Goal: Task Accomplishment & Management: Complete application form

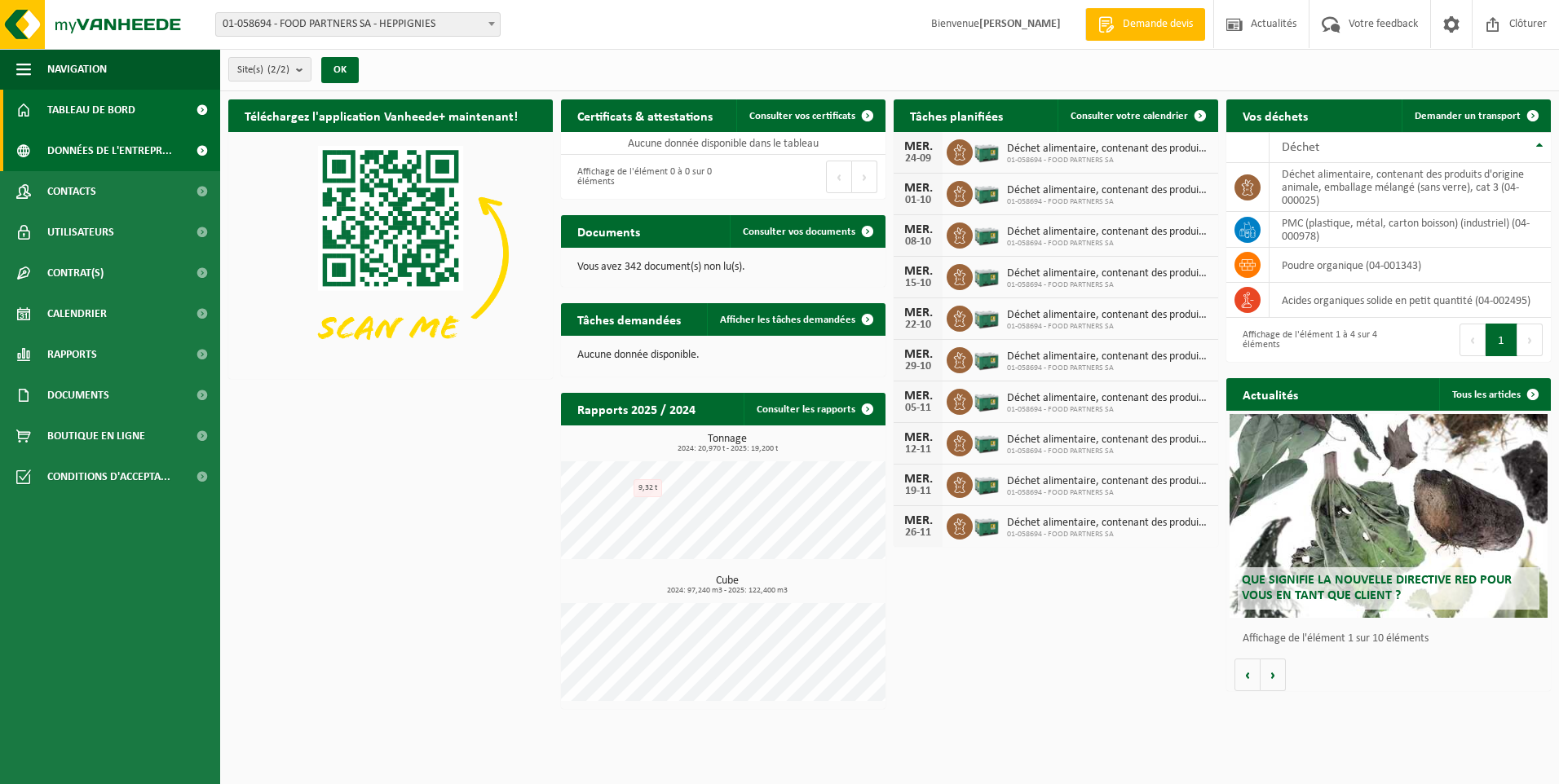
click at [73, 149] on span "Données de l'entrepr..." at bounding box center [110, 151] width 125 height 41
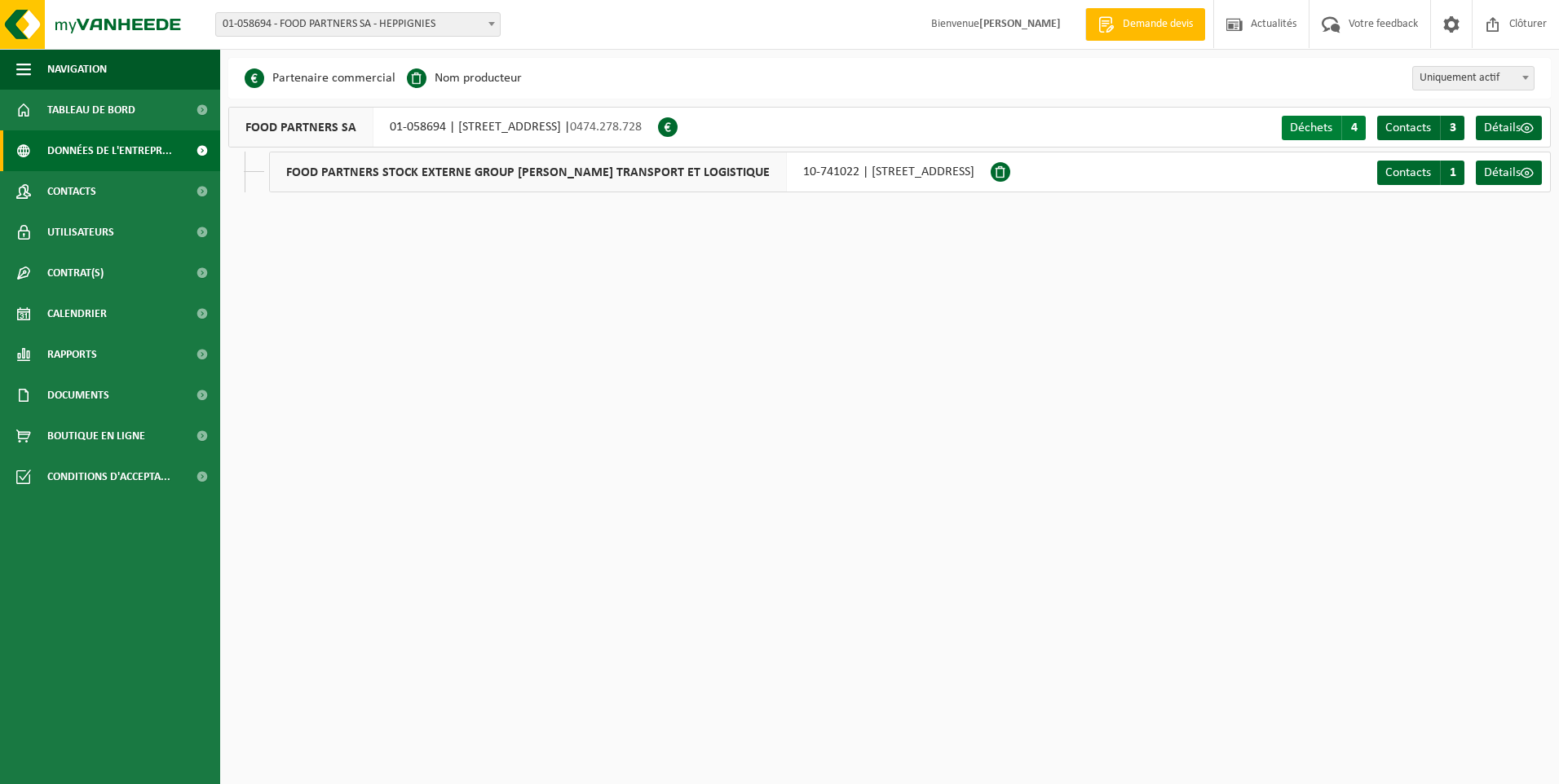
click at [1354, 134] on span "4" at bounding box center [1353, 128] width 25 height 25
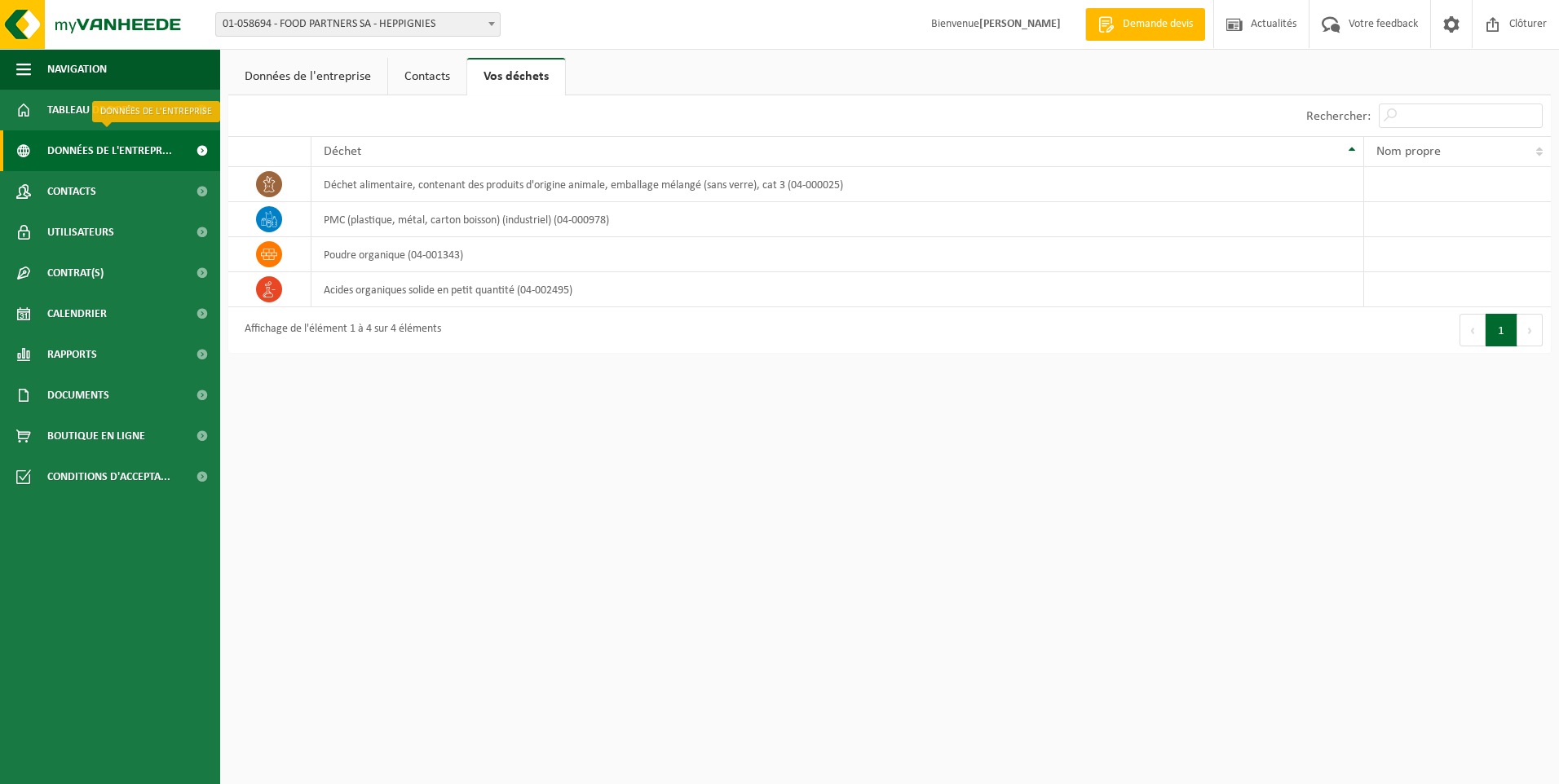
click at [118, 137] on span "Données de l'entrepr..." at bounding box center [110, 151] width 125 height 41
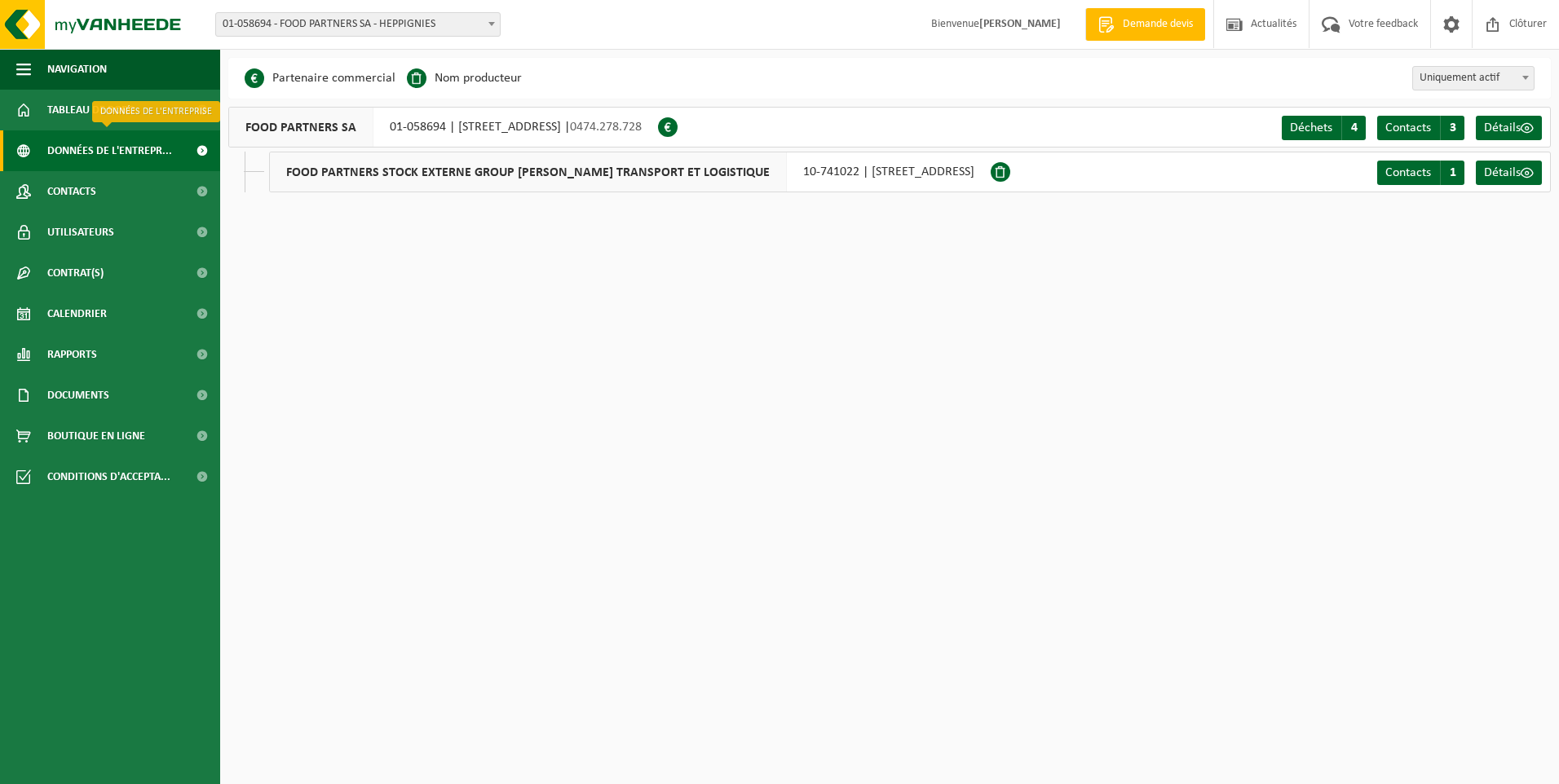
click at [114, 152] on span "Données de l'entrepr..." at bounding box center [110, 151] width 125 height 41
click at [81, 201] on span "Contacts" at bounding box center [71, 192] width 49 height 41
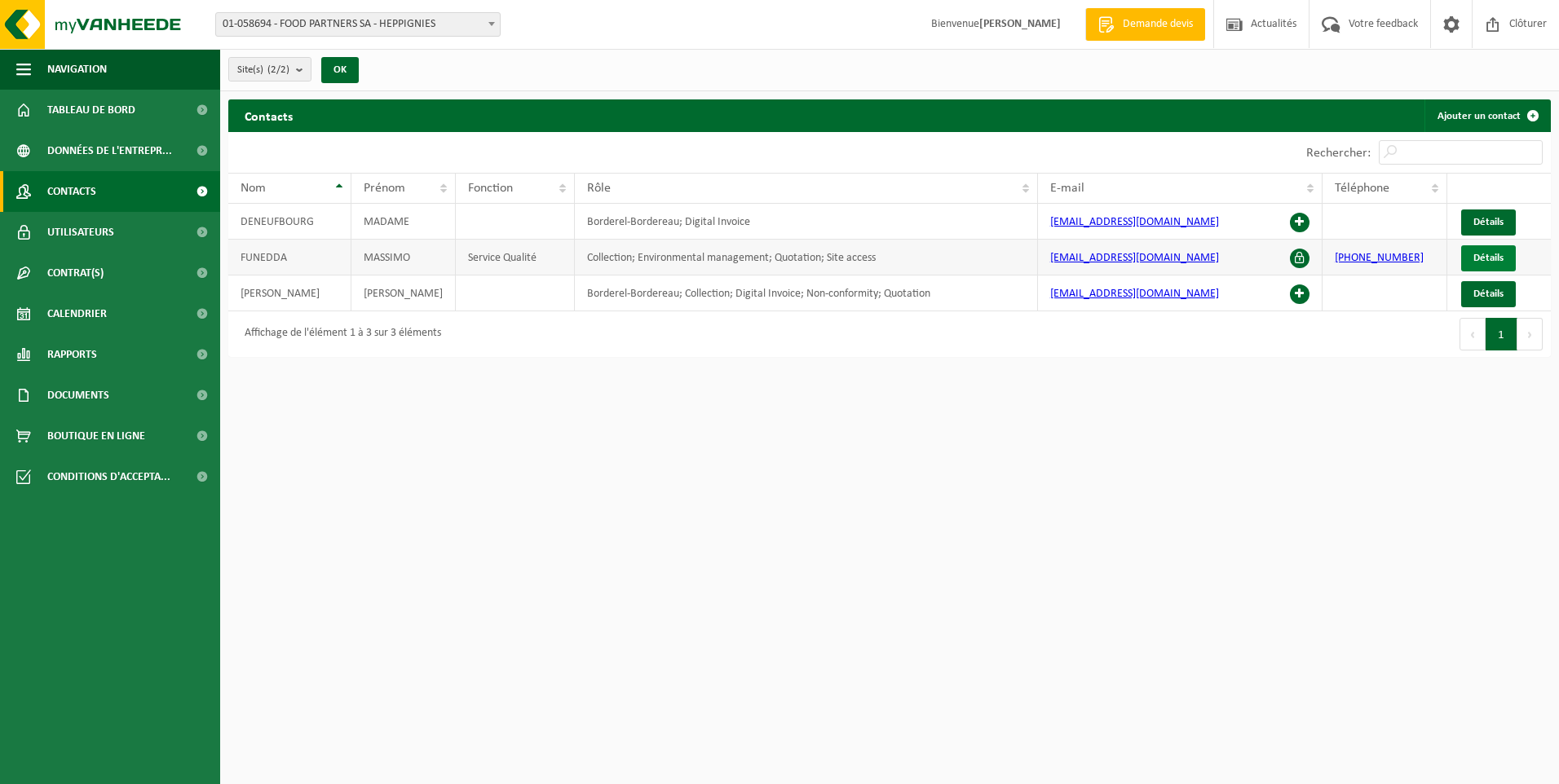
click at [1490, 258] on span "Détails" at bounding box center [1488, 258] width 30 height 10
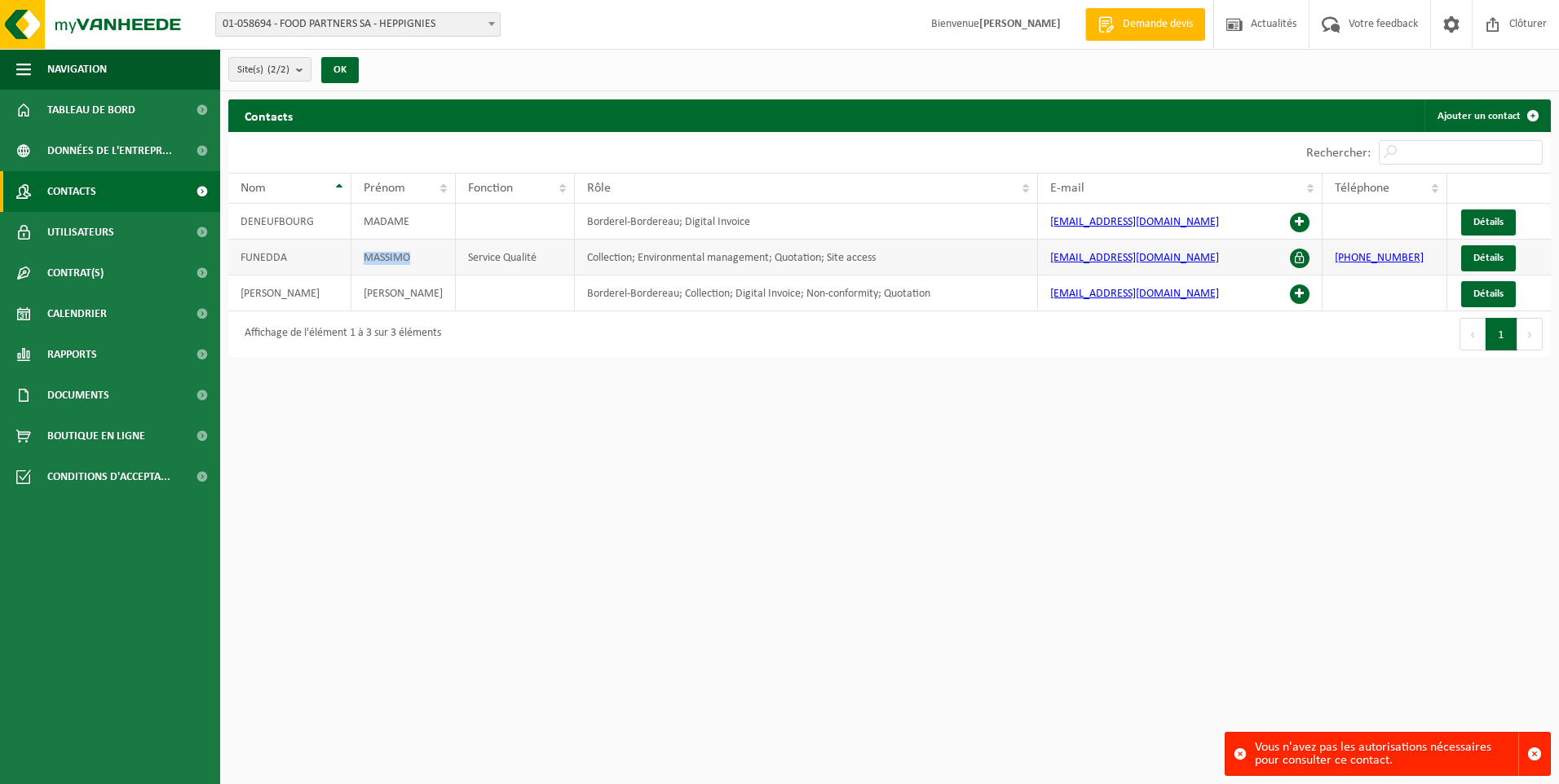
drag, startPoint x: 411, startPoint y: 257, endPoint x: 362, endPoint y: 254, distance: 49.1
click at [362, 254] on td "MASSIMO" at bounding box center [404, 258] width 105 height 36
click at [379, 260] on td "MASSIMO" at bounding box center [404, 258] width 105 height 36
click at [1477, 258] on span "Détails" at bounding box center [1488, 258] width 30 height 10
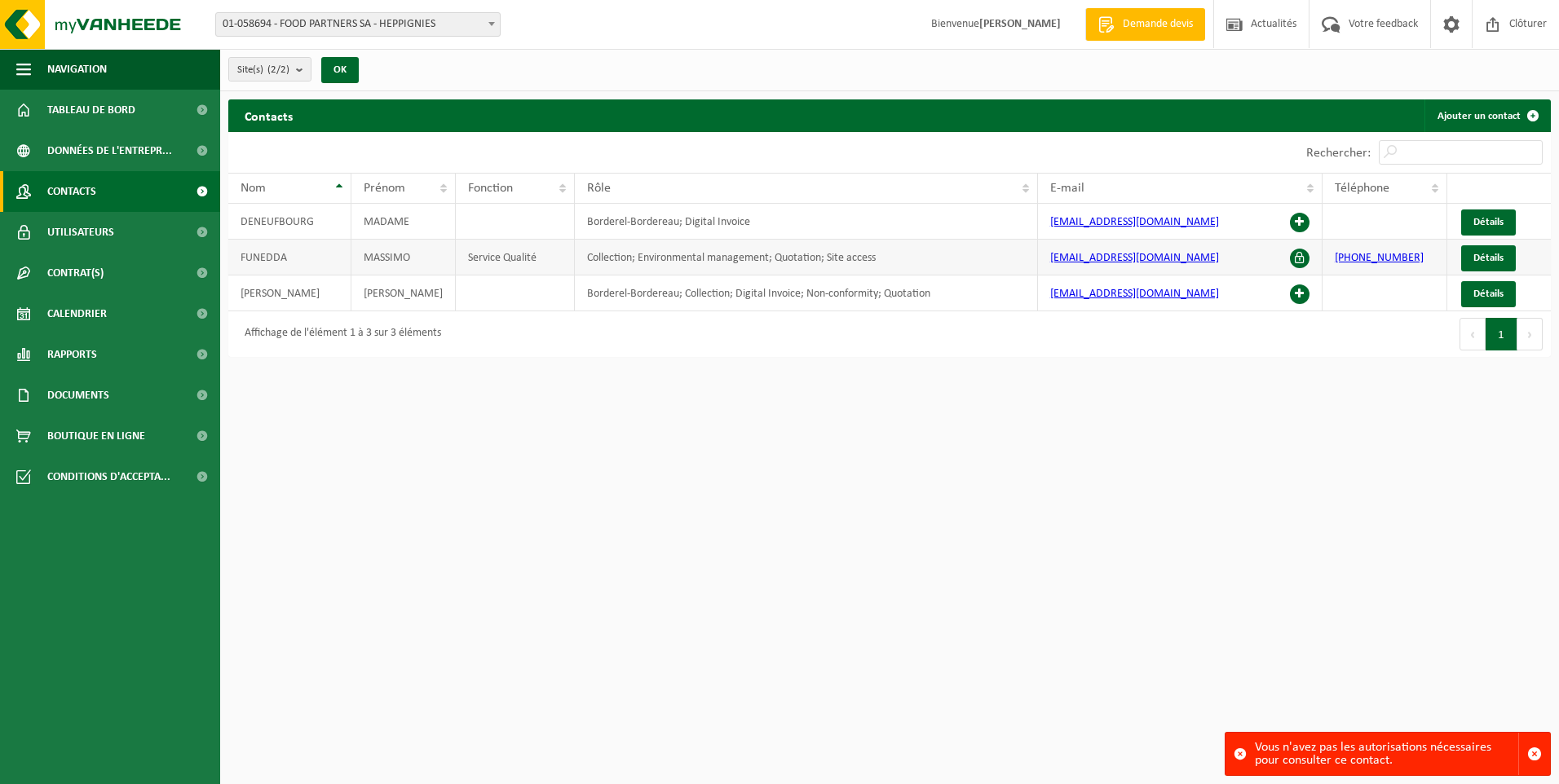
click at [1291, 254] on span at bounding box center [1299, 258] width 20 height 20
click at [1298, 256] on span at bounding box center [1299, 258] width 20 height 20
click at [1303, 215] on span at bounding box center [1299, 222] width 20 height 20
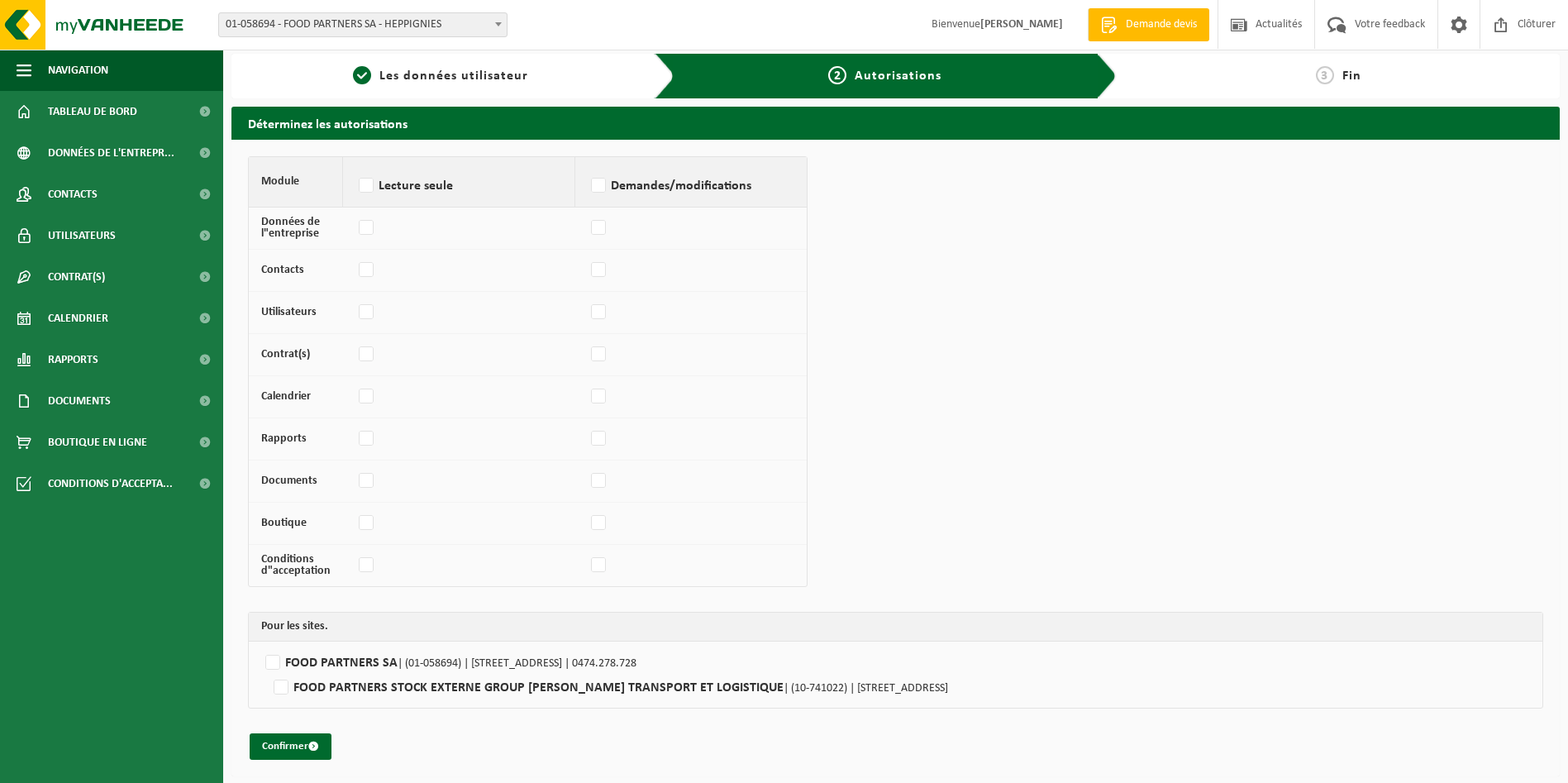
scroll to position [6, 0]
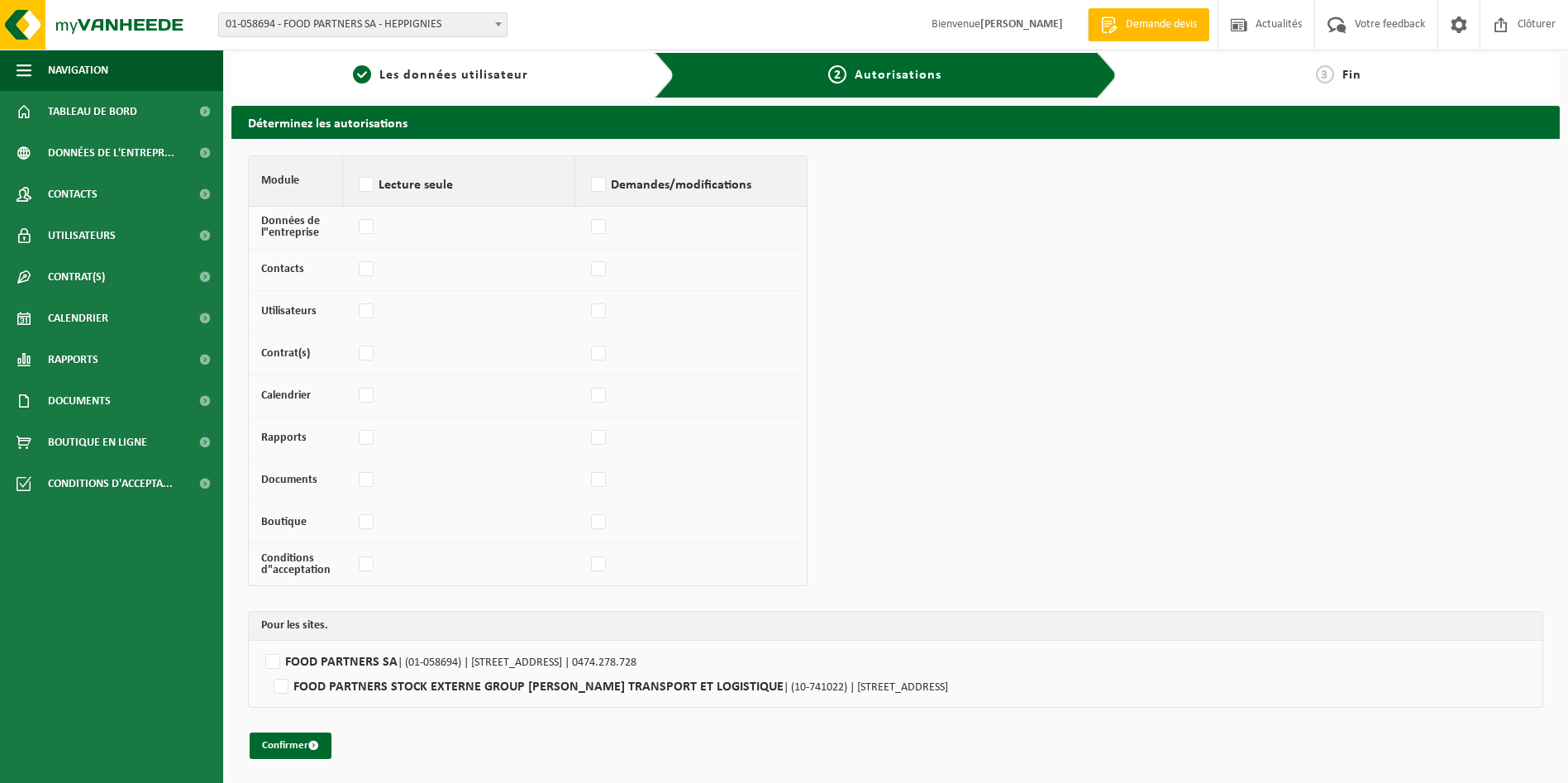
click at [369, 123] on h2 "Déterminez les autorisations" at bounding box center [895, 122] width 1328 height 32
click at [1455, 19] on span at bounding box center [1459, 24] width 25 height 49
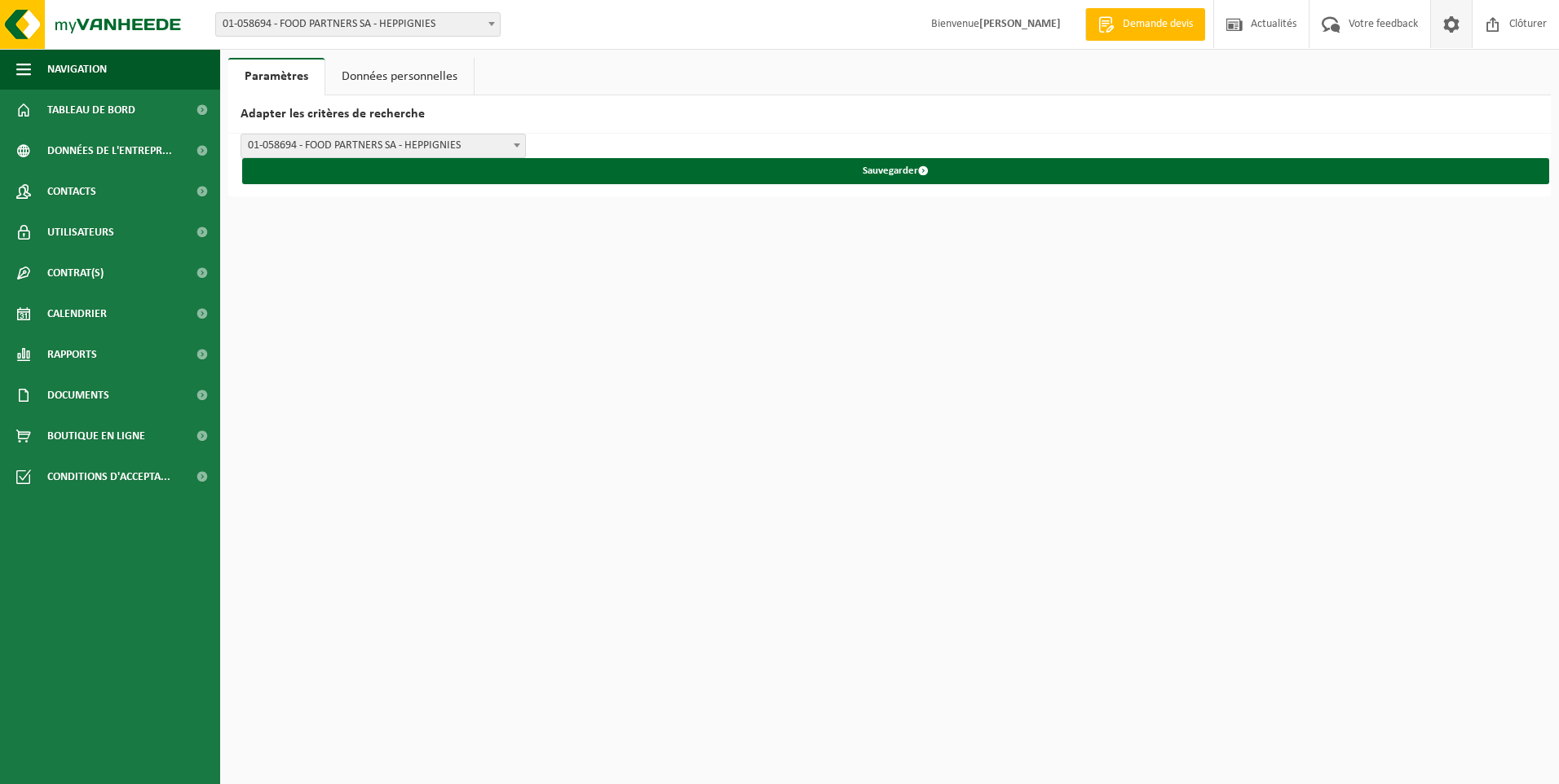
click at [447, 70] on link "Données personnelles" at bounding box center [399, 77] width 148 height 38
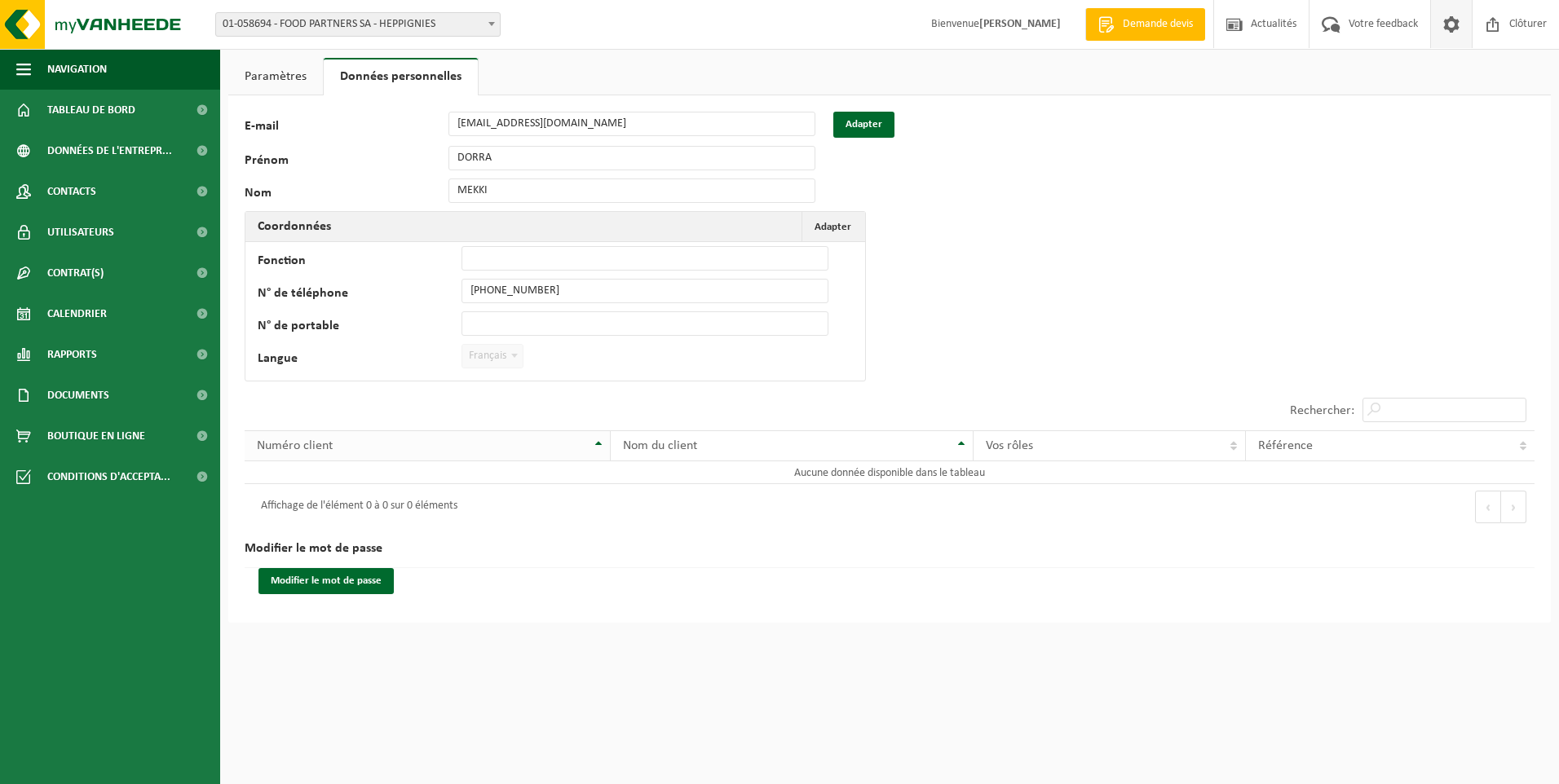
click at [447, 443] on div "Numéro client" at bounding box center [423, 446] width 333 height 13
click at [282, 67] on link "Paramètres" at bounding box center [275, 77] width 94 height 38
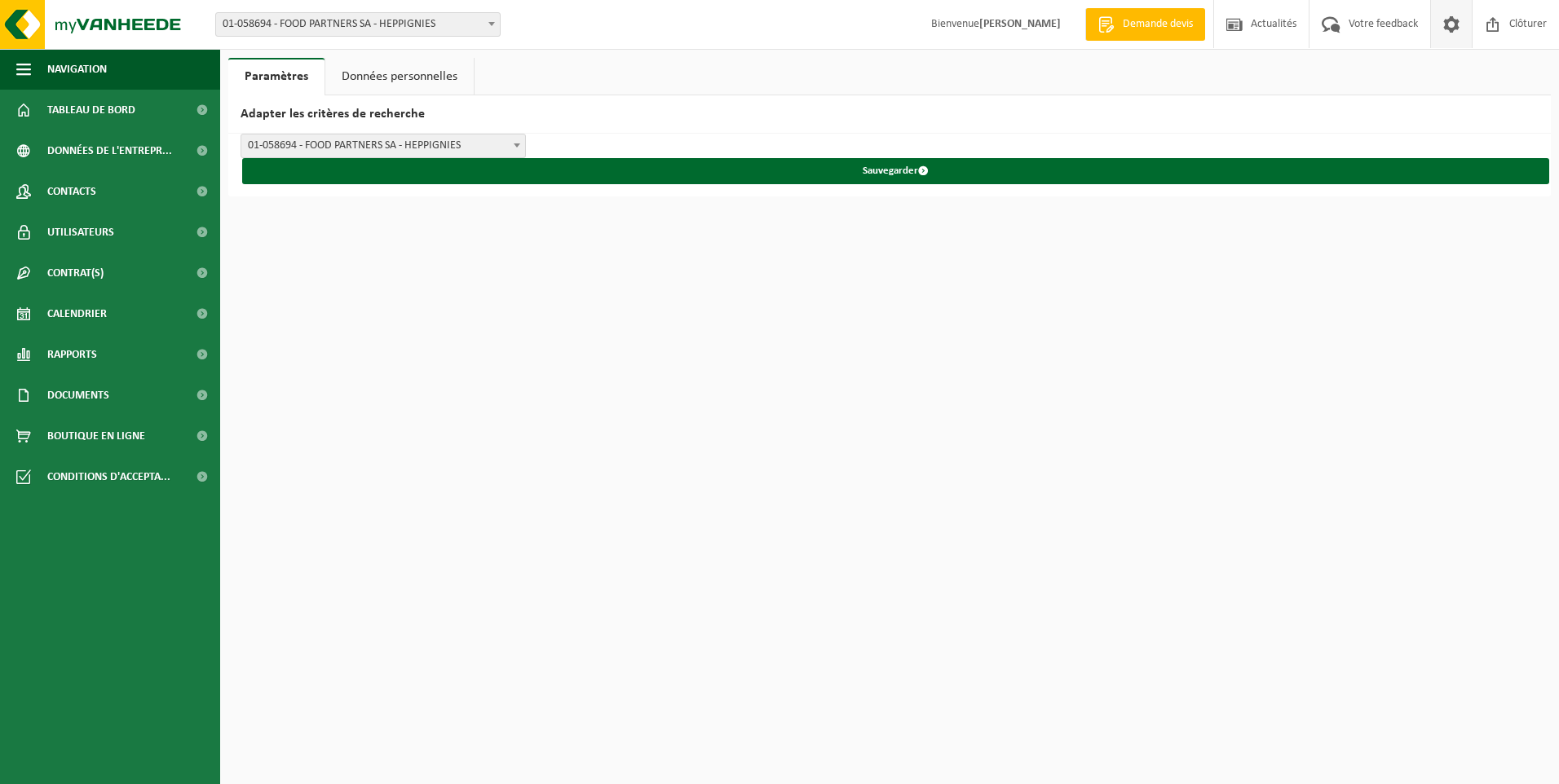
click at [375, 145] on span "01-058694 - FOOD PARTNERS SA - HEPPIGNIES" at bounding box center [383, 146] width 284 height 23
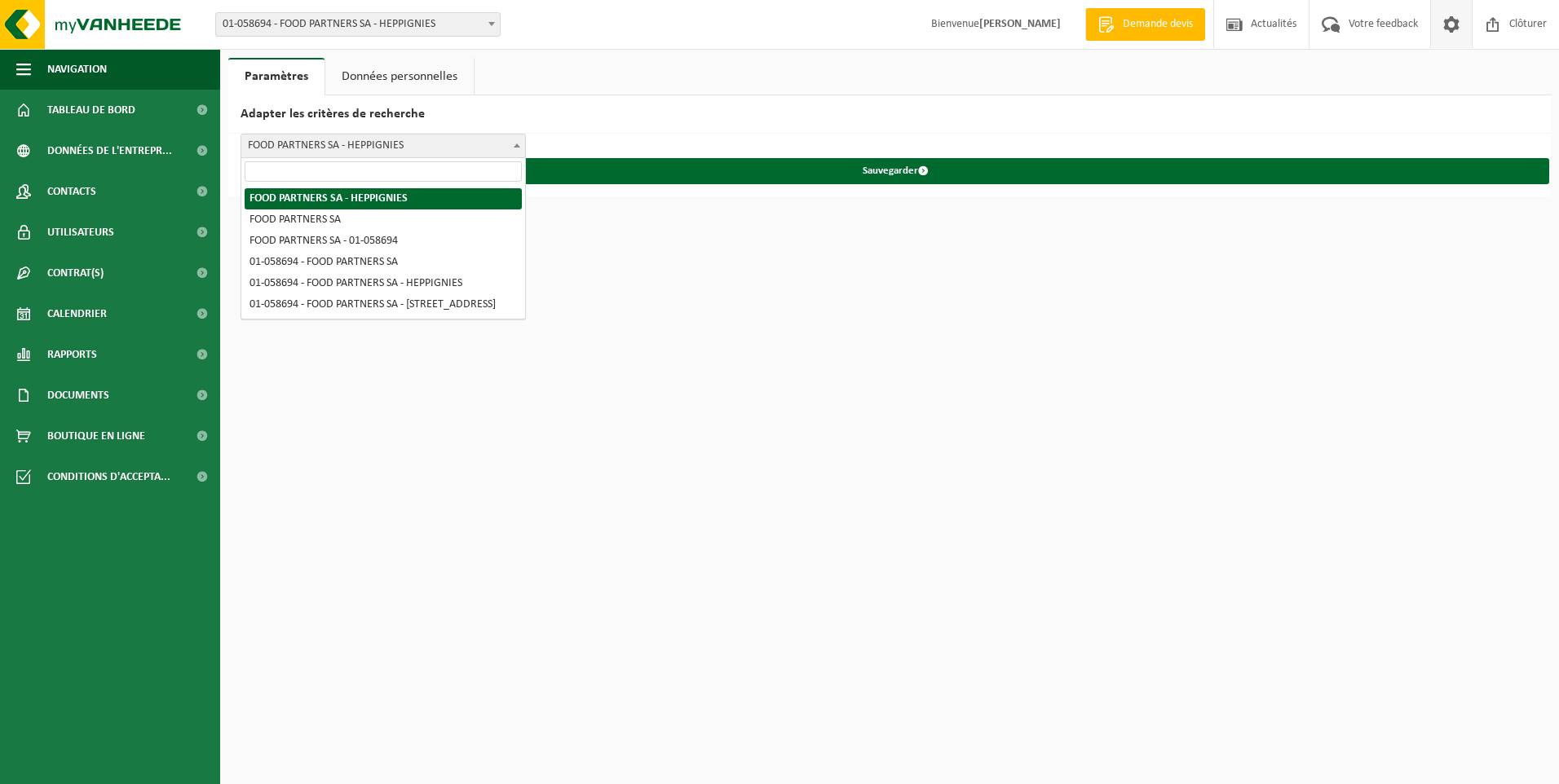
click at [364, 148] on span "FOOD PARTNERS SA - HEPPIGNIES" at bounding box center [383, 146] width 284 height 23
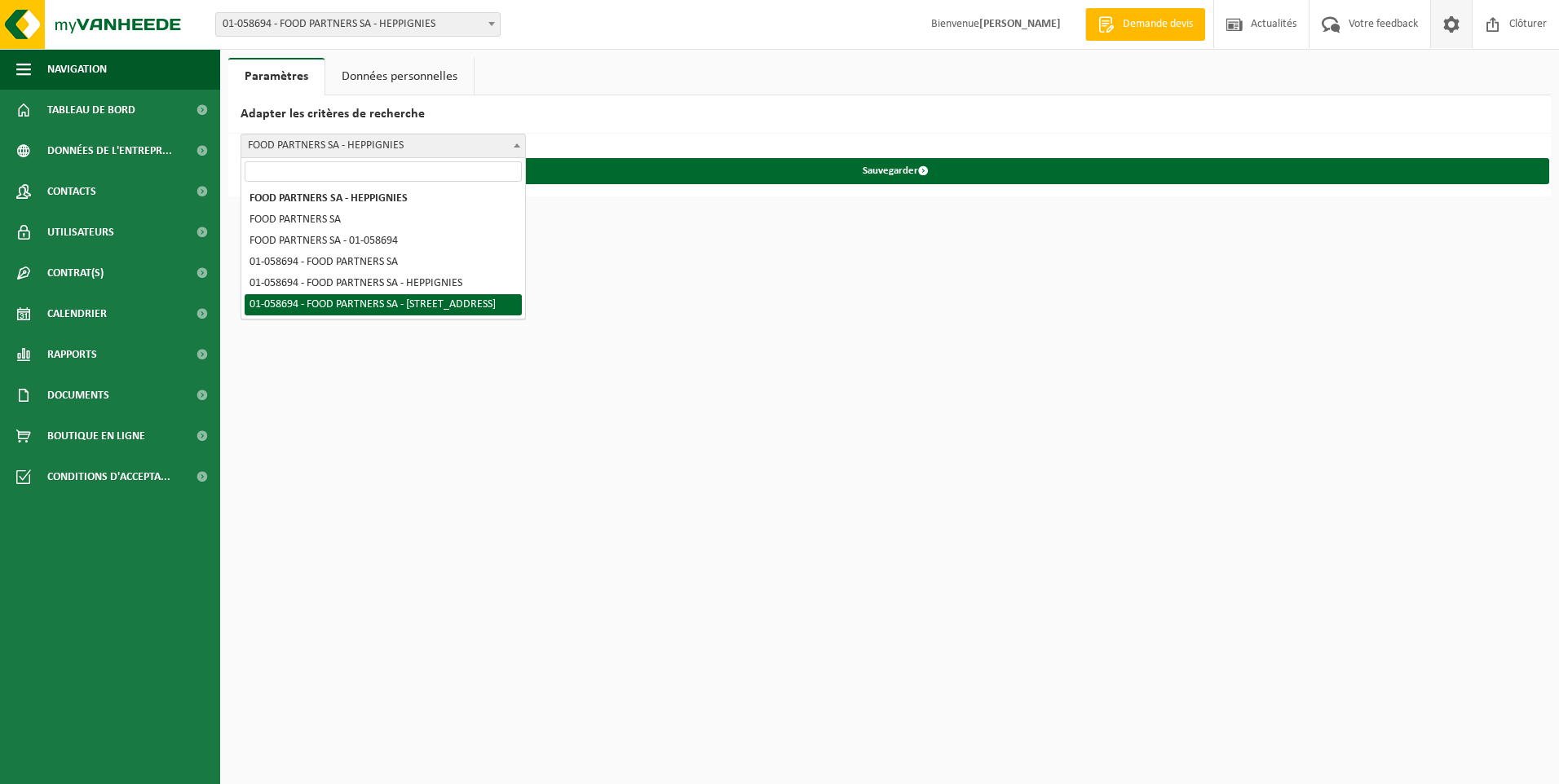
select select "5"
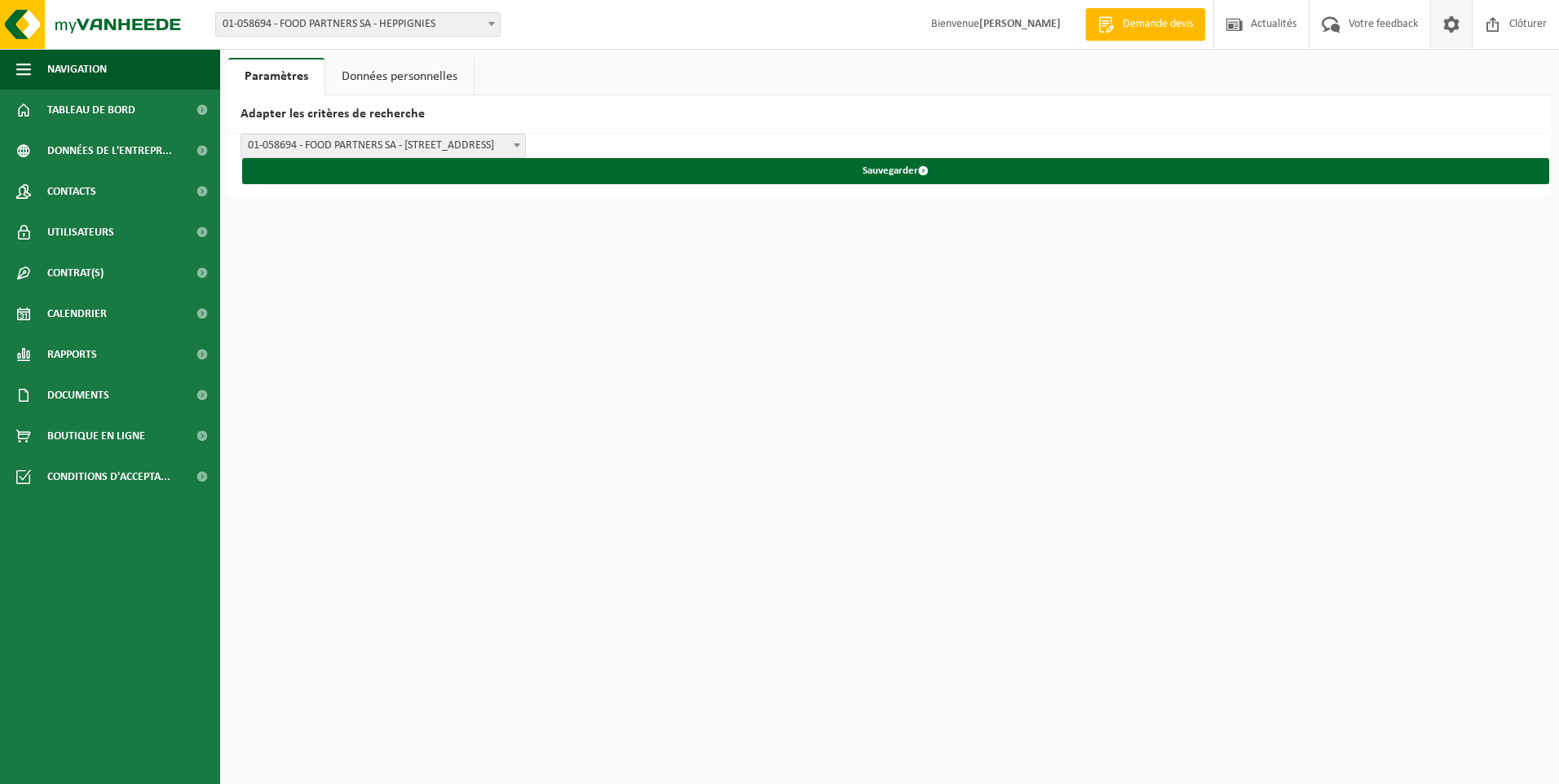
click at [363, 74] on link "Données personnelles" at bounding box center [399, 77] width 148 height 38
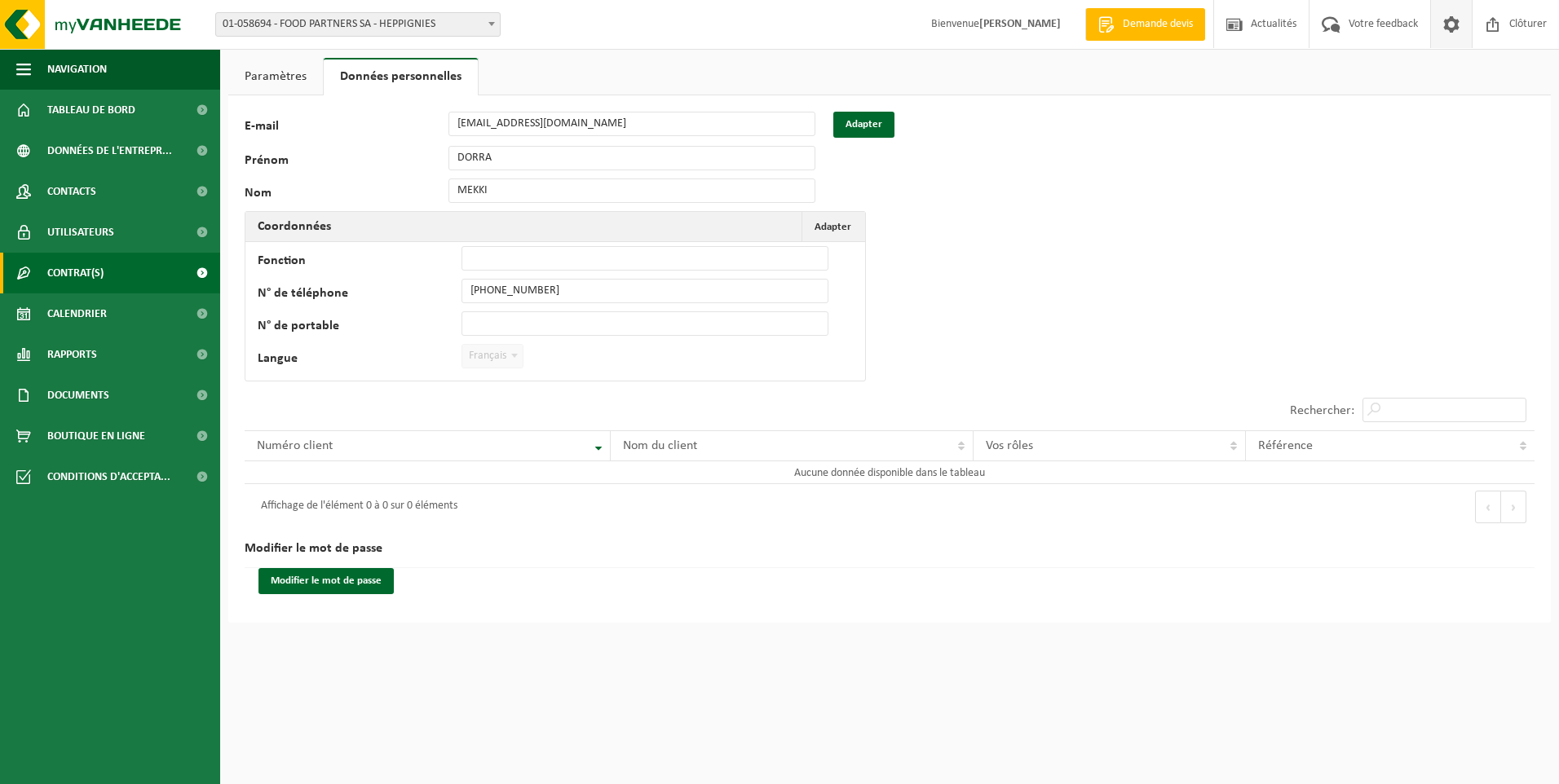
click at [97, 276] on span "Contrat(s)" at bounding box center [75, 273] width 57 height 41
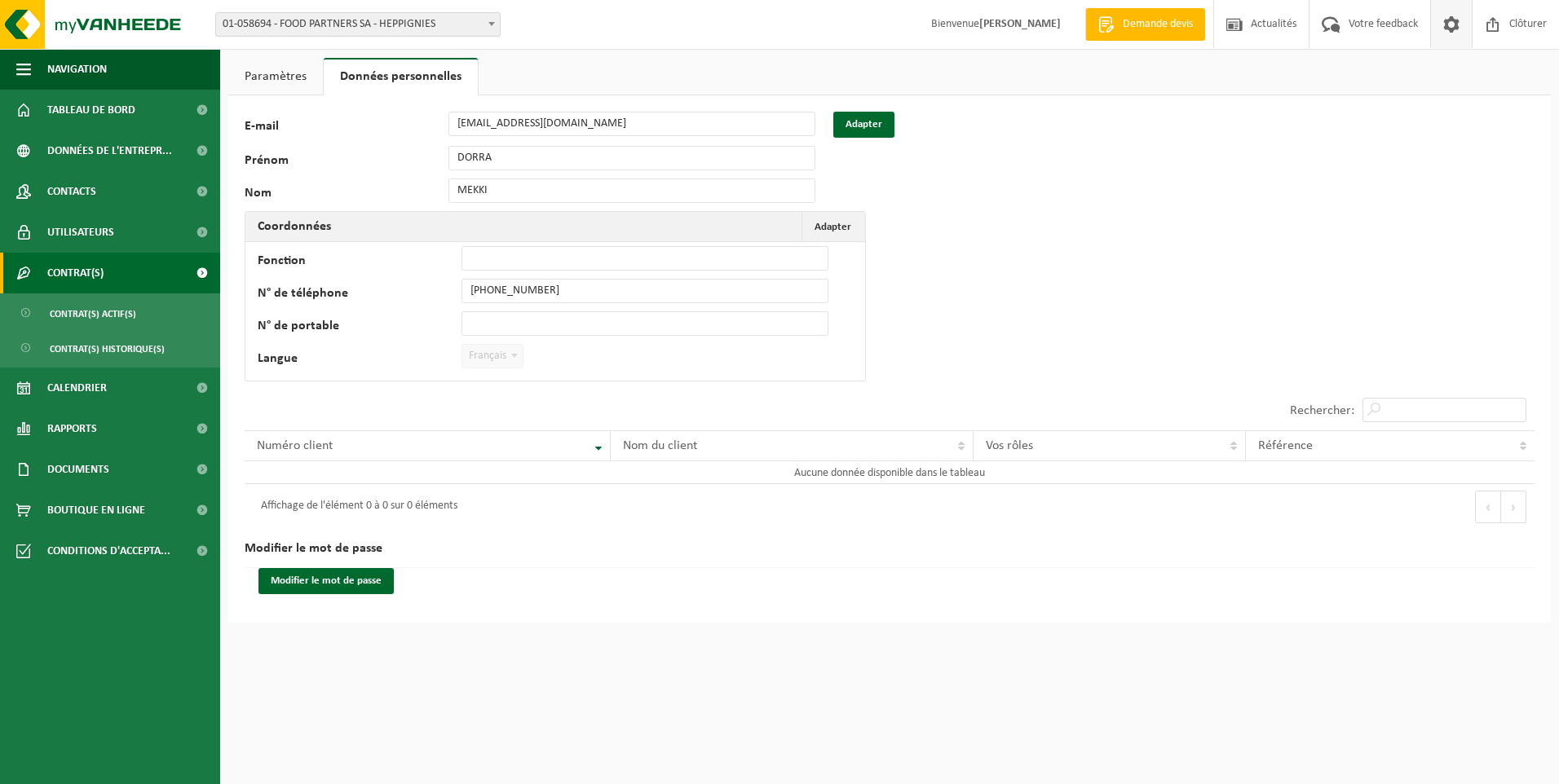
click at [136, 281] on link "Contrat(s)" at bounding box center [110, 273] width 220 height 41
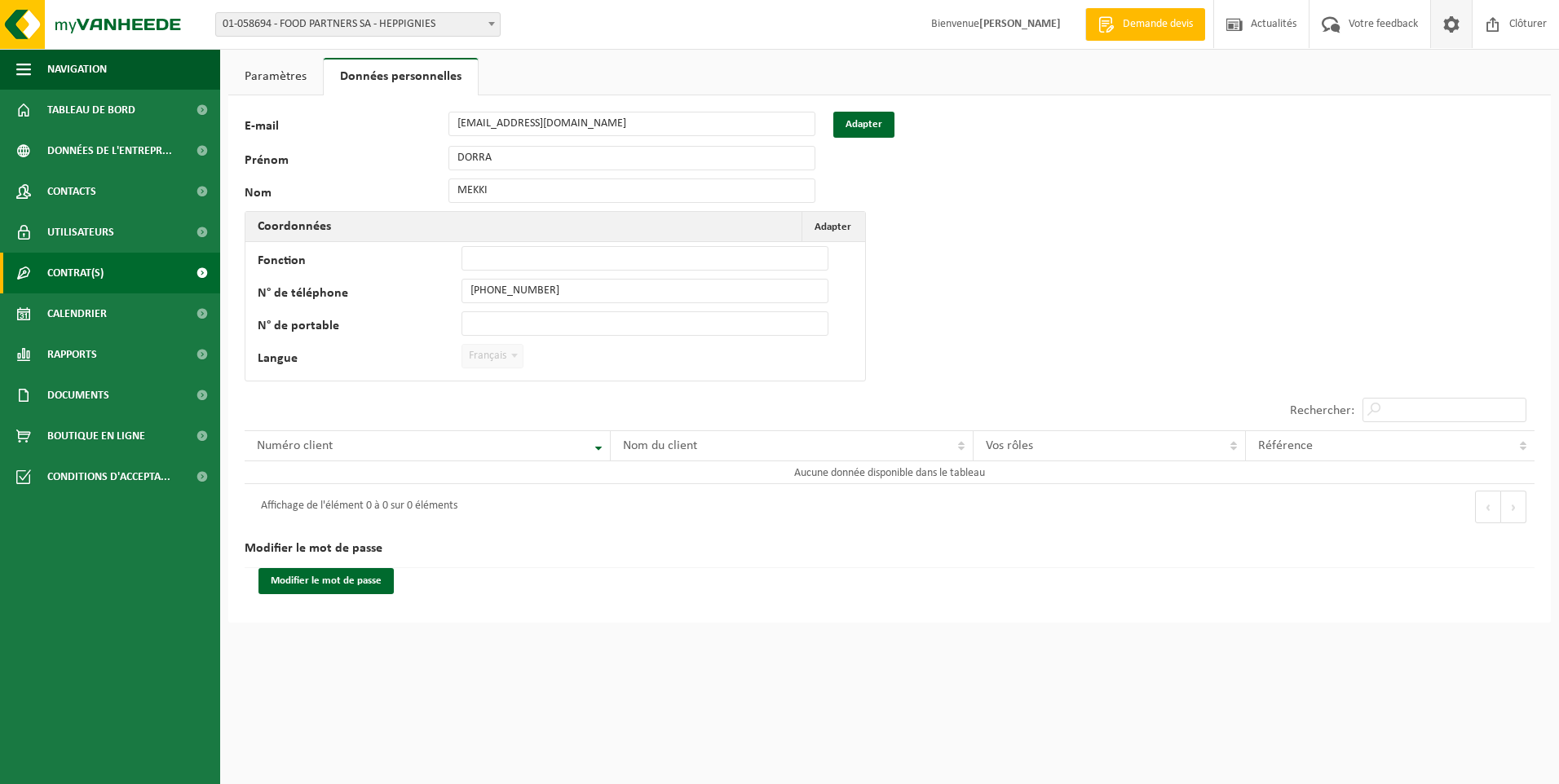
click at [136, 281] on link "Contrat(s)" at bounding box center [110, 273] width 220 height 41
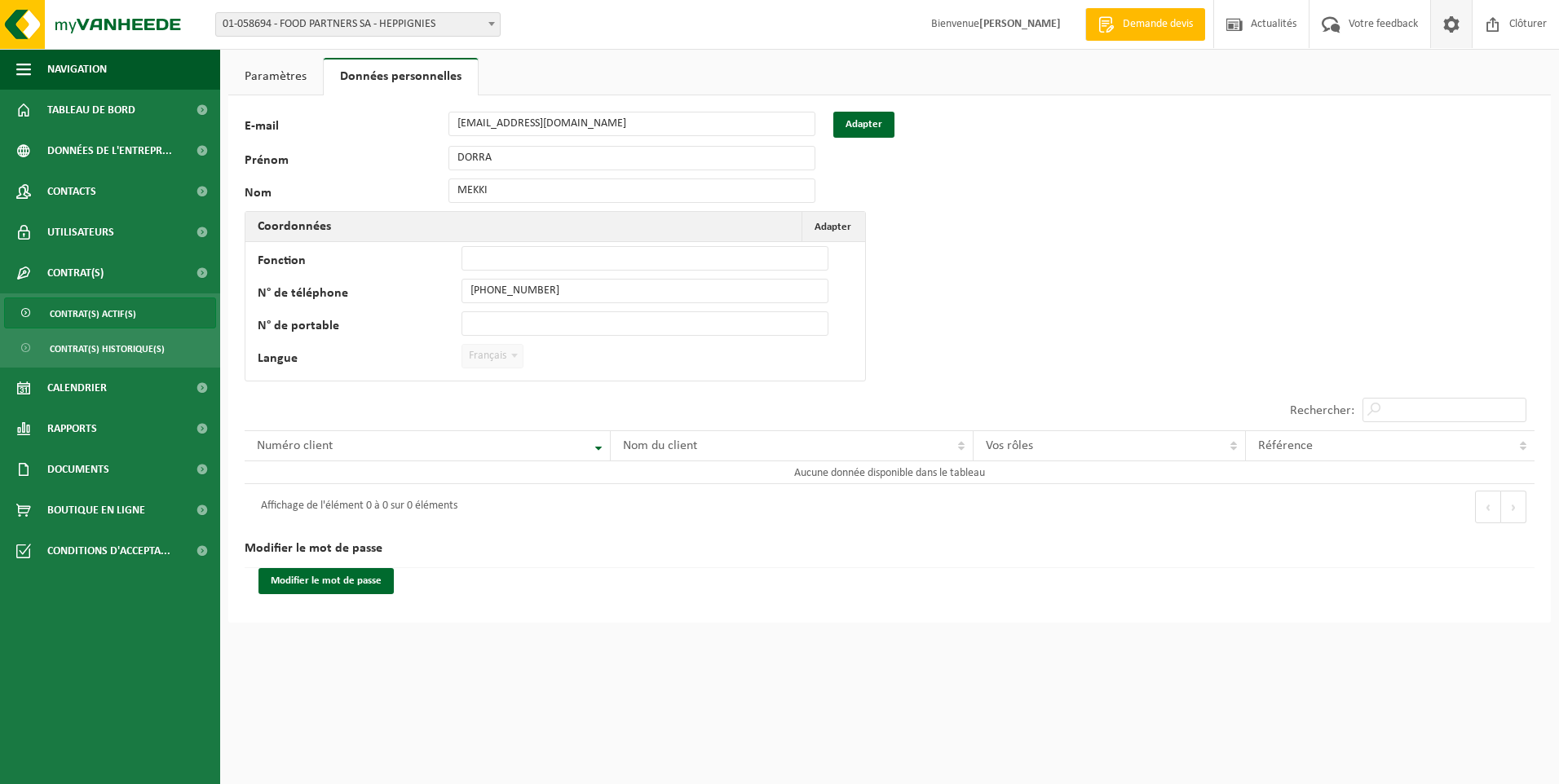
click at [107, 314] on span "Contrat(s) actif(s)" at bounding box center [93, 314] width 87 height 31
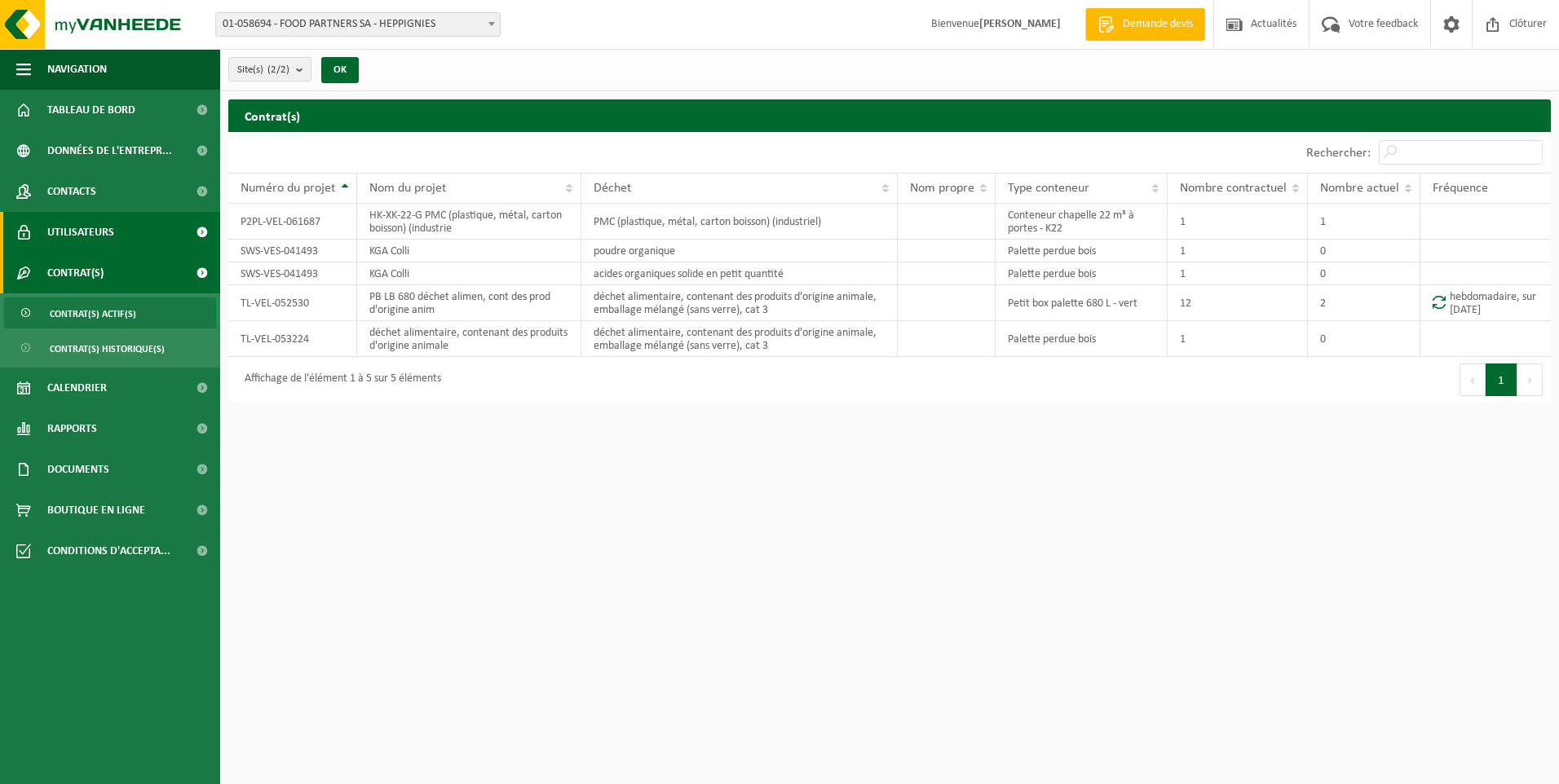
click at [77, 231] on span "Utilisateurs" at bounding box center [81, 232] width 67 height 41
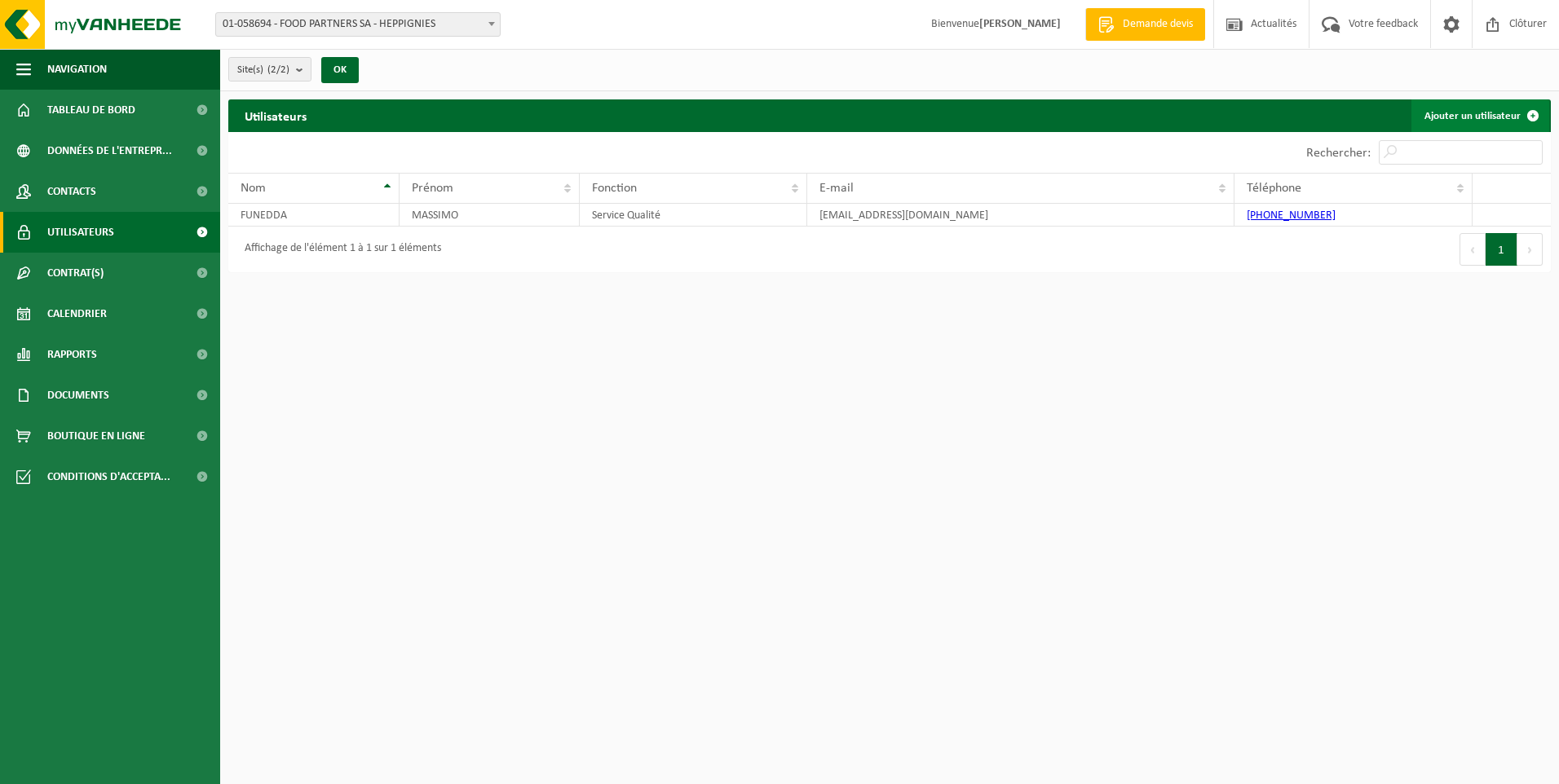
click at [1500, 116] on link "Ajouter un utilisateur" at bounding box center [1480, 116] width 138 height 33
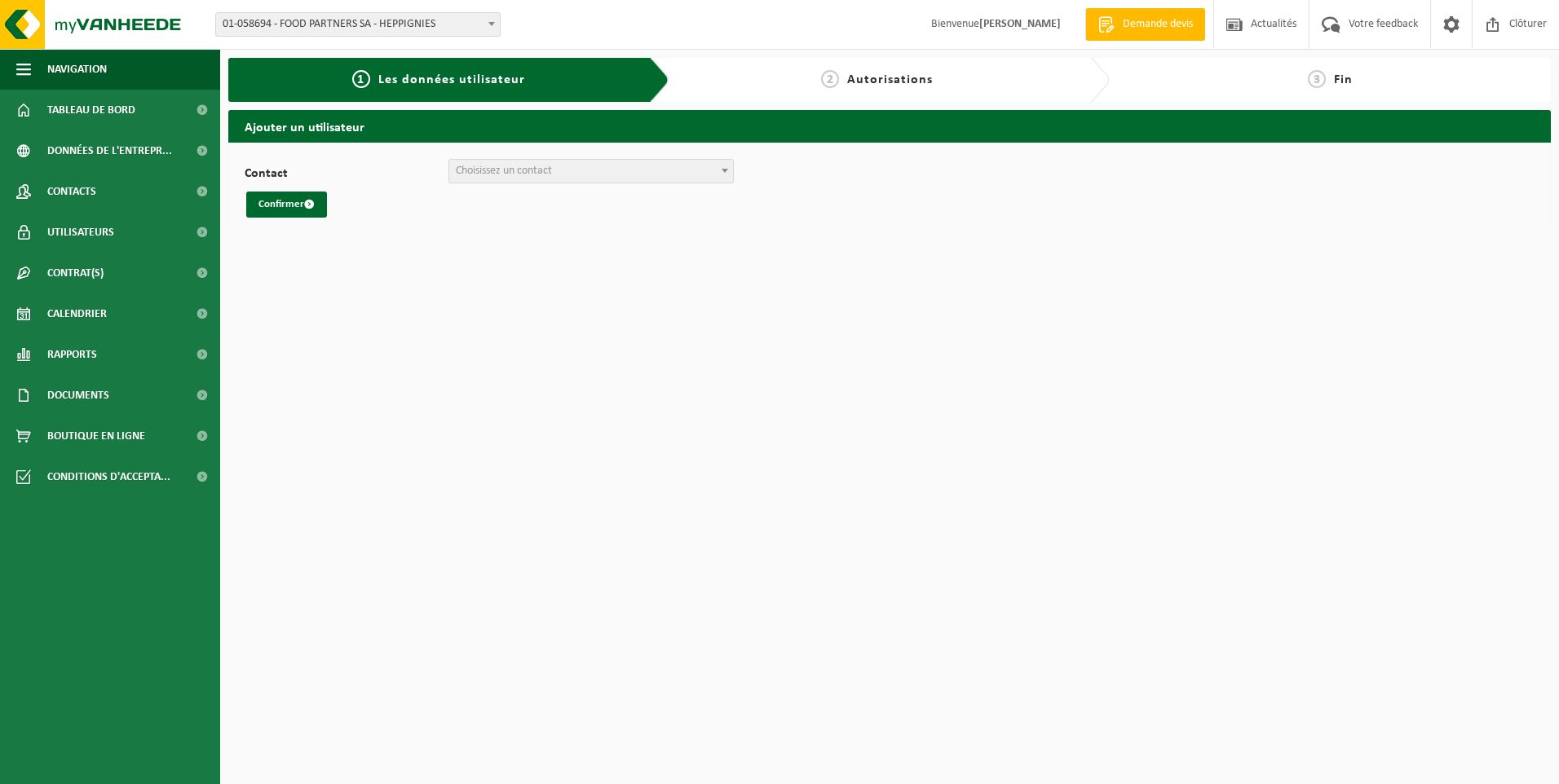
click at [508, 167] on span "Choisissez un contact" at bounding box center [504, 171] width 96 height 12
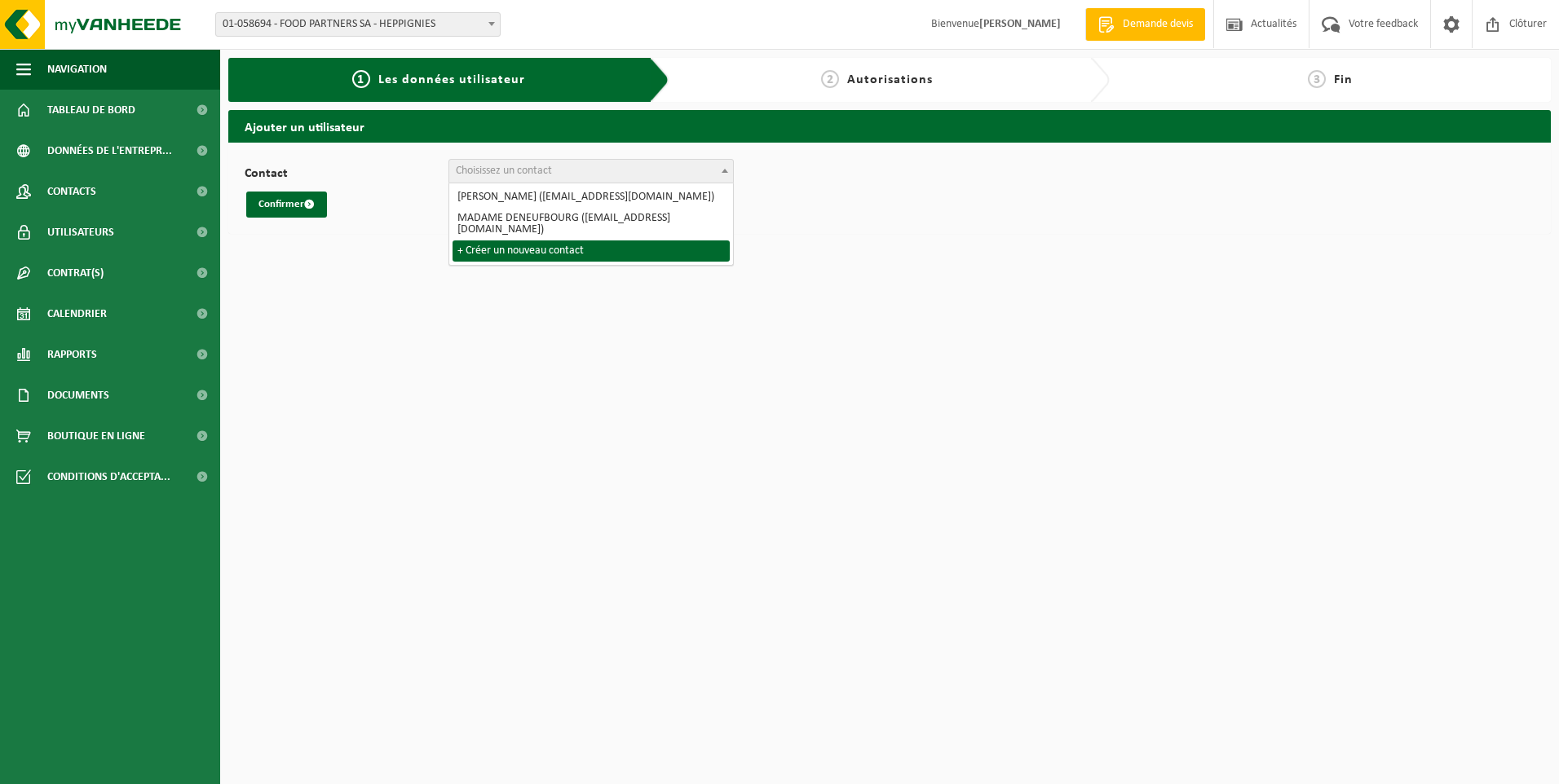
select select "0"
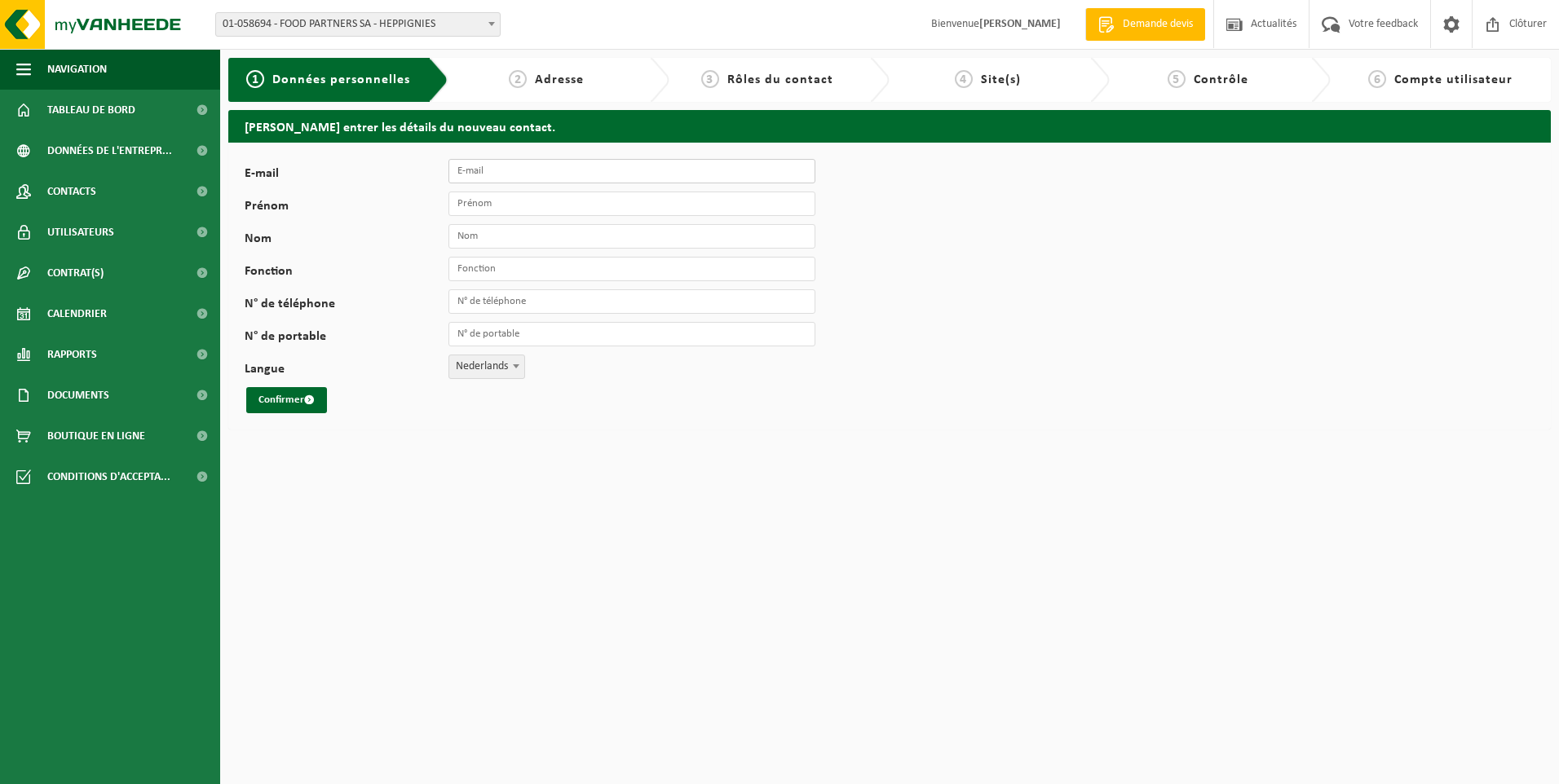
click at [485, 177] on input "E-mail" at bounding box center [632, 171] width 367 height 25
type input "dorramekki9@gmail.com"
click at [519, 197] on input "Prénom" at bounding box center [632, 204] width 367 height 25
type input "Dorra"
type input "MEKKI"
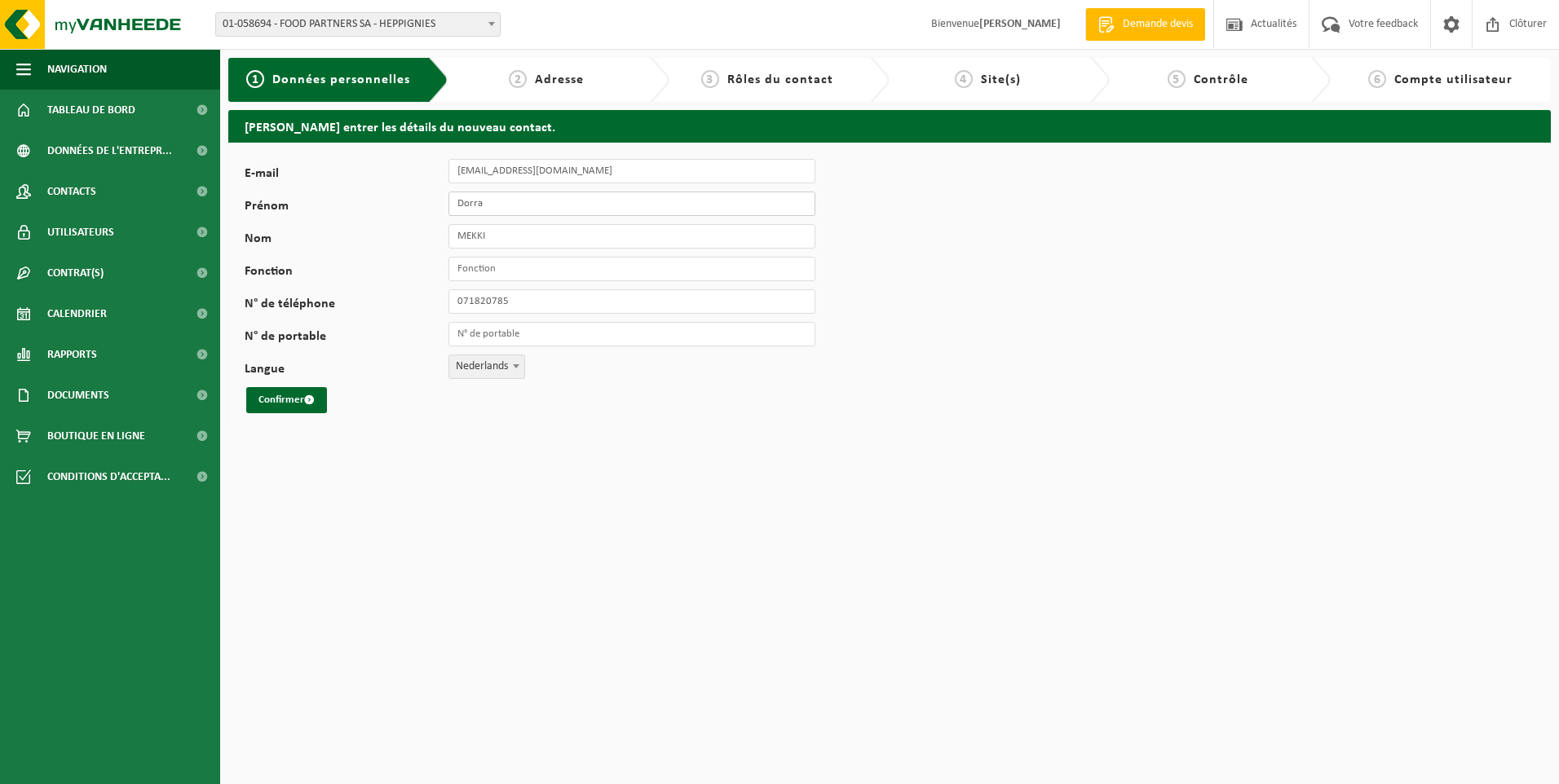
type input "+32 71 82 07 85"
click at [522, 177] on input "dorramekki9@gmail.com" at bounding box center [632, 171] width 367 height 25
drag, startPoint x: 575, startPoint y: 169, endPoint x: 435, endPoint y: 170, distance: 140.0
click at [435, 170] on div "E-mail dorramekki9@gmail.com" at bounding box center [537, 171] width 587 height 25
type input "service.qualite@foodpartners.be"
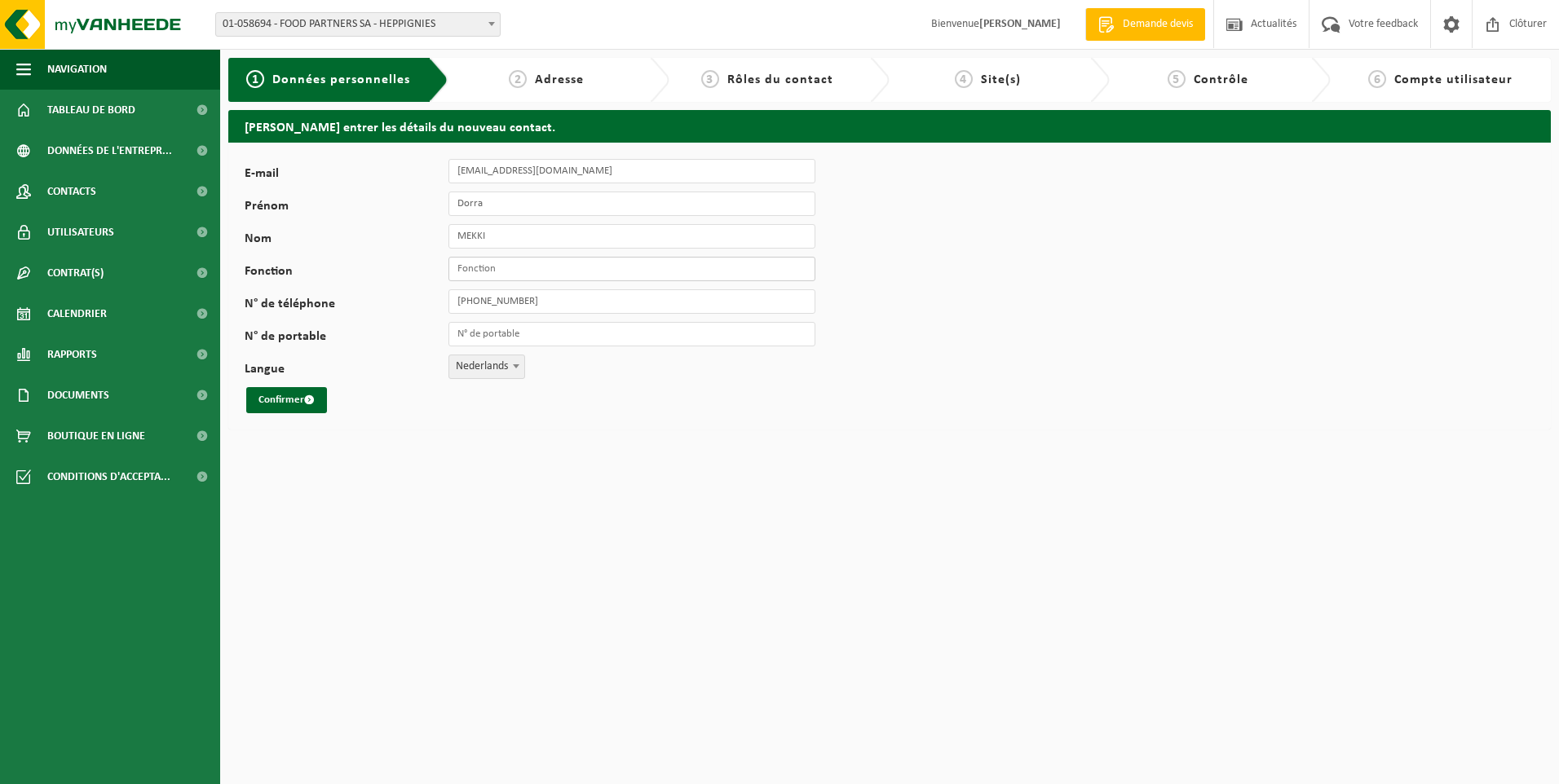
click at [508, 264] on input "Fonction" at bounding box center [632, 269] width 367 height 25
click at [459, 271] on input "responsable qualité" at bounding box center [632, 269] width 367 height 25
click at [461, 272] on input "responsable qualité" at bounding box center [632, 269] width 367 height 25
type input "Responsable qualité"
click at [516, 332] on input "N° de portable" at bounding box center [632, 334] width 367 height 25
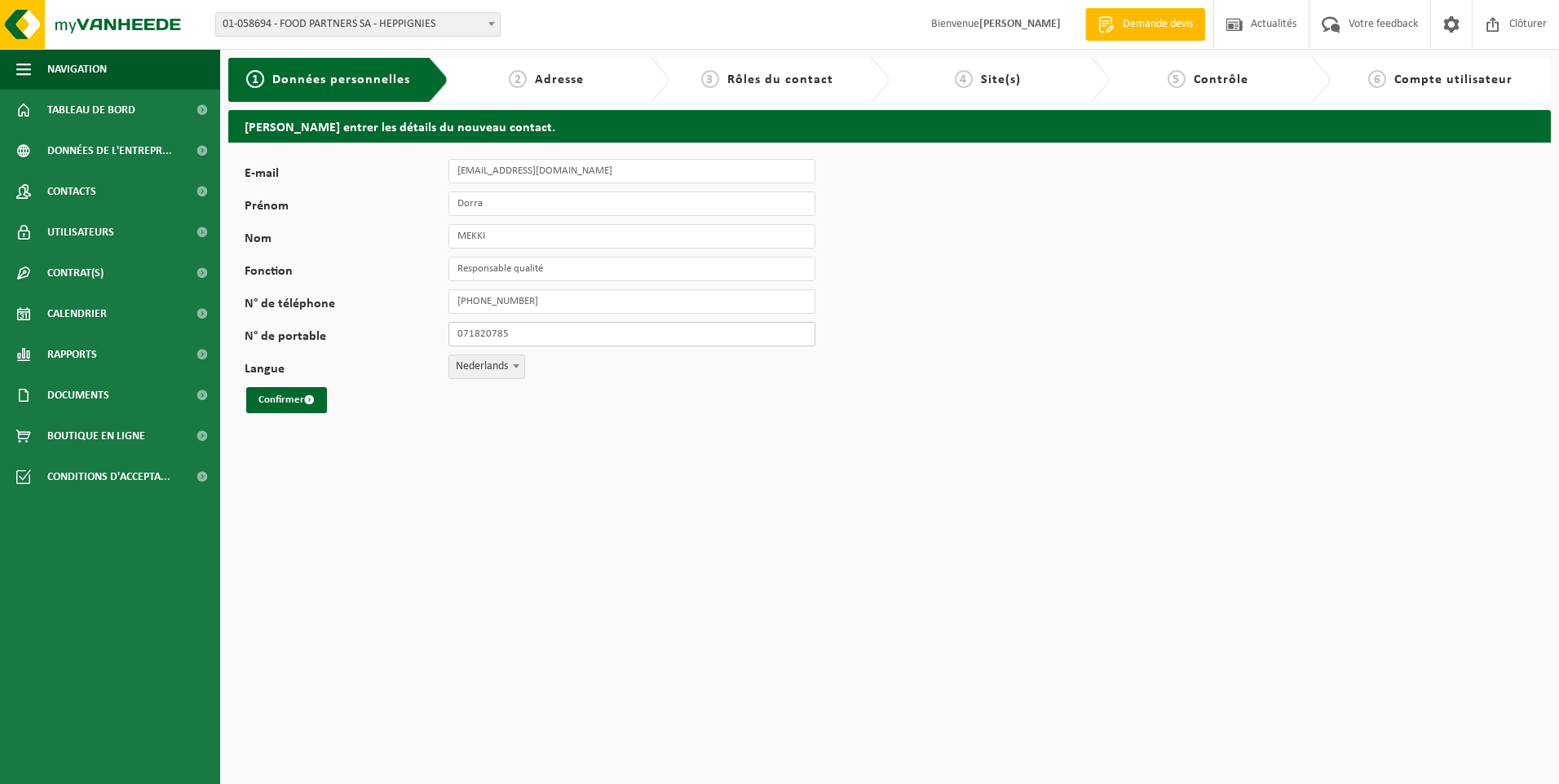
type input "[PHONE_NUMBER]"
click at [487, 370] on span "Nederlands" at bounding box center [487, 367] width 75 height 23
select select "1"
click at [300, 397] on button "Confirmer" at bounding box center [286, 400] width 81 height 26
click at [695, 81] on div "3 Rôles du contact" at bounding box center [767, 80] width 179 height 20
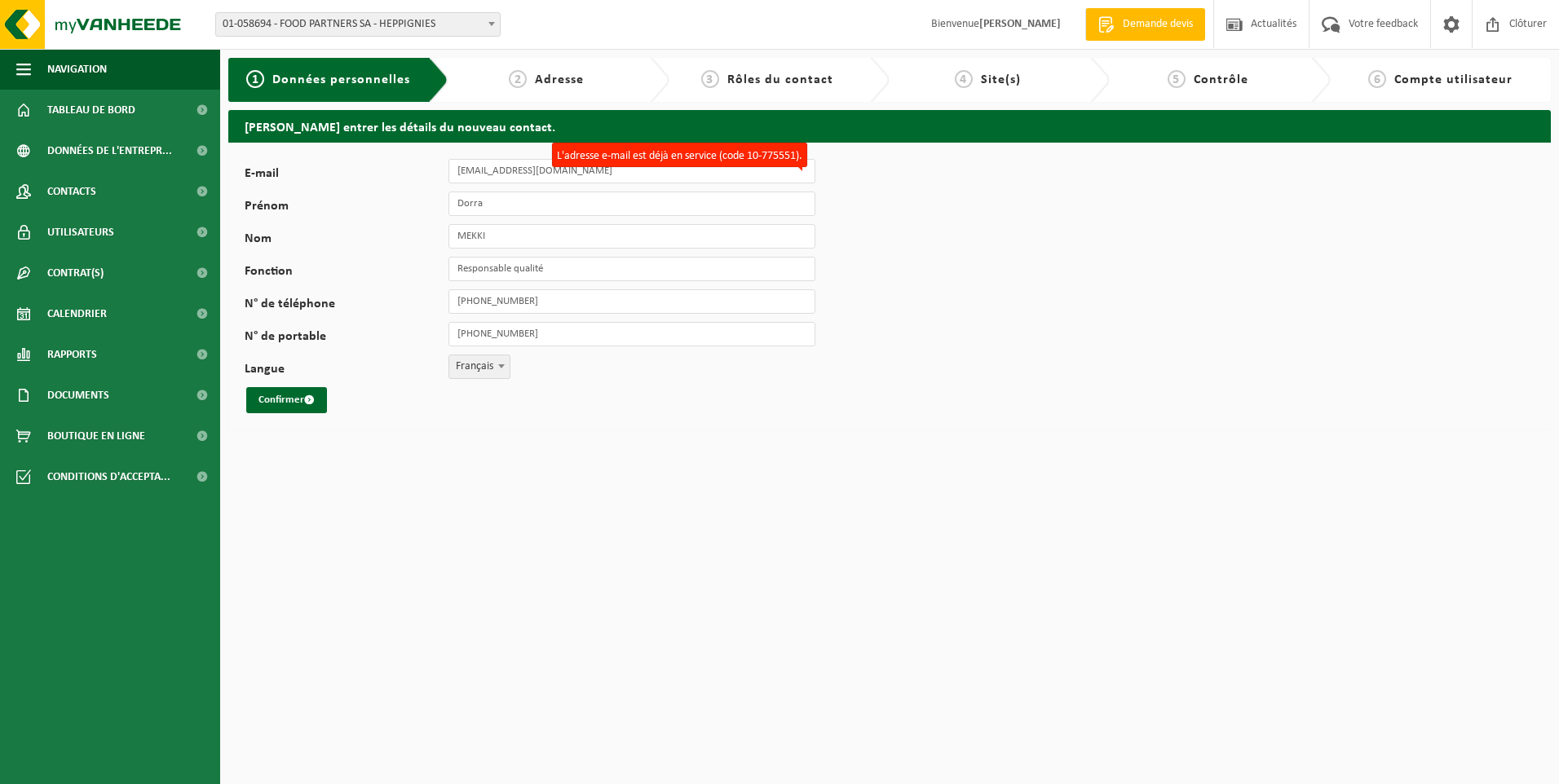
click at [564, 65] on div "2 Adresse" at bounding box center [558, 80] width 220 height 44
click at [311, 74] on span "Données personnelles" at bounding box center [341, 80] width 138 height 13
click at [306, 135] on h2 "Veuillez entrer les détails du nouveau contact." at bounding box center [889, 125] width 1322 height 32
click at [1314, 15] on link "Votre feedback" at bounding box center [1370, 24] width 122 height 48
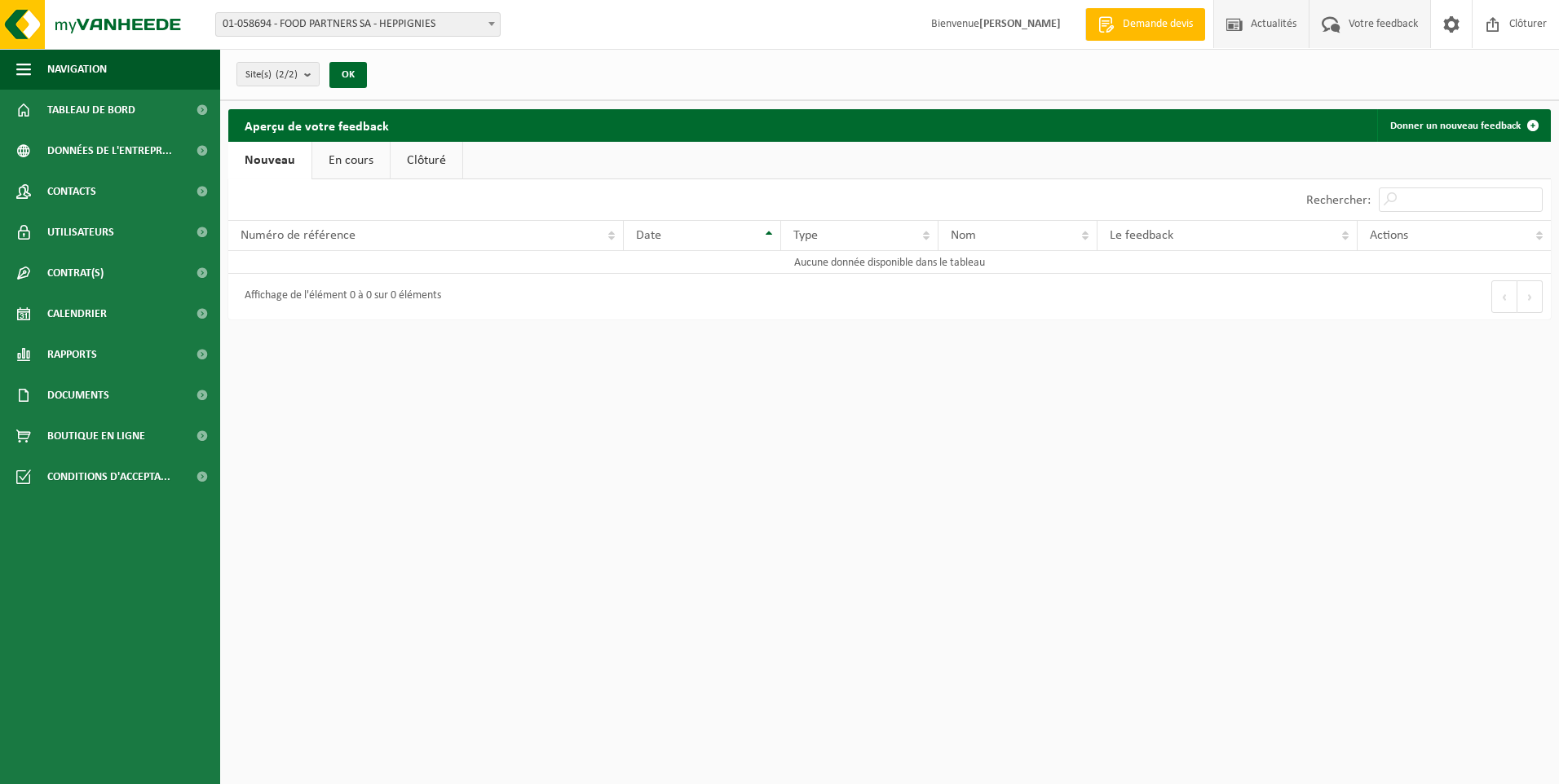
click at [1257, 27] on span "Actualités" at bounding box center [1274, 24] width 54 height 48
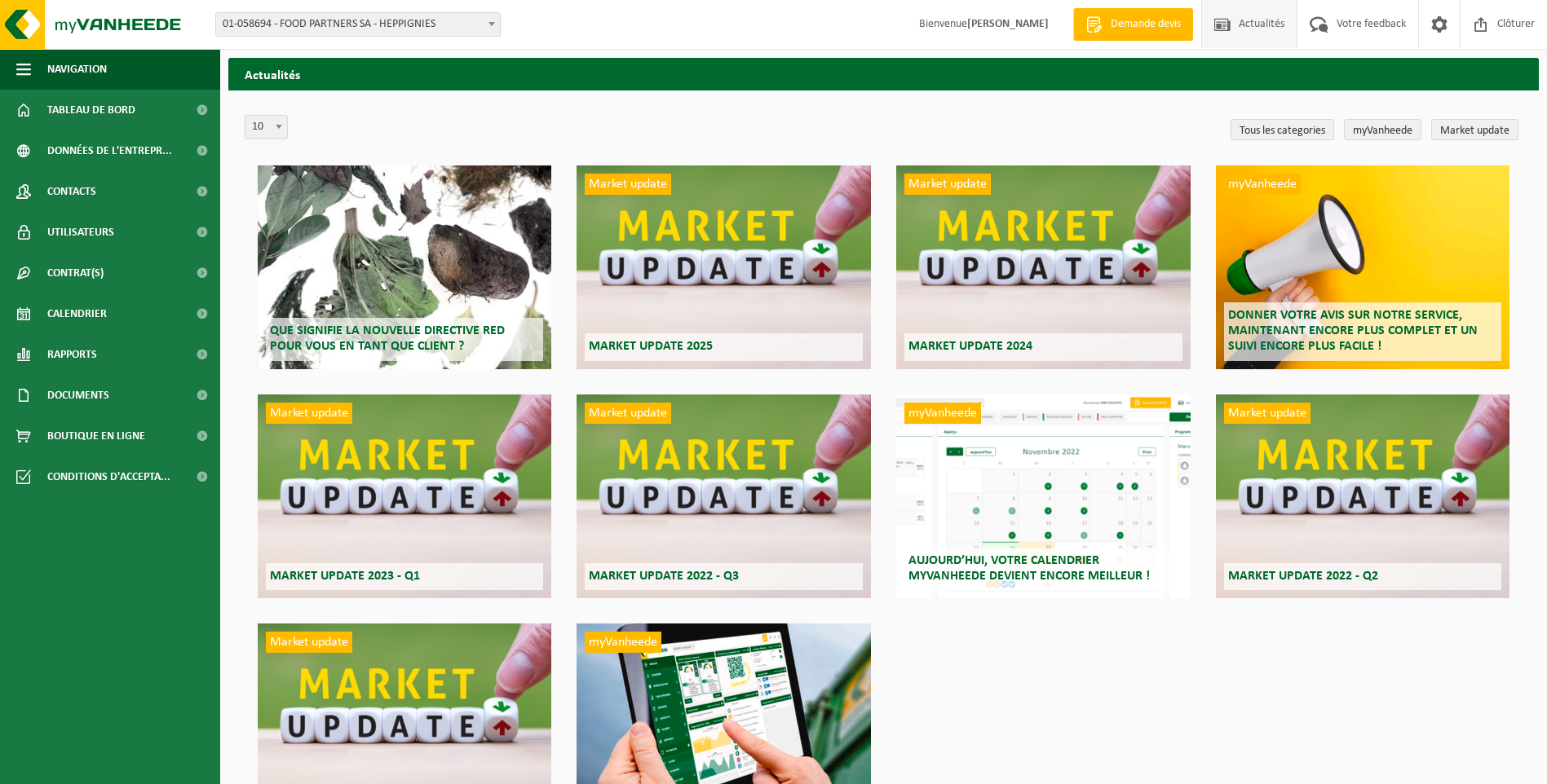
click at [1100, 15] on link "Demande devis" at bounding box center [1133, 25] width 120 height 33
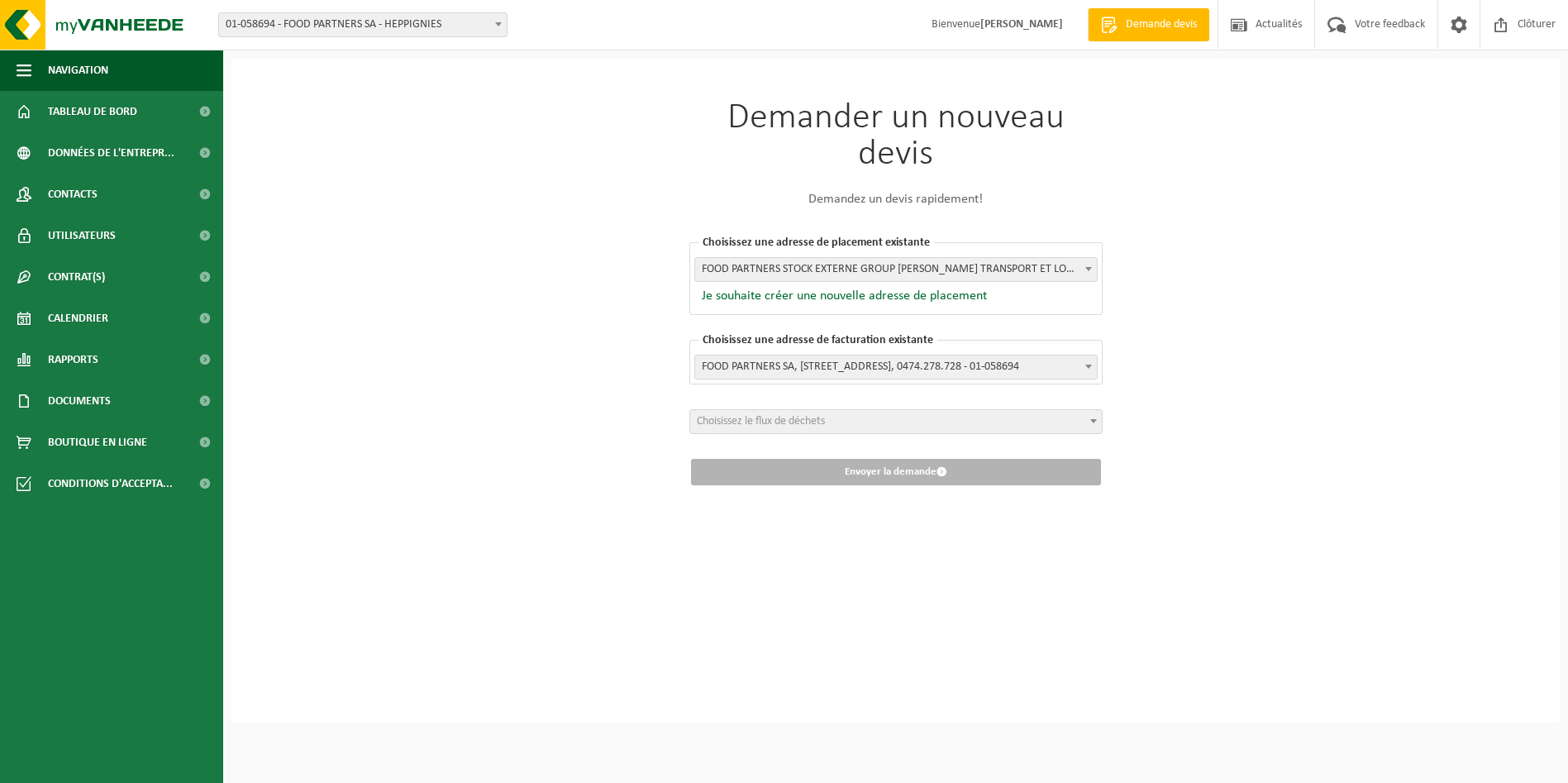
click at [1013, 20] on strong "[PERSON_NAME]" at bounding box center [1021, 24] width 83 height 12
click at [1405, 28] on span "Votre feedback" at bounding box center [1390, 24] width 78 height 49
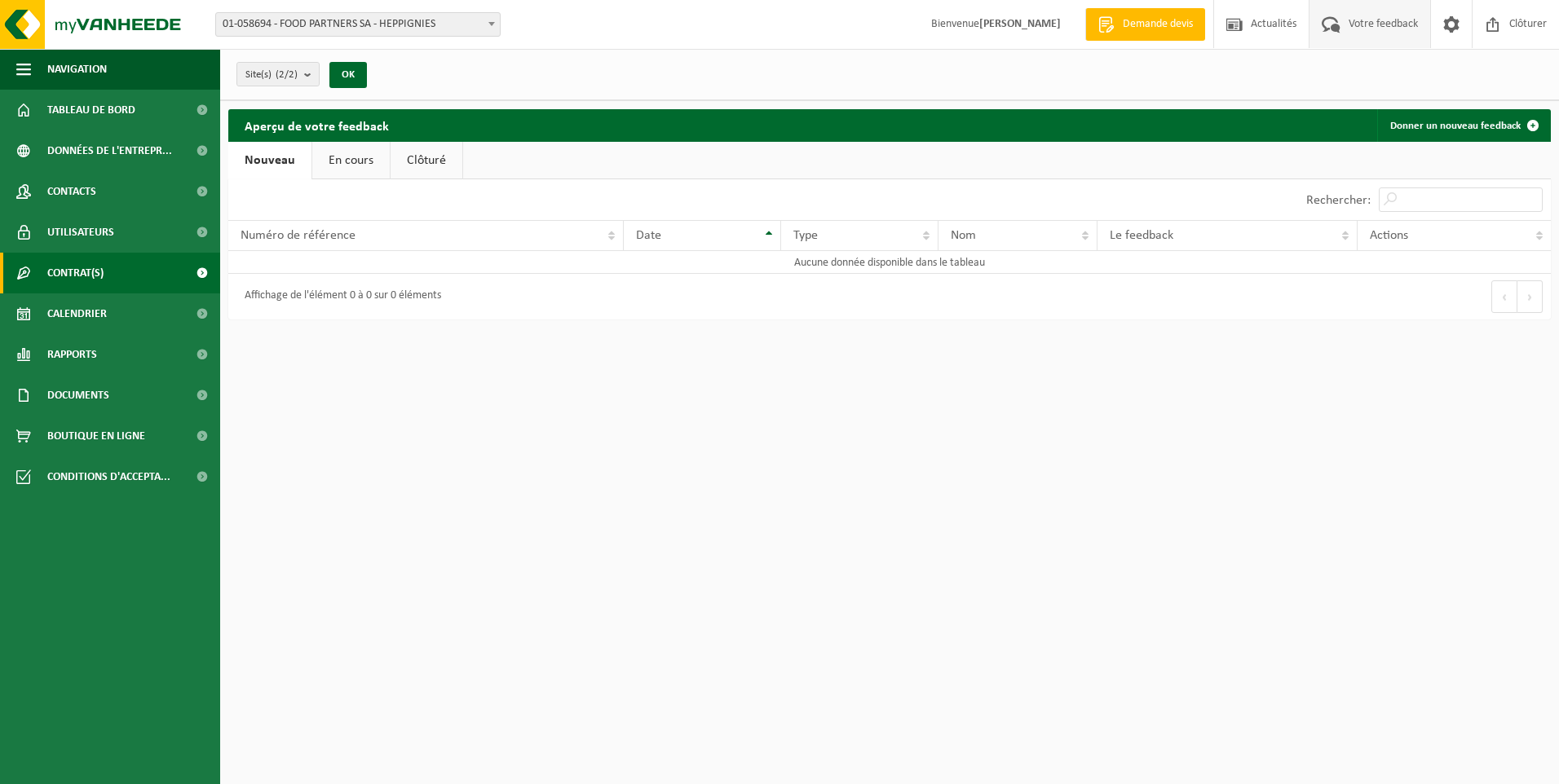
click at [77, 277] on span "Contrat(s)" at bounding box center [75, 273] width 57 height 41
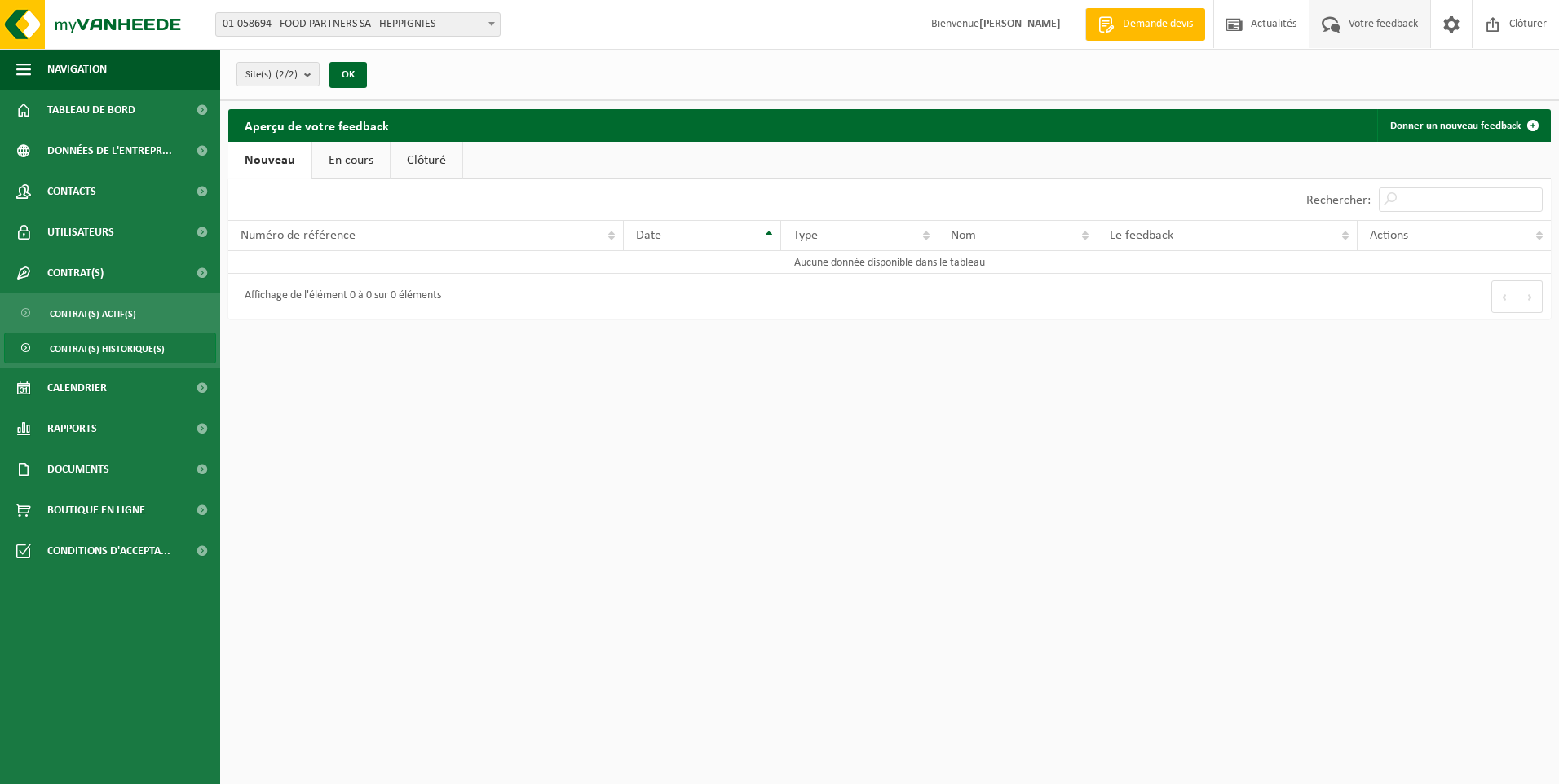
click at [105, 340] on span "Contrat(s) historique(s)" at bounding box center [107, 349] width 115 height 31
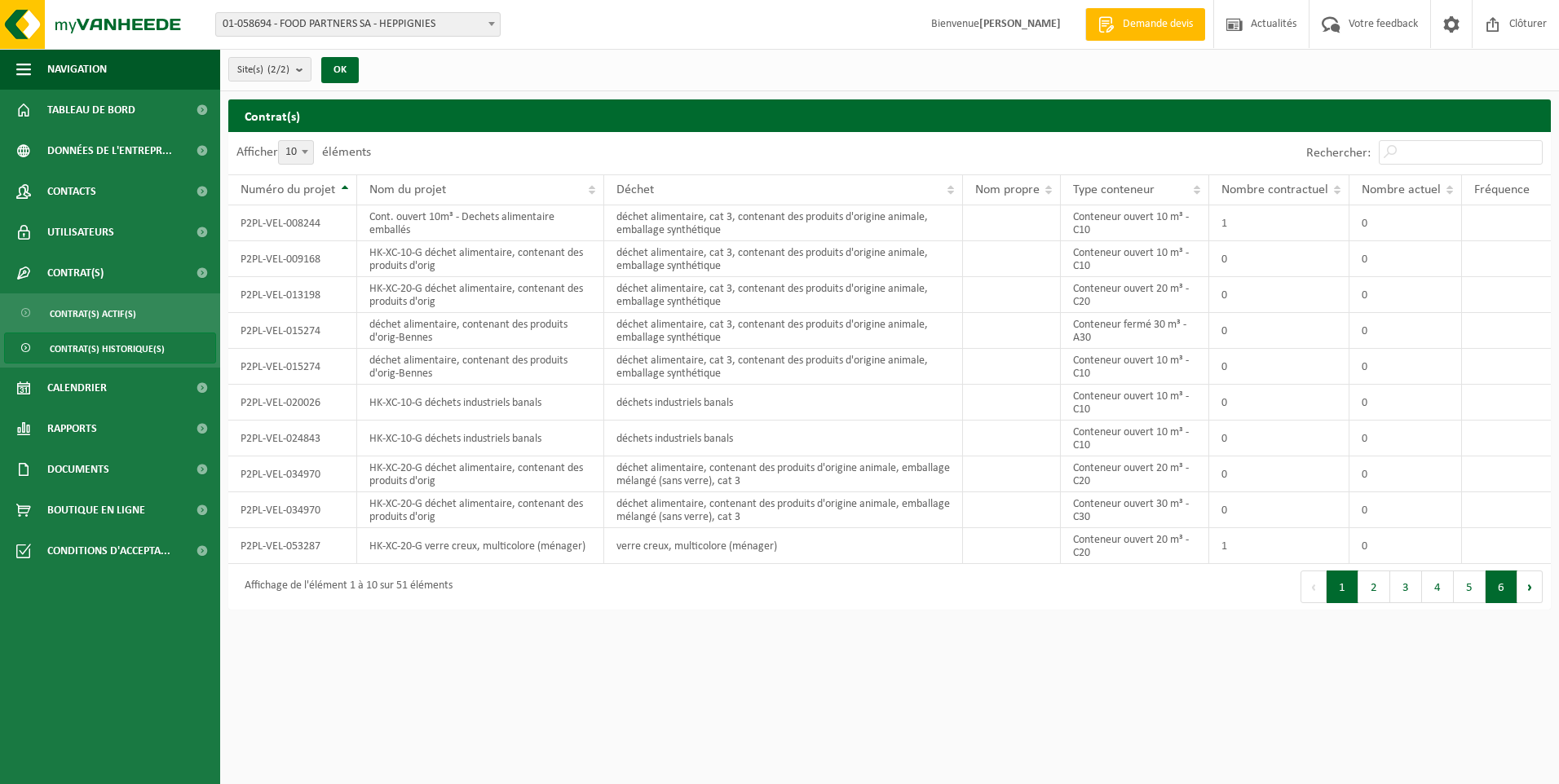
click at [1513, 586] on button "6" at bounding box center [1502, 587] width 32 height 33
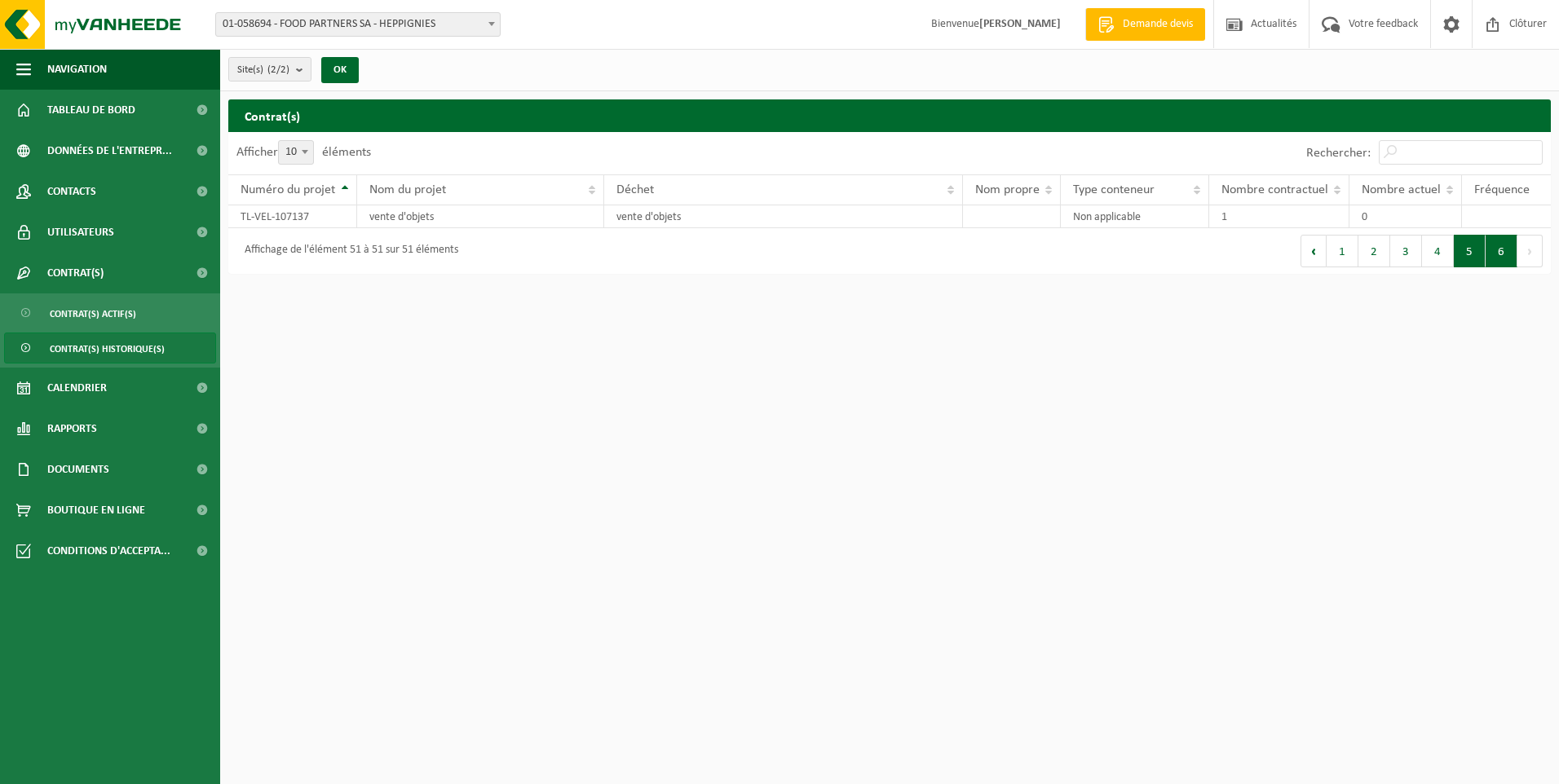
click at [1468, 254] on button "5" at bounding box center [1469, 251] width 32 height 33
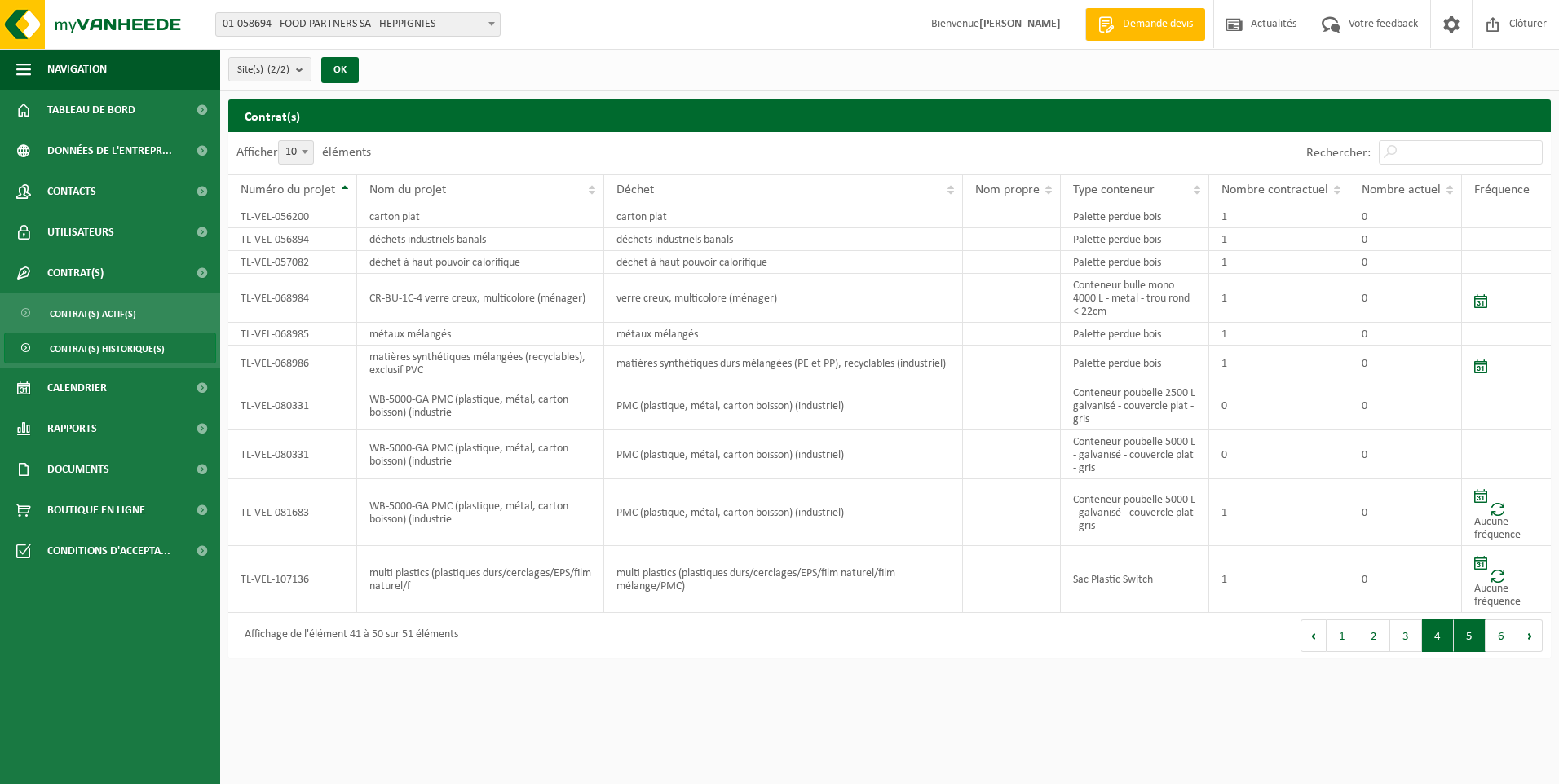
click at [1442, 641] on button "4" at bounding box center [1437, 636] width 32 height 33
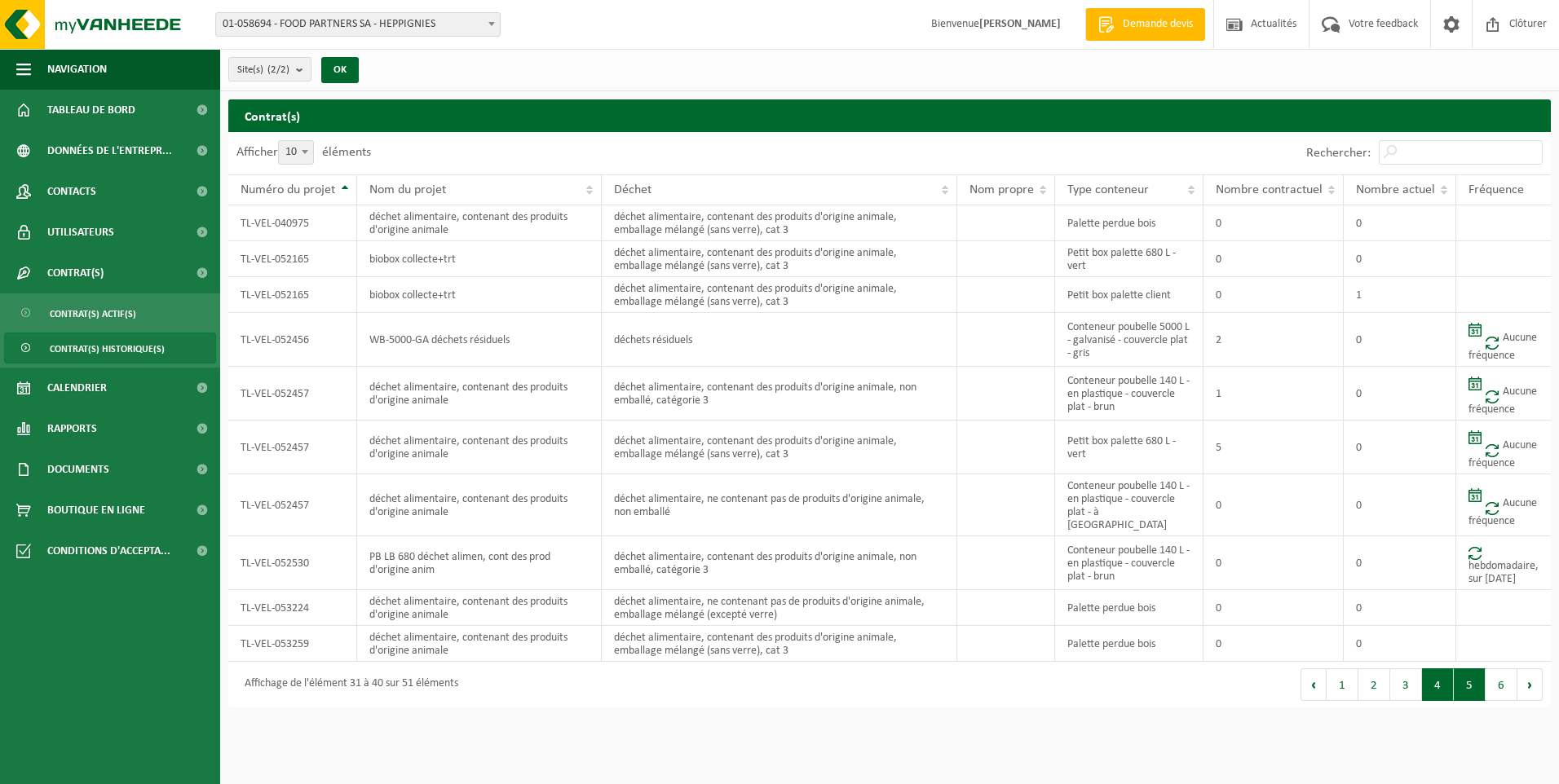
click at [1465, 672] on button "5" at bounding box center [1469, 685] width 32 height 33
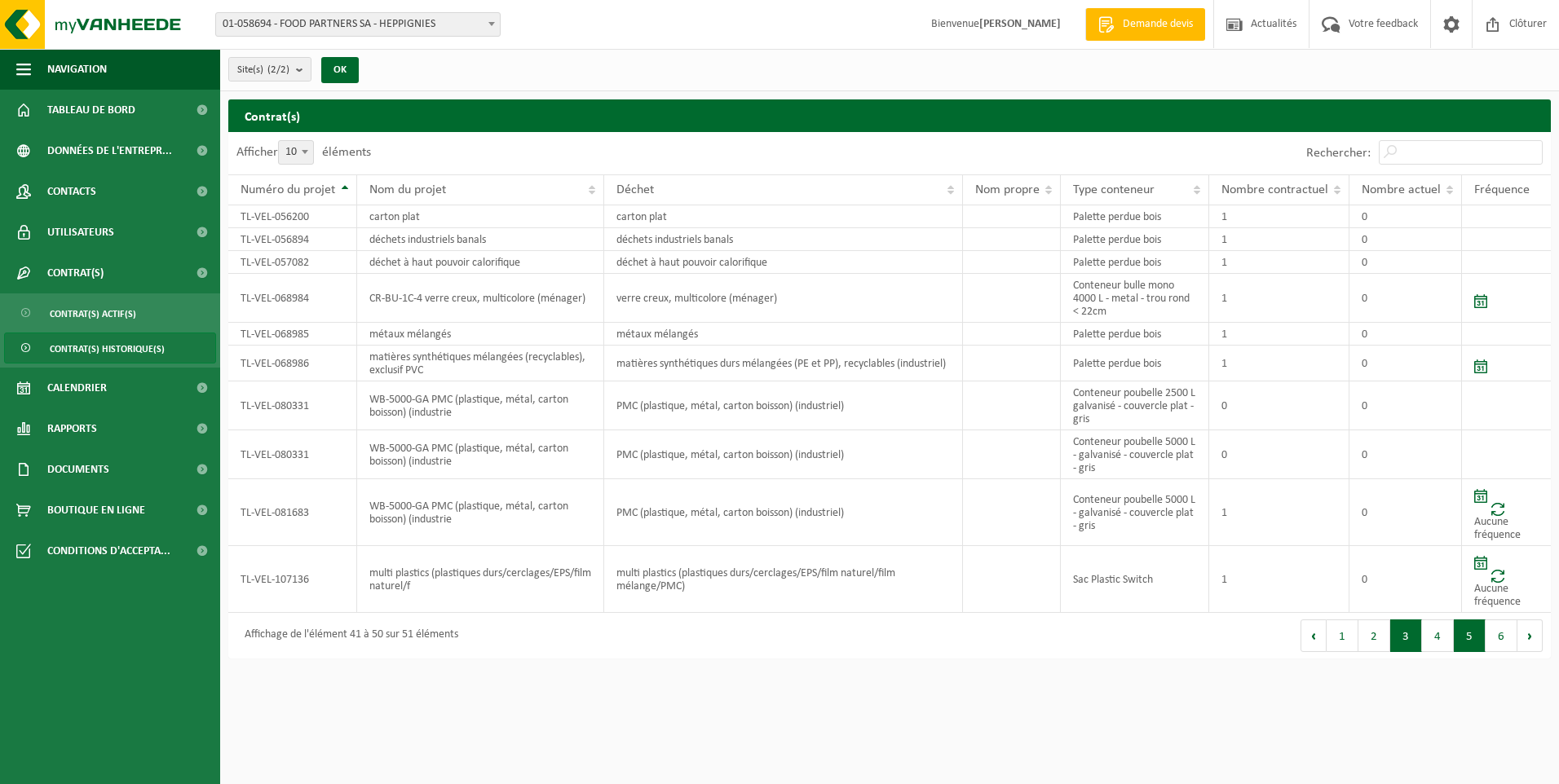
click at [1406, 643] on button "3" at bounding box center [1406, 636] width 32 height 33
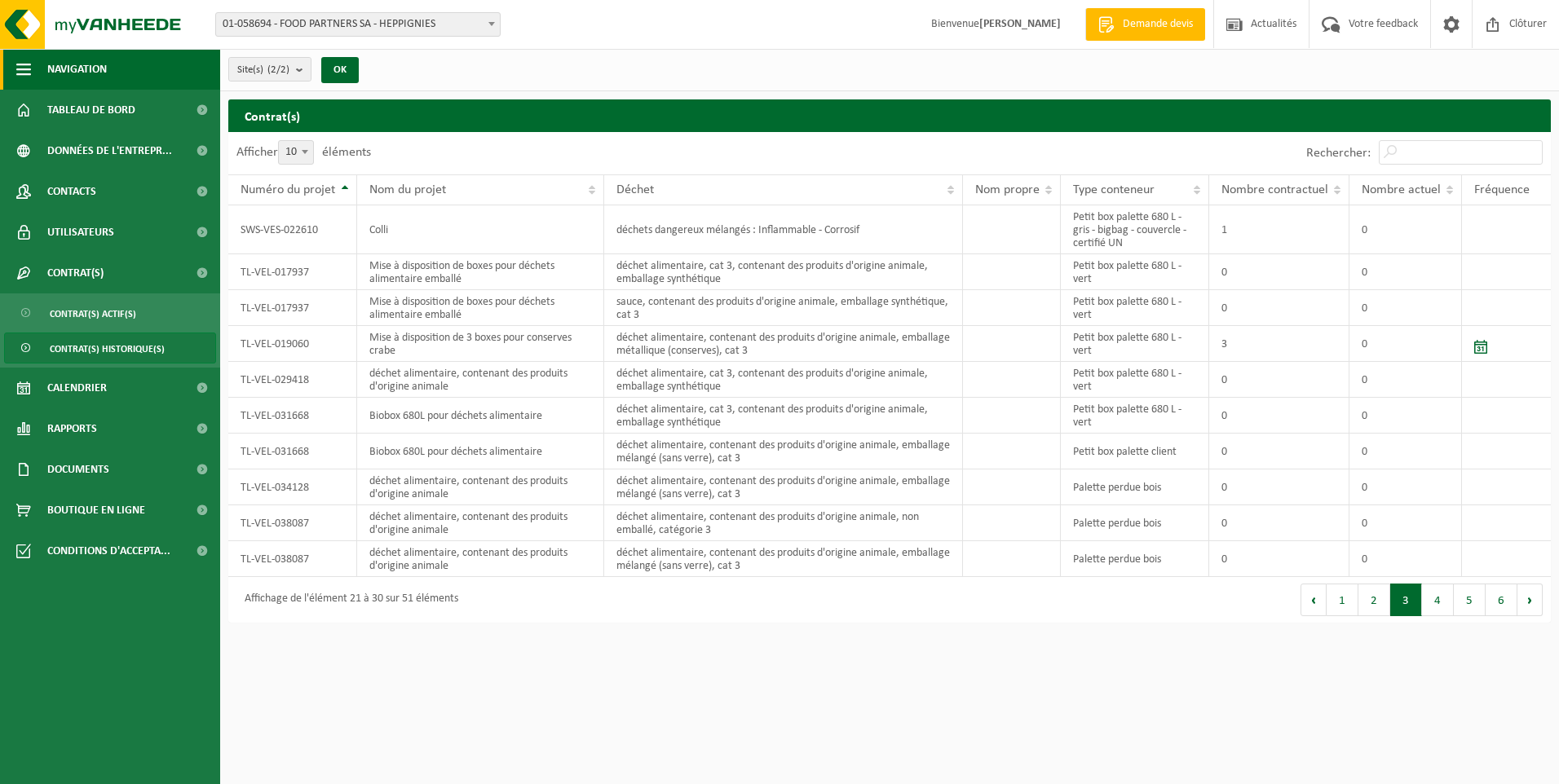
click at [156, 57] on button "Navigation" at bounding box center [110, 69] width 220 height 41
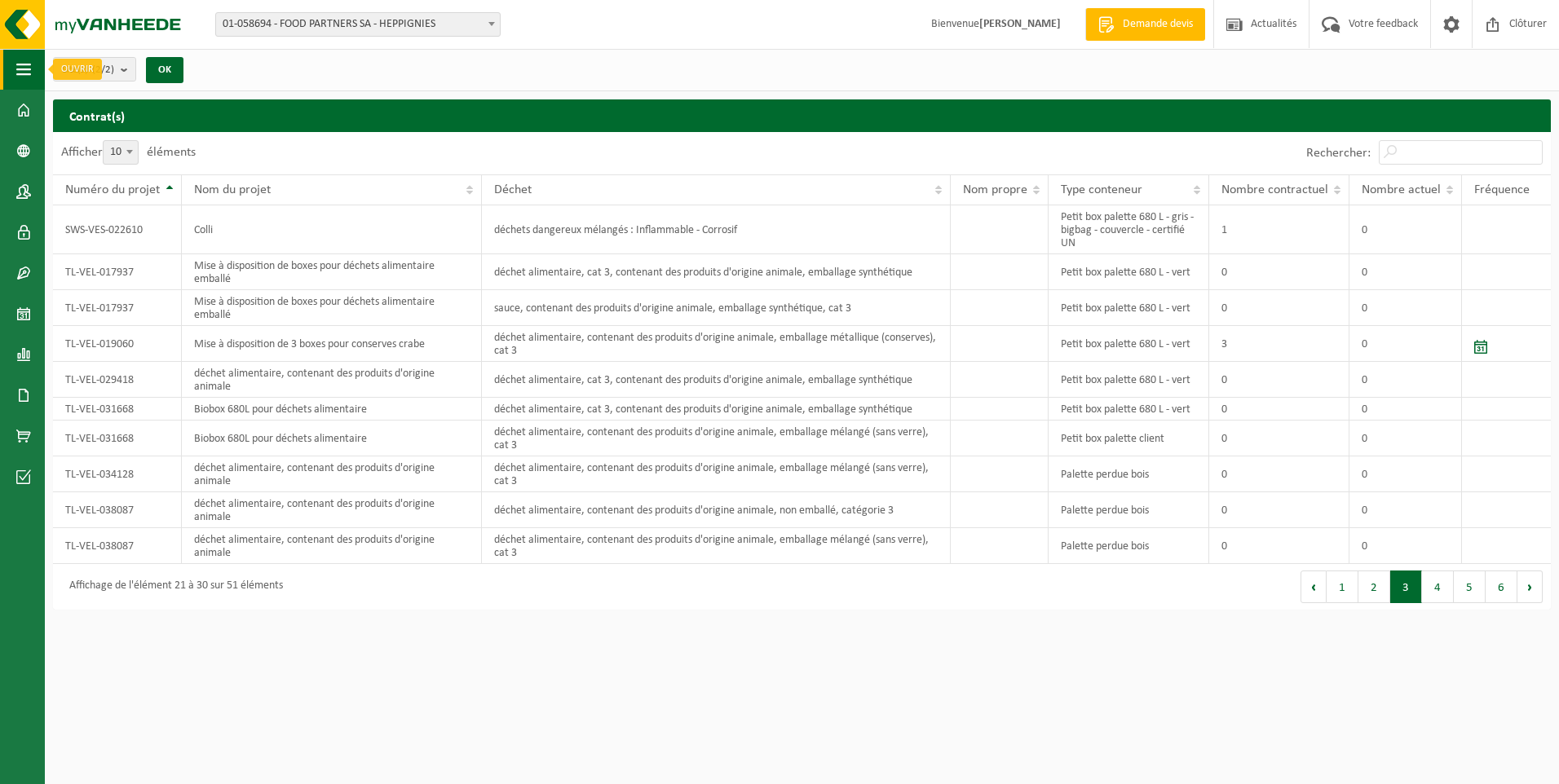
click at [20, 62] on span "button" at bounding box center [23, 69] width 15 height 41
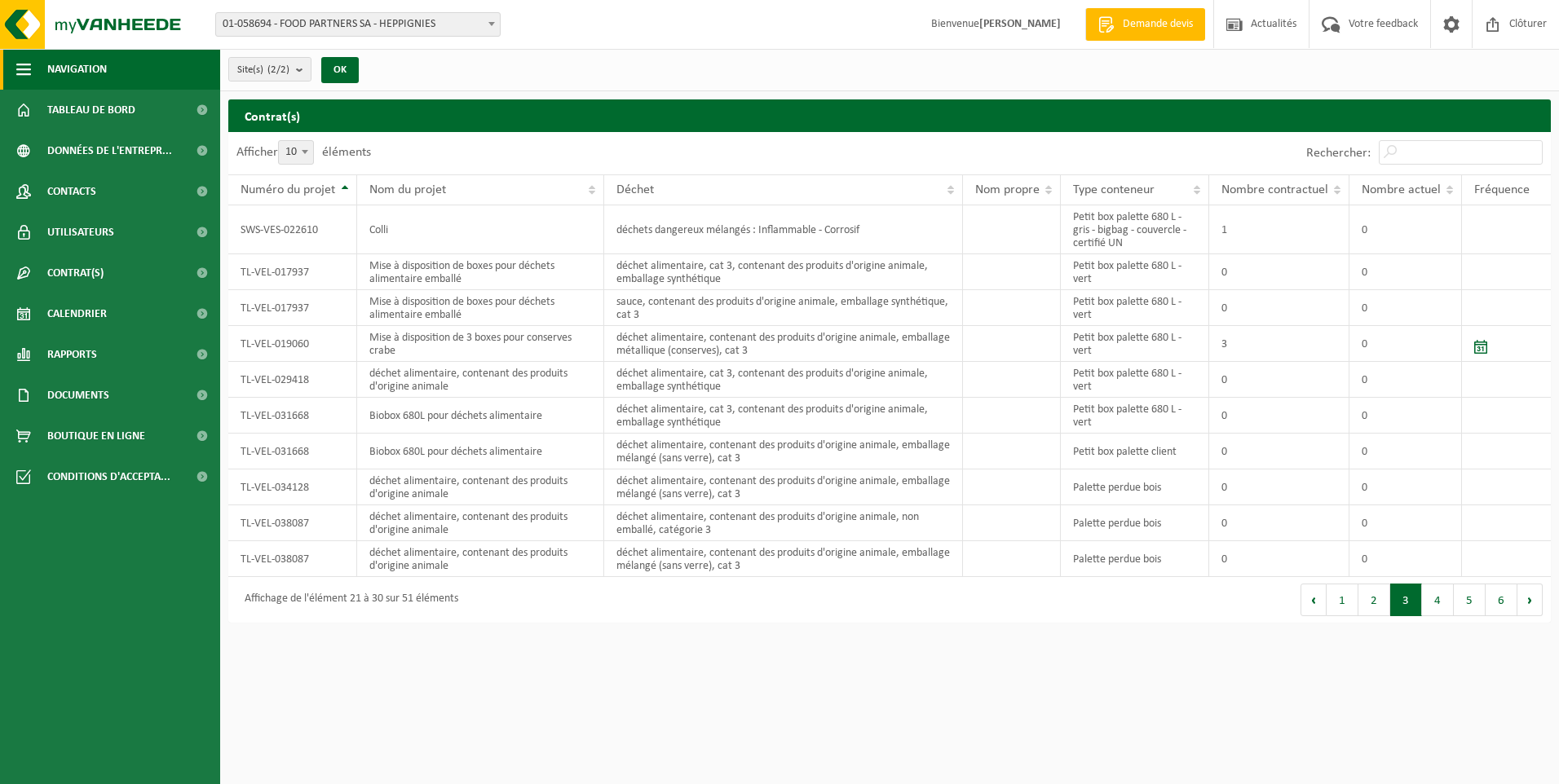
click at [20, 62] on span "button" at bounding box center [23, 69] width 15 height 41
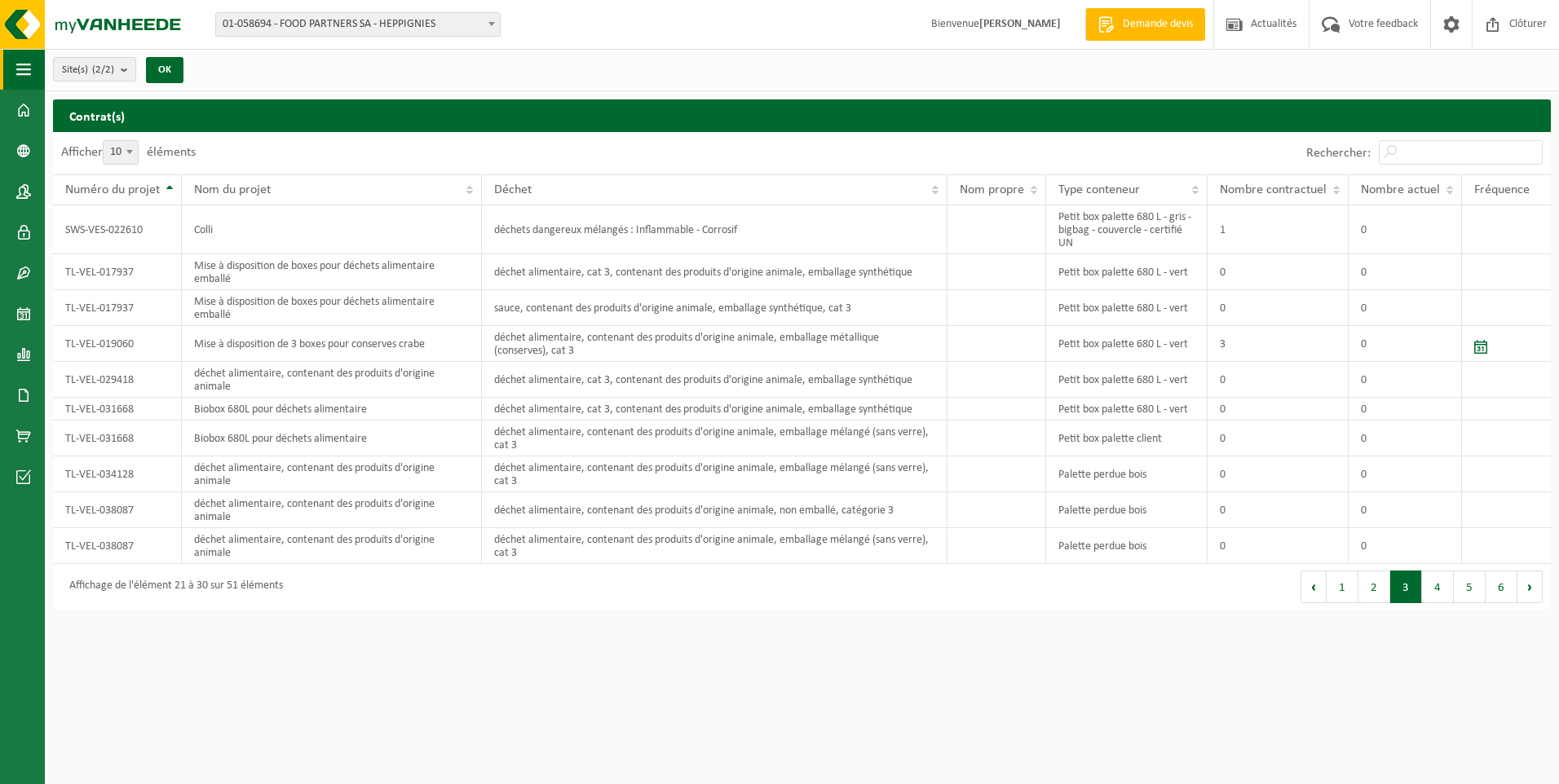
click at [20, 62] on span "button" at bounding box center [23, 69] width 15 height 41
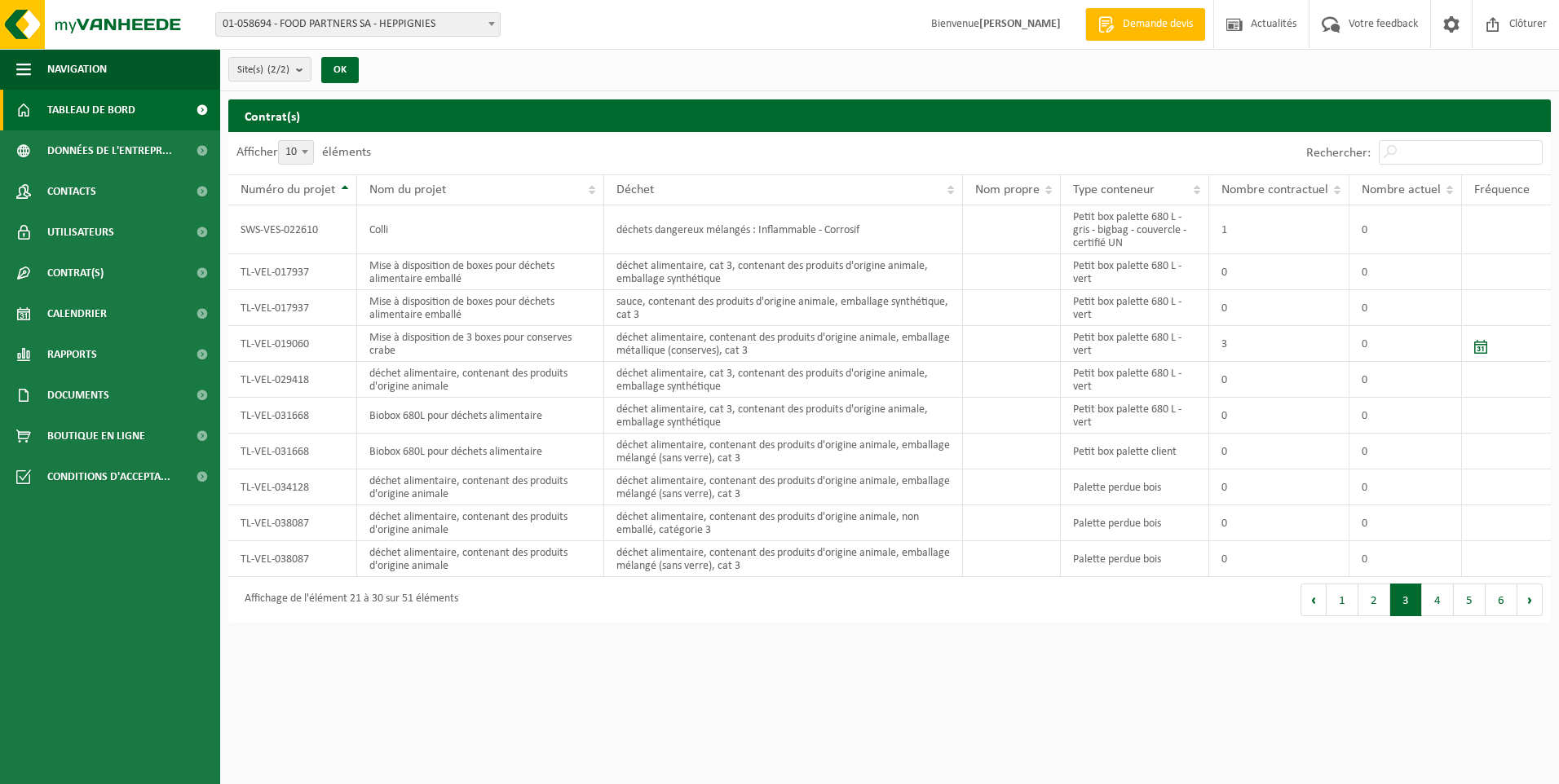
click at [29, 112] on span at bounding box center [23, 111] width 15 height 41
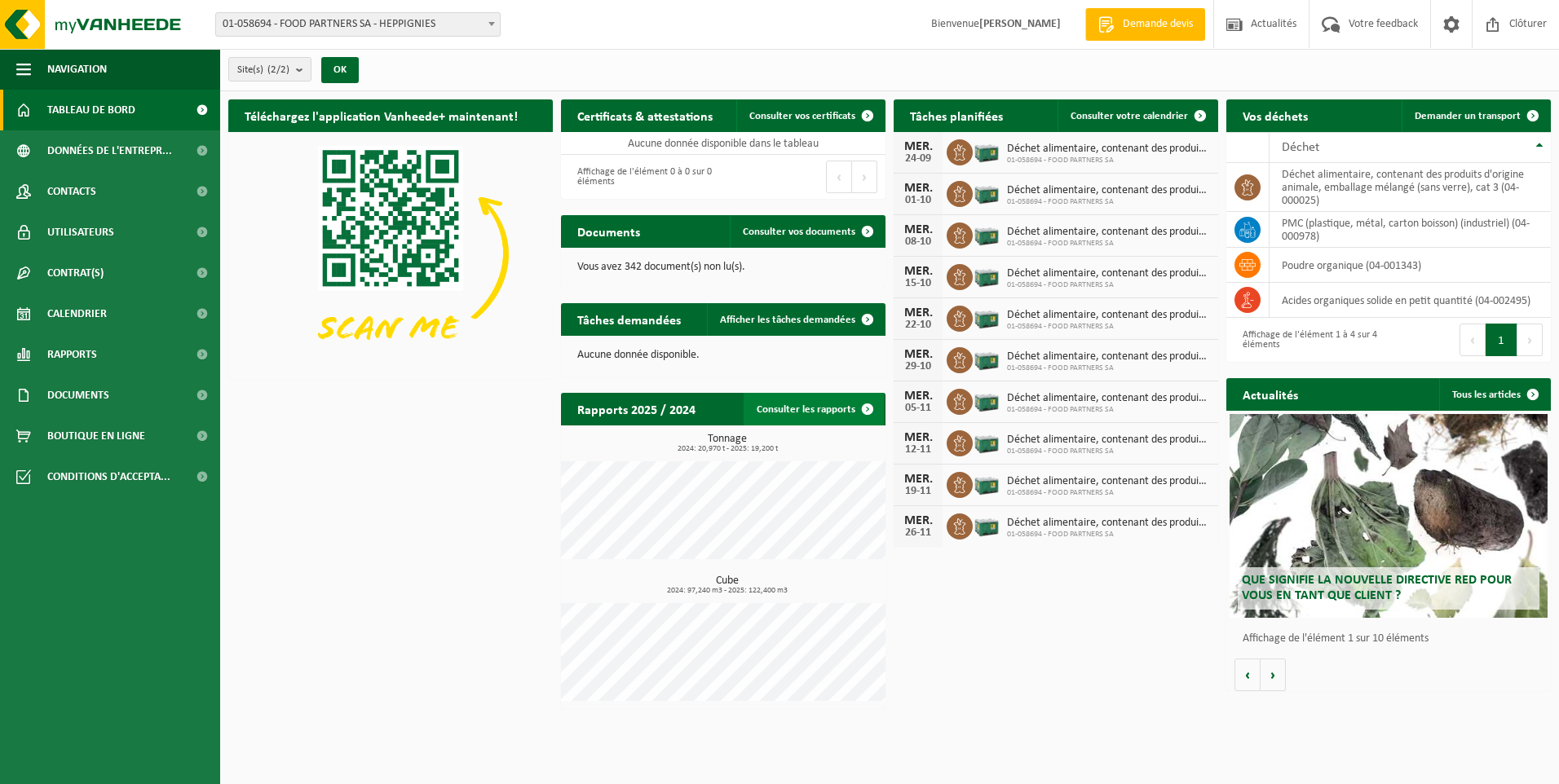
click at [807, 406] on link "Consulter les rapports" at bounding box center [814, 410] width 141 height 33
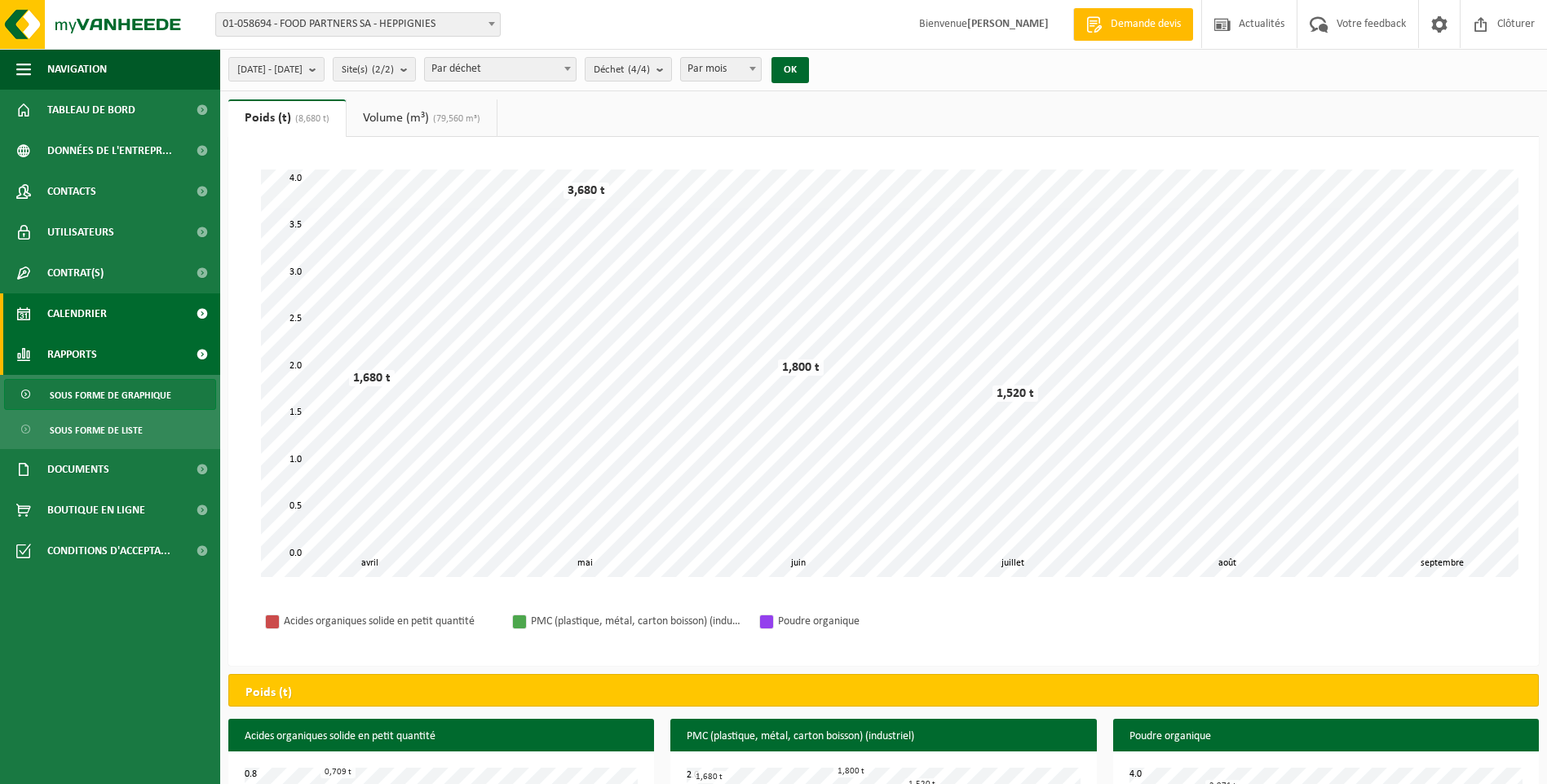
click at [139, 319] on link "Calendrier" at bounding box center [110, 314] width 220 height 41
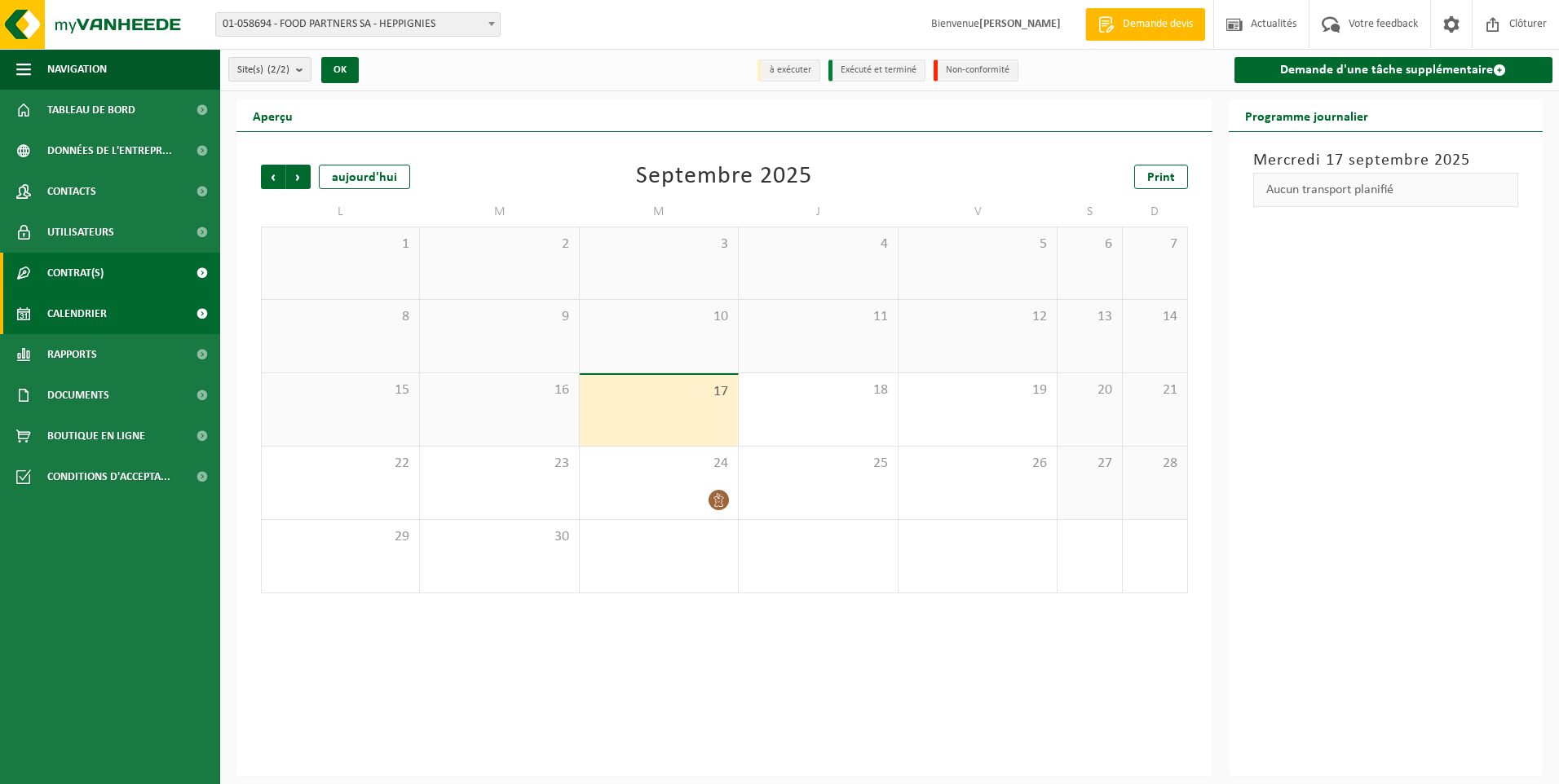
click at [144, 271] on link "Contrat(s)" at bounding box center [110, 273] width 220 height 41
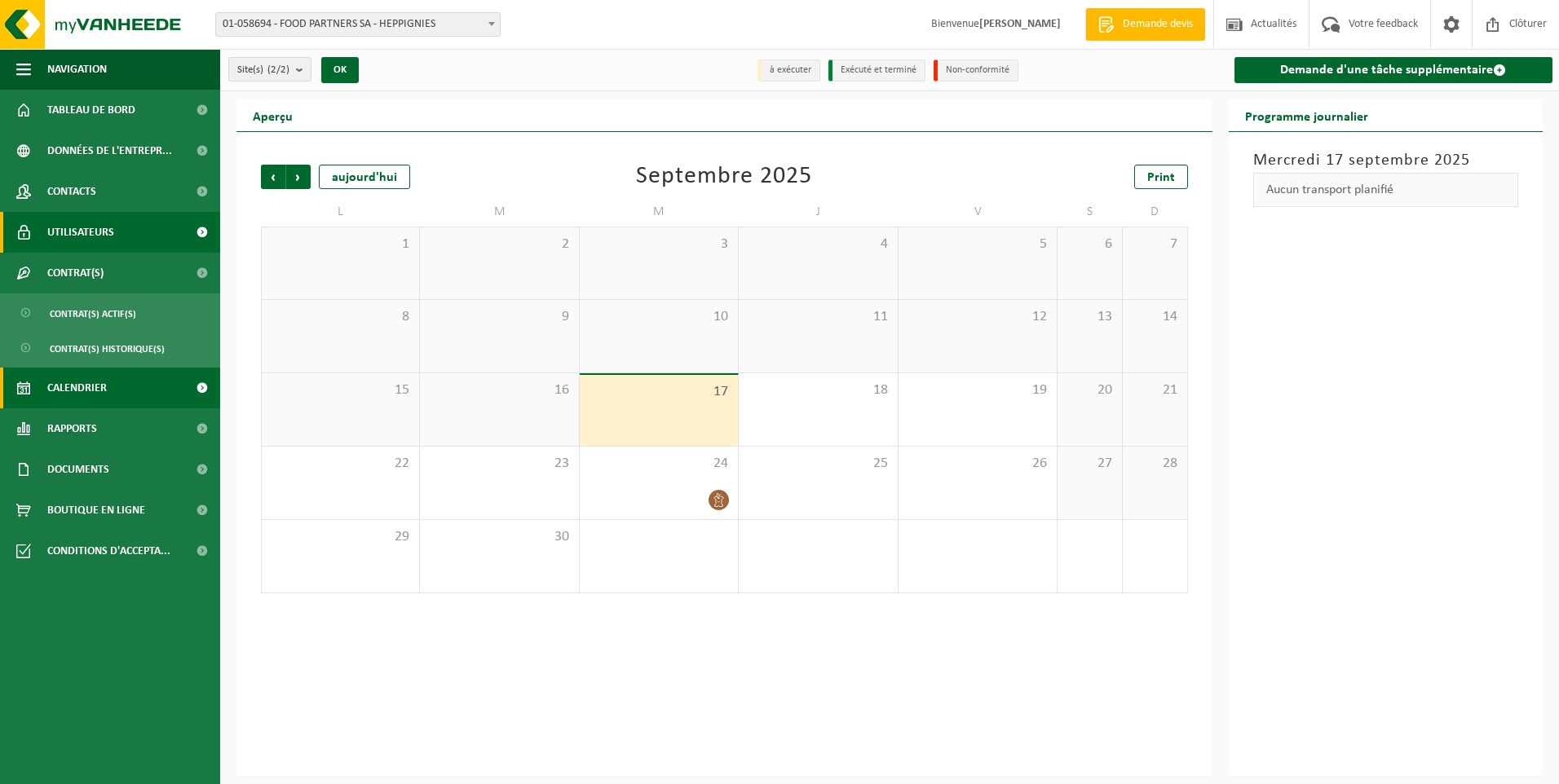
click at [164, 237] on link "Utilisateurs" at bounding box center [110, 232] width 220 height 41
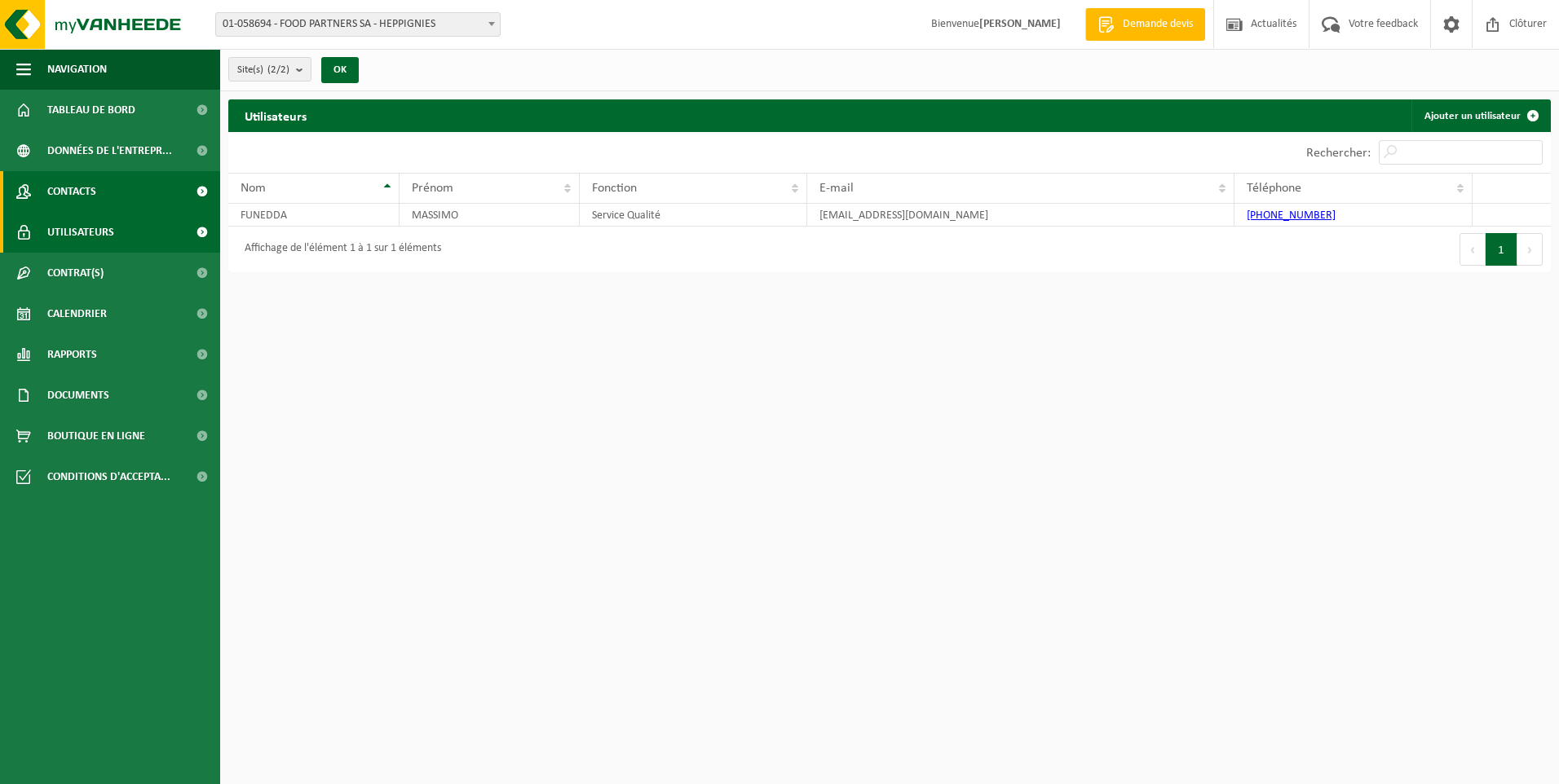
click at [170, 197] on link "Contacts" at bounding box center [110, 192] width 220 height 41
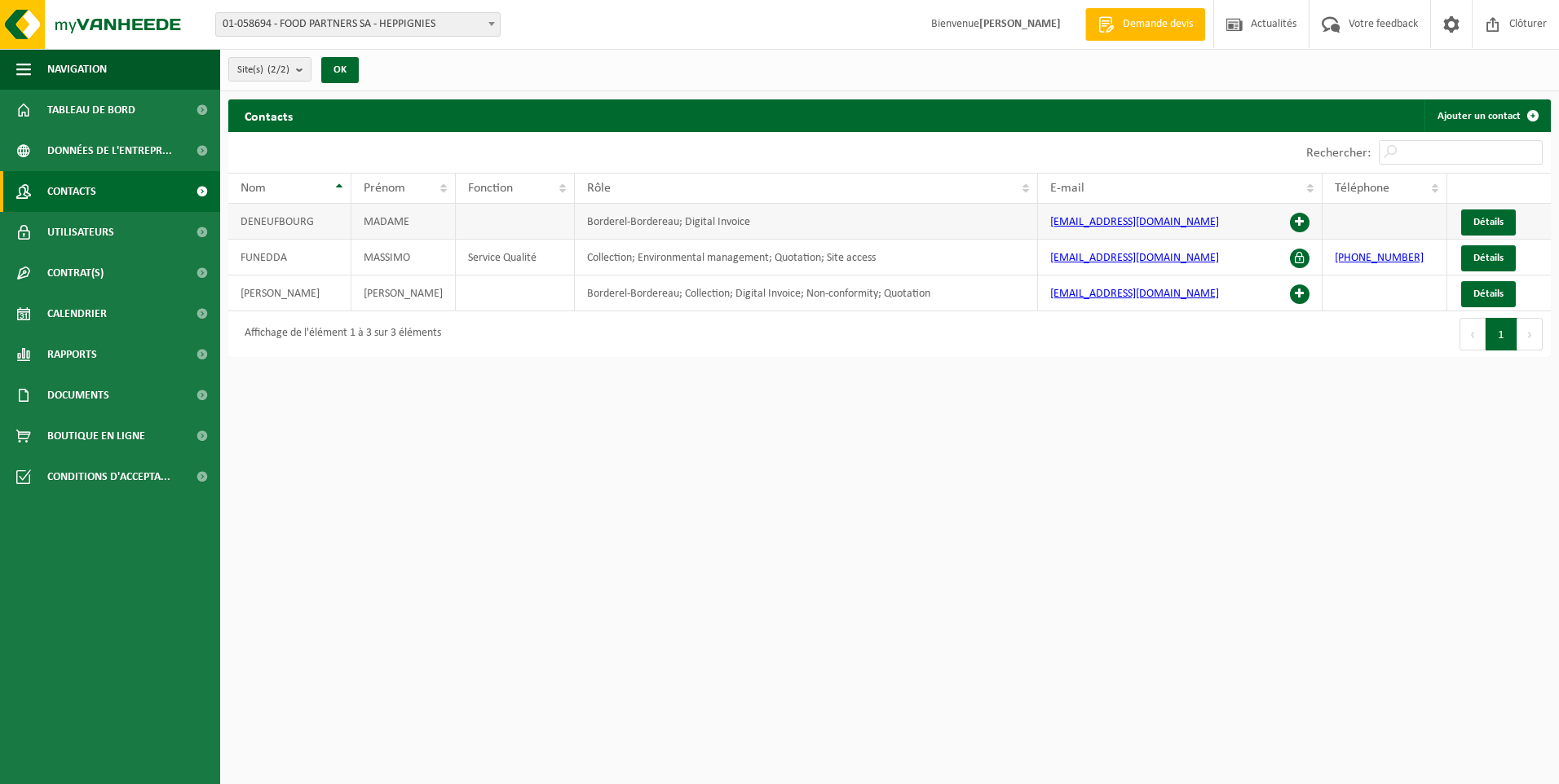
click at [1296, 216] on span at bounding box center [1299, 222] width 20 height 20
click at [345, 225] on td "DENEUFBOURG" at bounding box center [290, 222] width 123 height 36
click at [27, 147] on span at bounding box center [23, 151] width 15 height 41
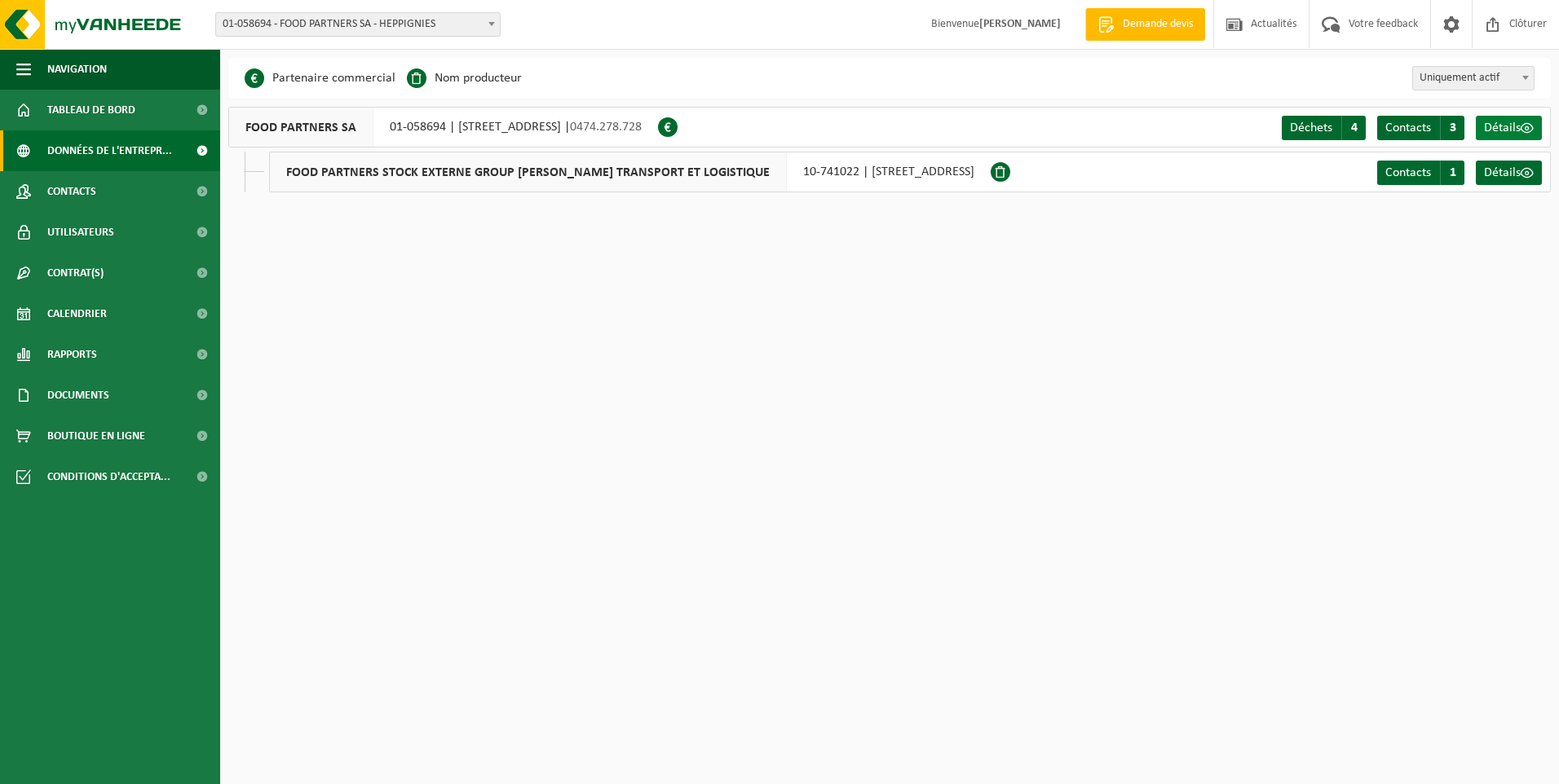
click at [1521, 127] on span at bounding box center [1526, 128] width 13 height 13
click at [1526, 79] on b at bounding box center [1526, 77] width 7 height 4
select select "true"
click at [106, 102] on span "Tableau de bord" at bounding box center [91, 111] width 88 height 41
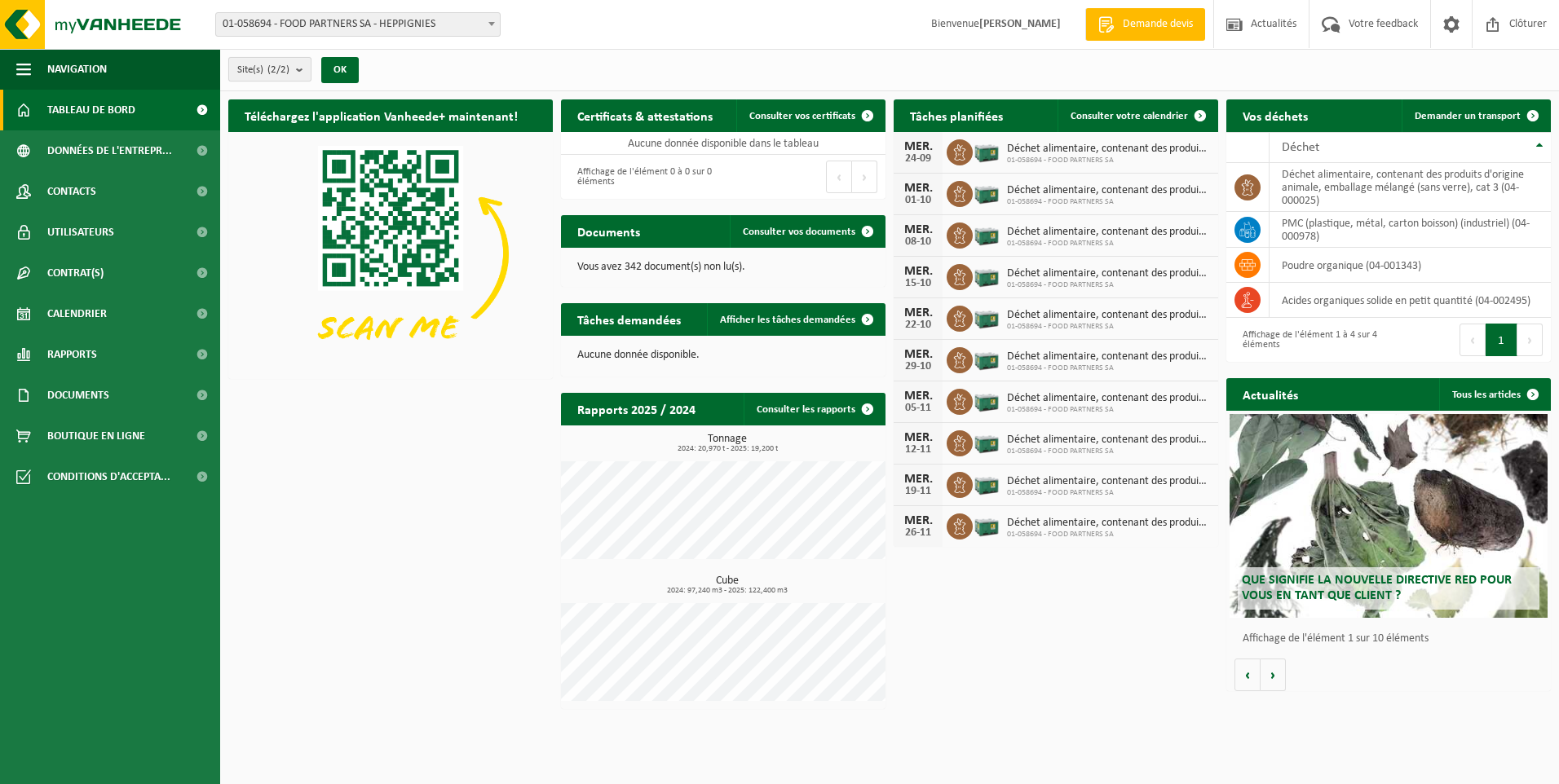
click at [272, 67] on count "(2/2)" at bounding box center [279, 69] width 22 height 10
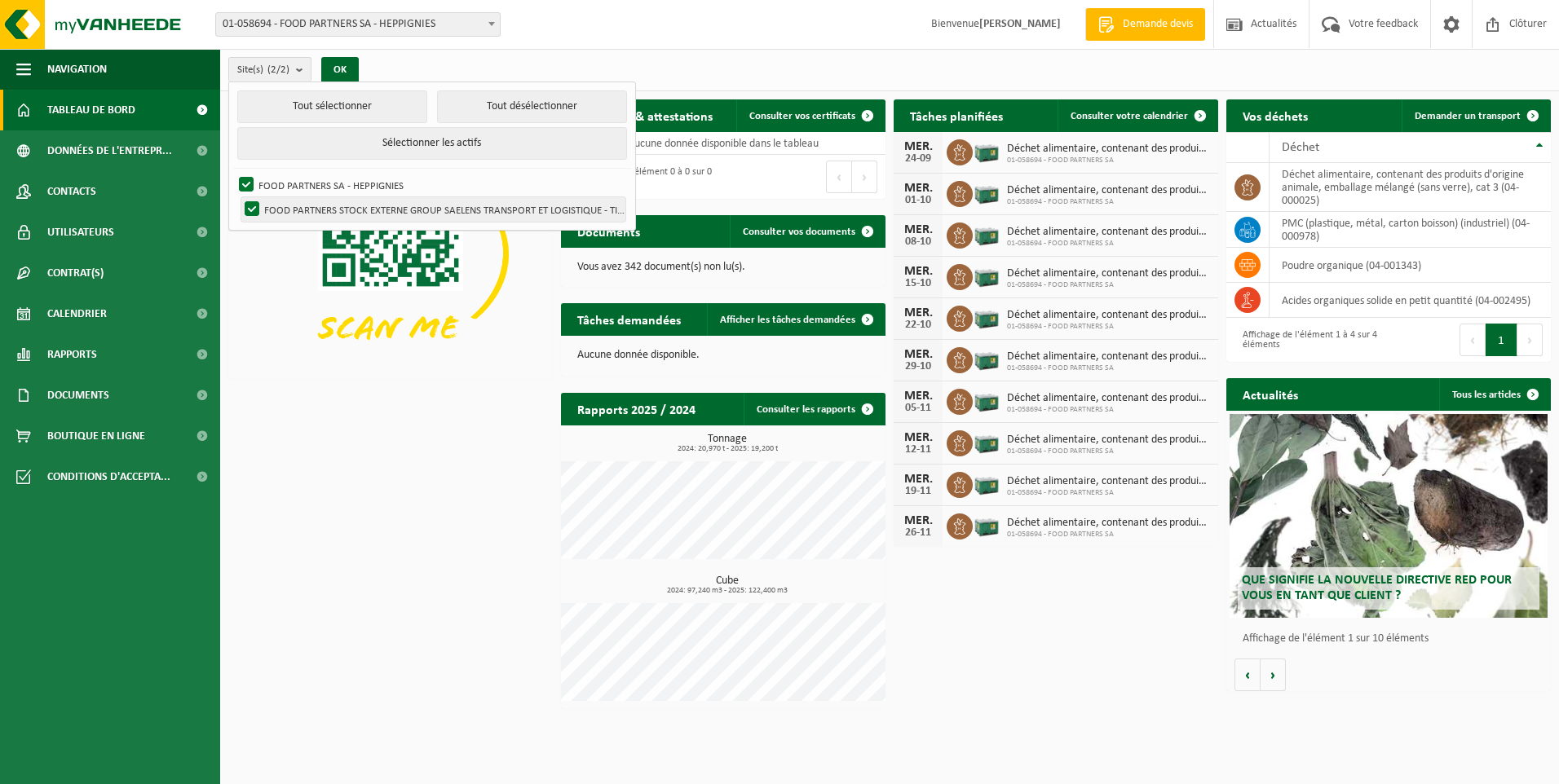
click at [247, 209] on label "FOOD PARTNERS STOCK EXTERNE GROUP SAELENS TRANSPORT ET LOGISTIQUE - TIENEN" at bounding box center [434, 209] width 384 height 25
click at [239, 197] on input "FOOD PARTNERS STOCK EXTERNE GROUP SAELENS TRANSPORT ET LOGISTIQUE - TIENEN" at bounding box center [238, 196] width 1 height 1
checkbox input "false"
click at [249, 242] on img at bounding box center [390, 254] width 325 height 243
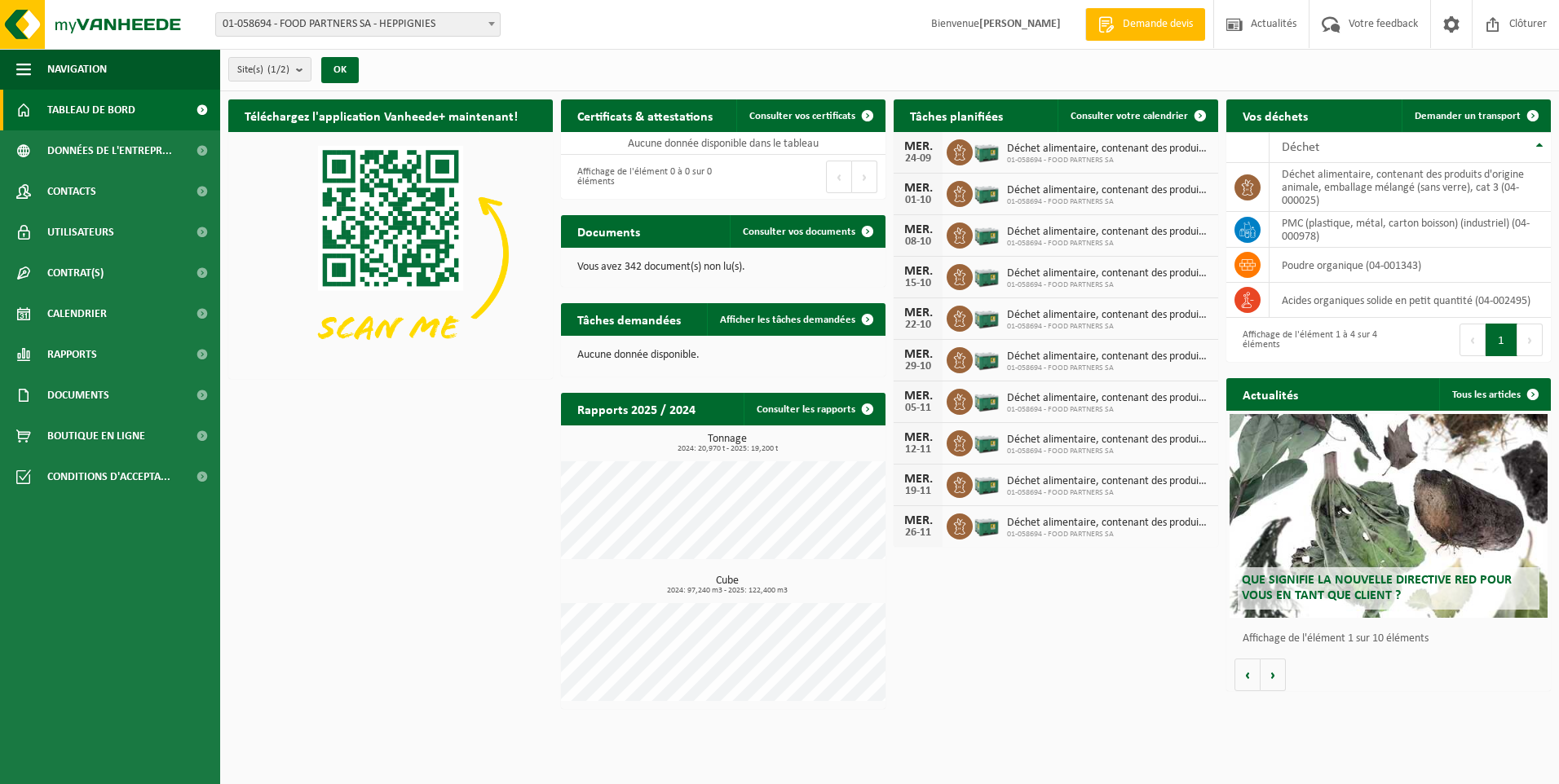
click at [1392, 480] on div "Que signifie la nouvelle directive RED pour vous en tant que client ?" at bounding box center [1388, 516] width 318 height 204
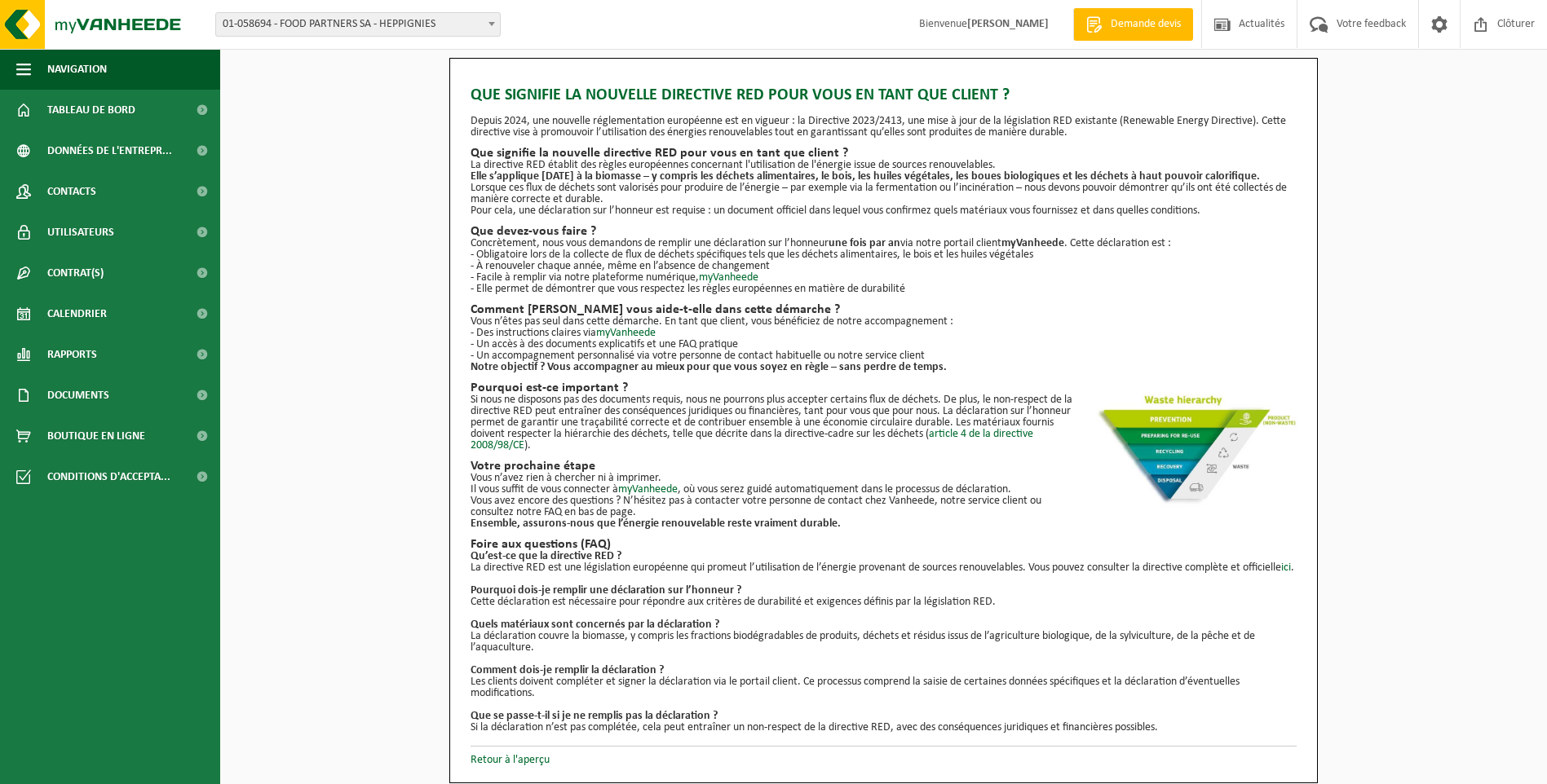
scroll to position [10, 0]
click at [505, 751] on p "Retour à l'aperçu" at bounding box center [884, 757] width 826 height 21
click at [510, 771] on div "Que signifie la nouvelle directive RED pour vous en tant que client ? Depuis 20…" at bounding box center [883, 421] width 868 height 726
click at [522, 769] on div "Que signifie la nouvelle directive RED pour vous en tant que client ? Depuis 20…" at bounding box center [883, 421] width 868 height 726
click at [531, 762] on link "Retour à l'aperçu" at bounding box center [510, 760] width 79 height 12
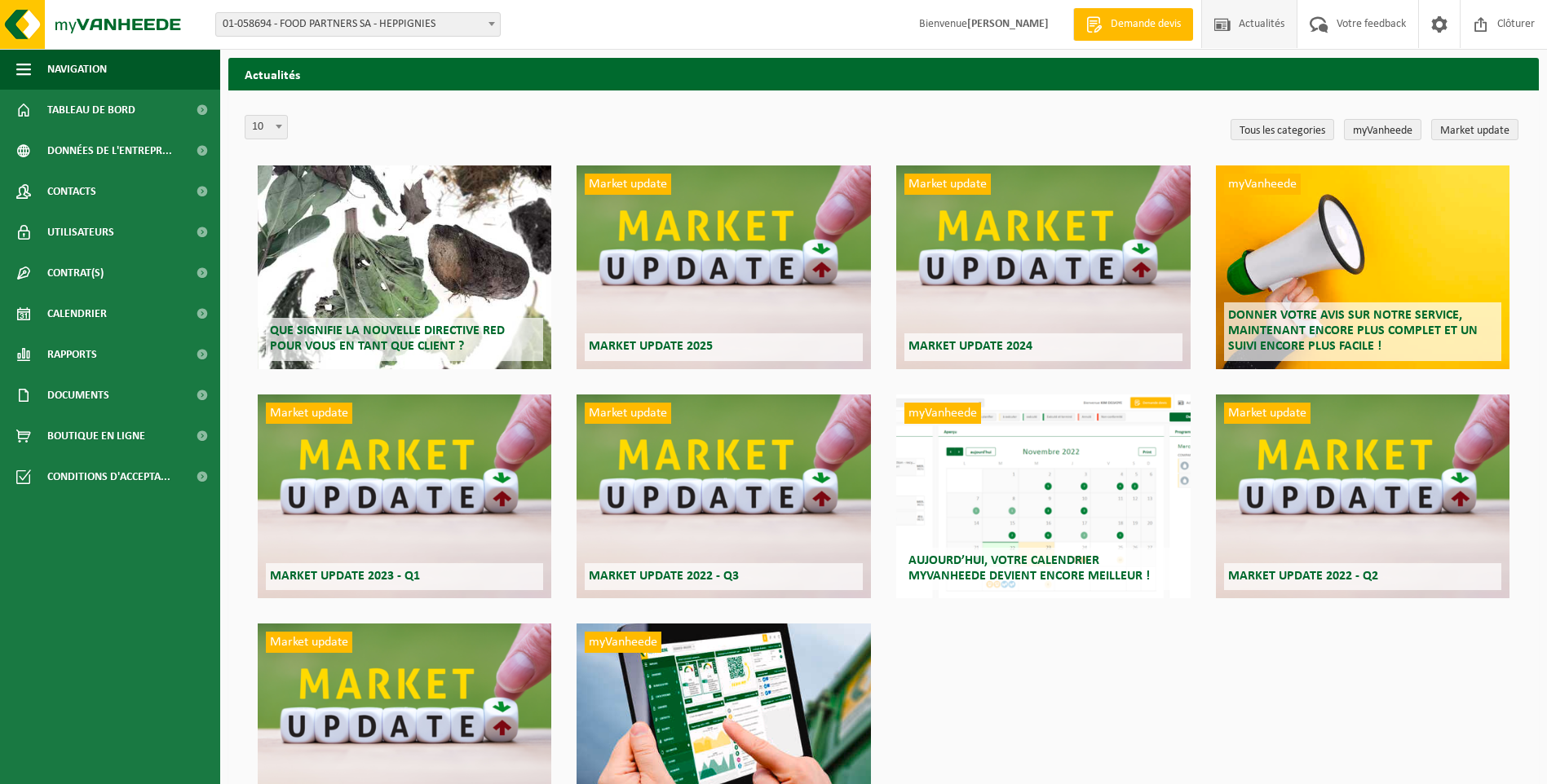
click at [405, 251] on div "Que signifie la nouvelle directive RED pour vous en tant que client ?" at bounding box center [405, 267] width 294 height 204
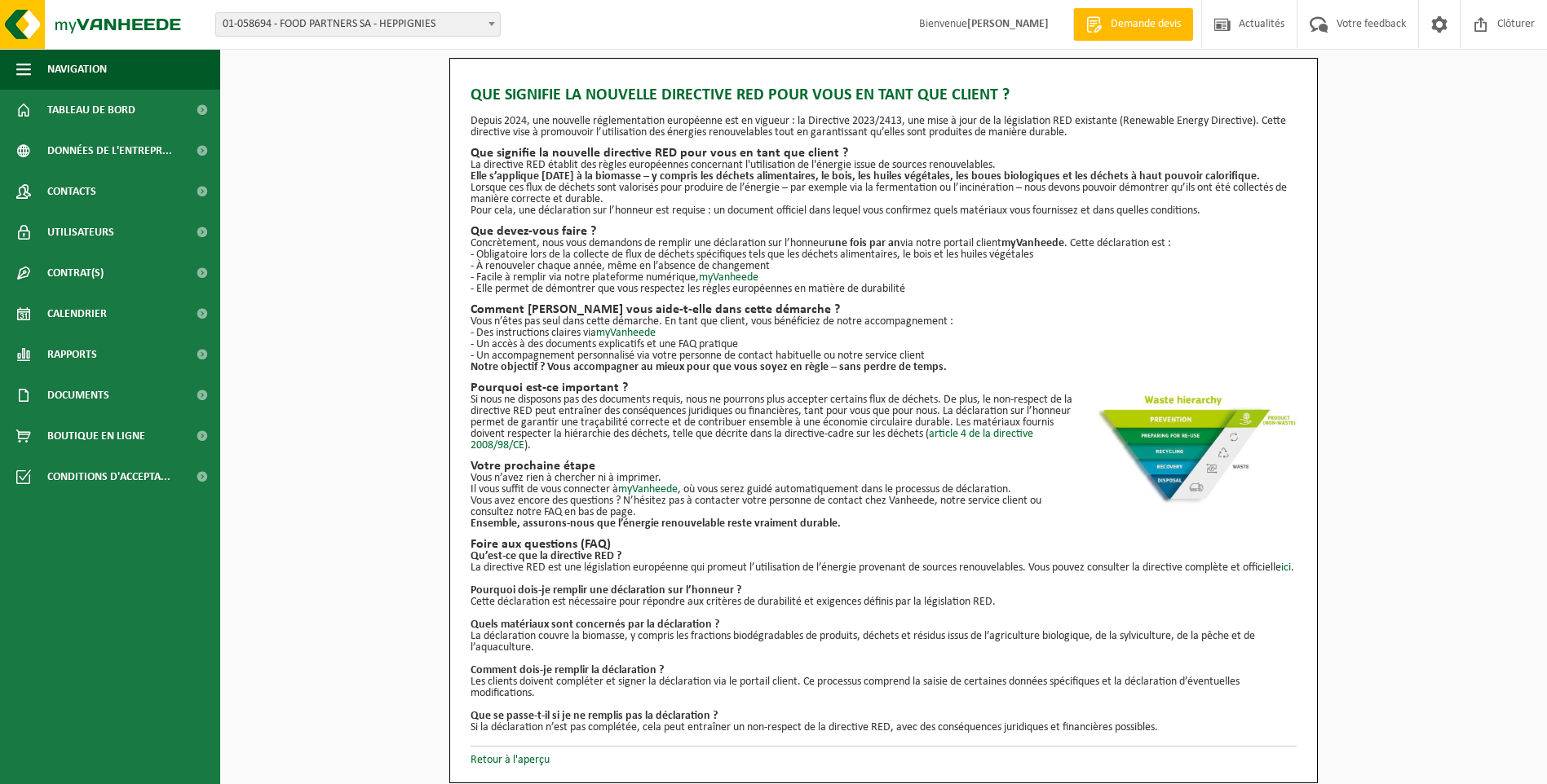
scroll to position [10, 0]
click at [656, 483] on link "myVanheede" at bounding box center [647, 489] width 59 height 12
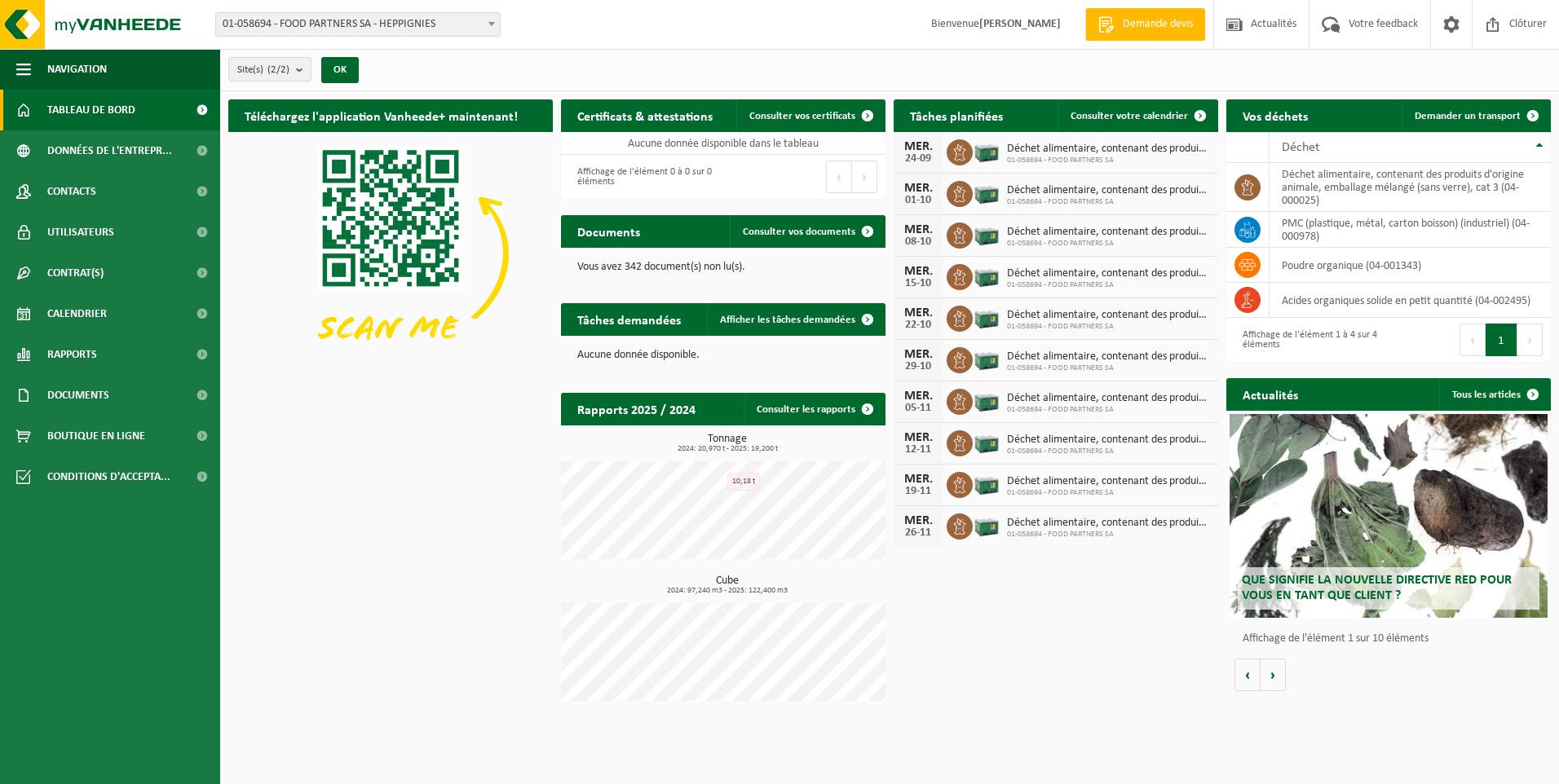
click at [204, 109] on span at bounding box center [201, 111] width 37 height 41
click at [196, 141] on span at bounding box center [201, 151] width 37 height 41
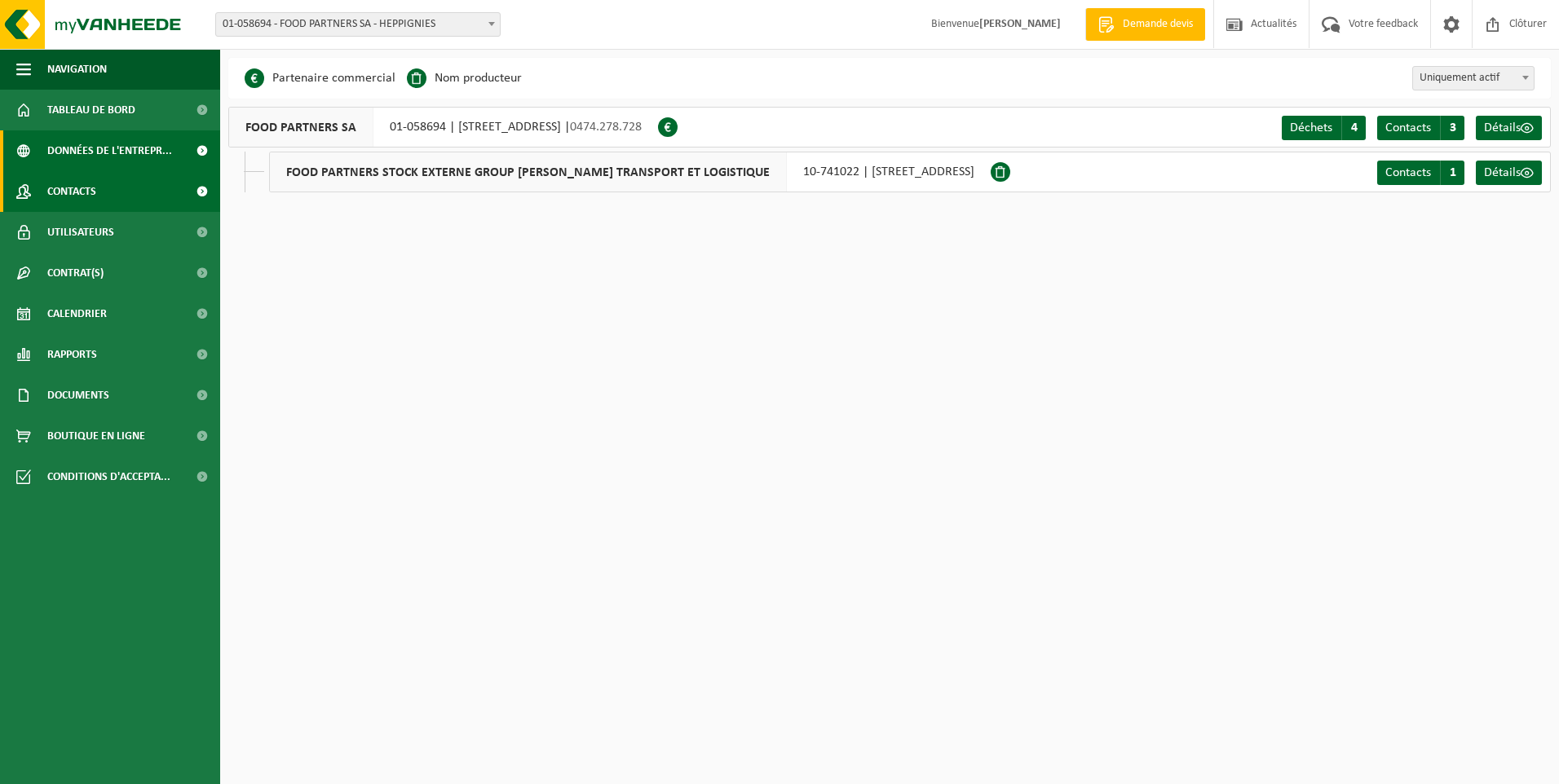
click at [196, 186] on span at bounding box center [201, 192] width 37 height 41
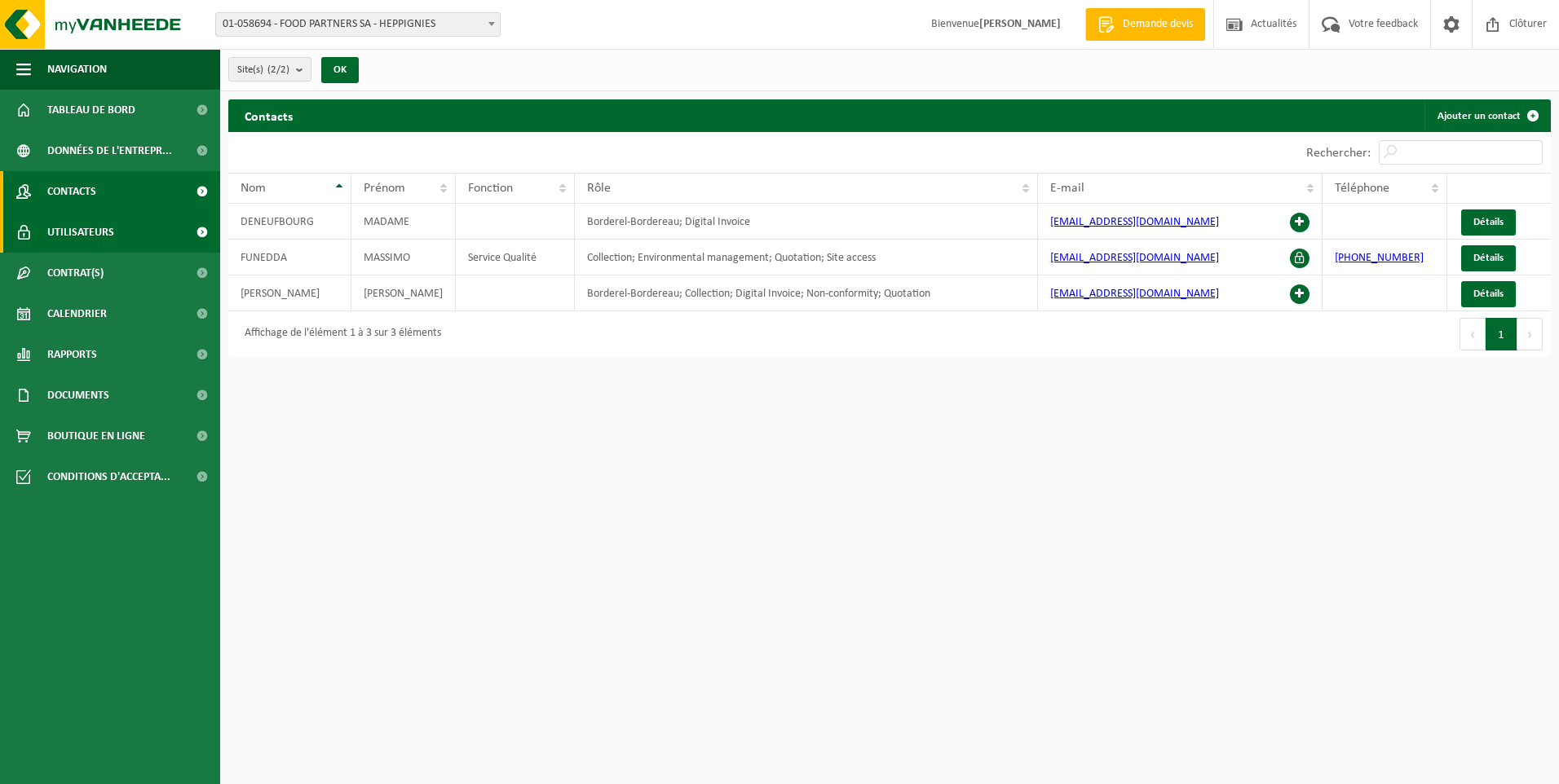
click at [202, 243] on span at bounding box center [201, 232] width 37 height 41
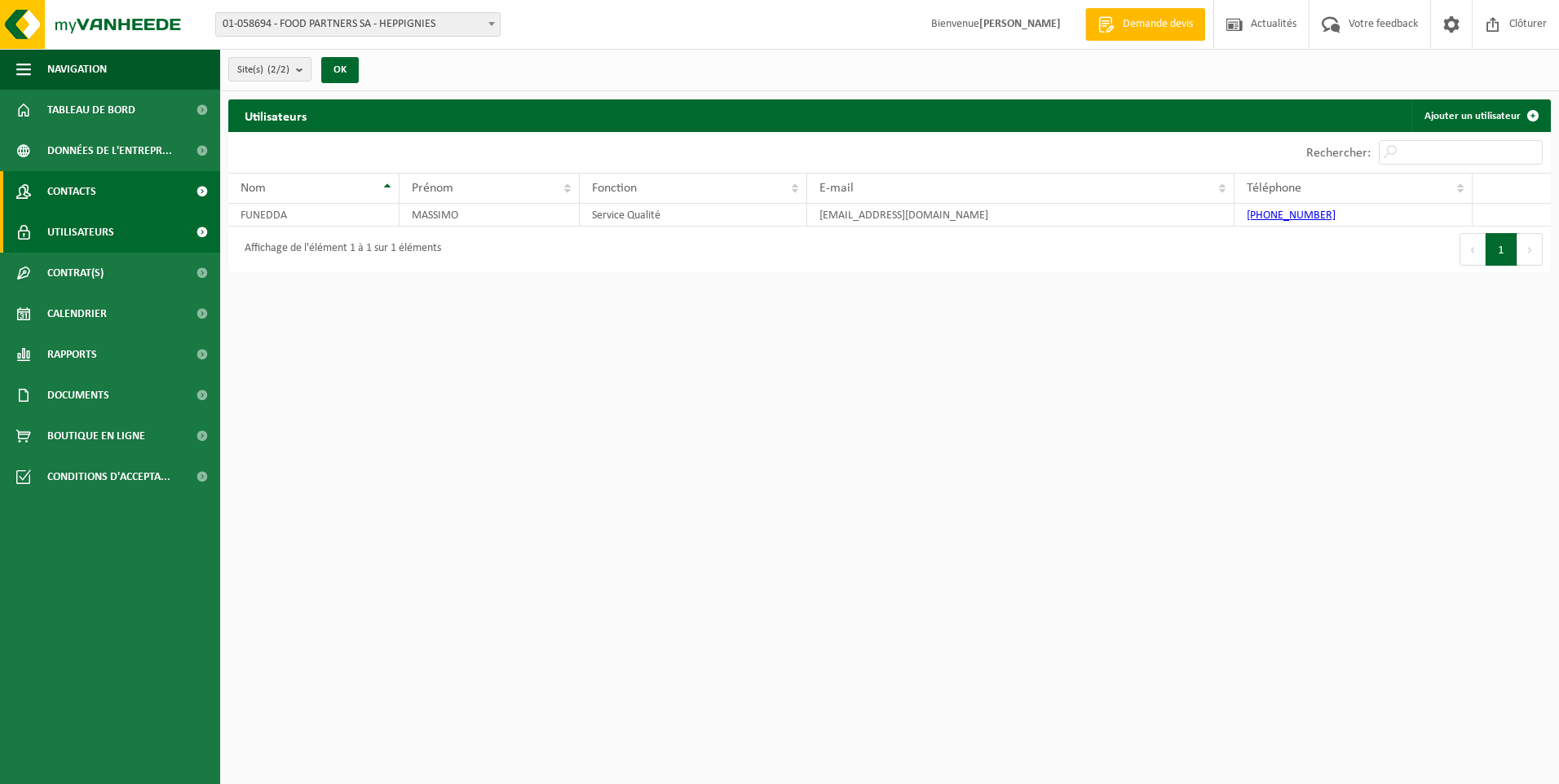
click at [206, 207] on span at bounding box center [201, 192] width 37 height 41
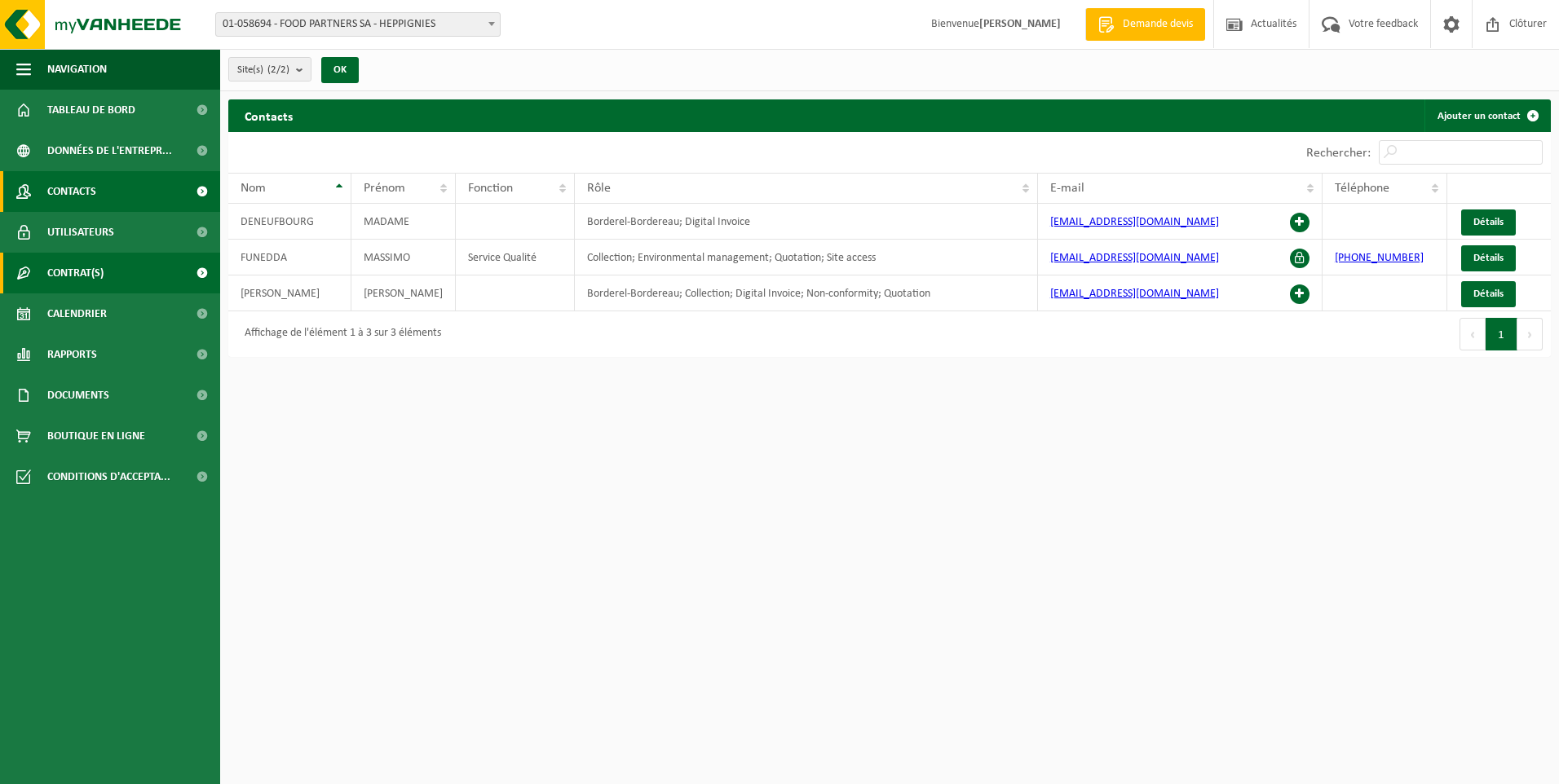
click at [204, 280] on span at bounding box center [201, 273] width 37 height 41
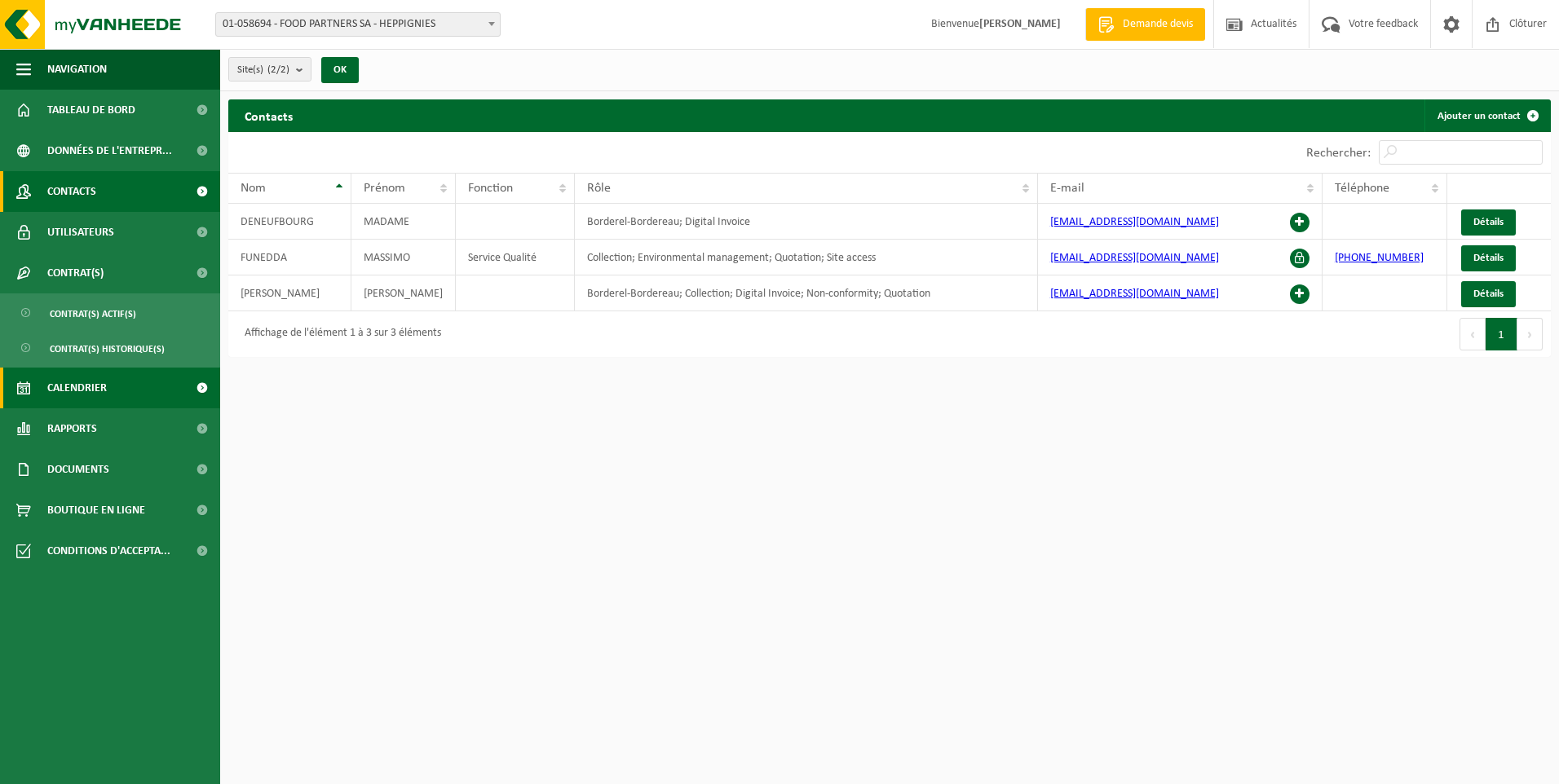
click at [185, 403] on span at bounding box center [201, 388] width 37 height 41
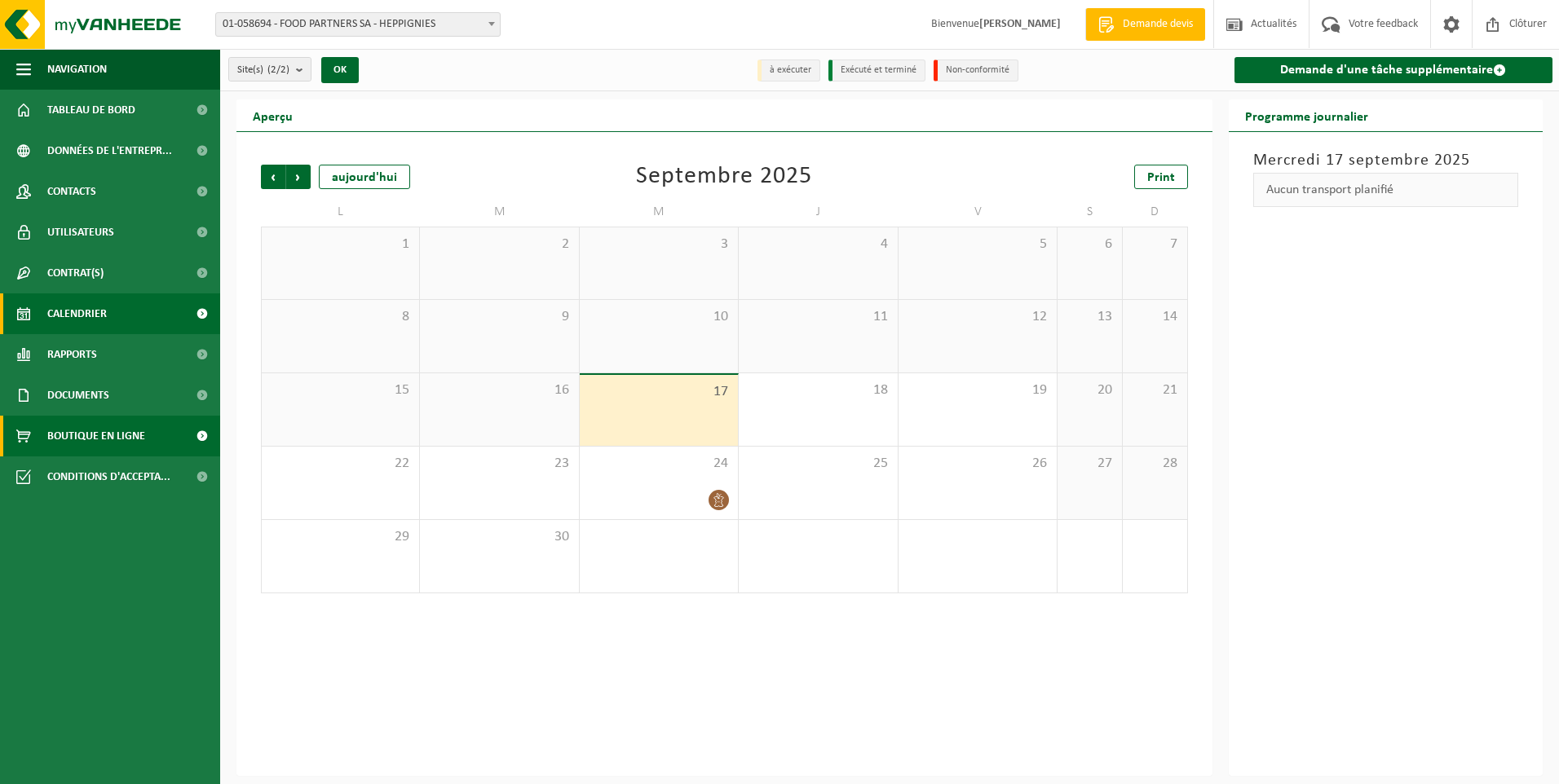
click at [195, 441] on span at bounding box center [201, 436] width 37 height 41
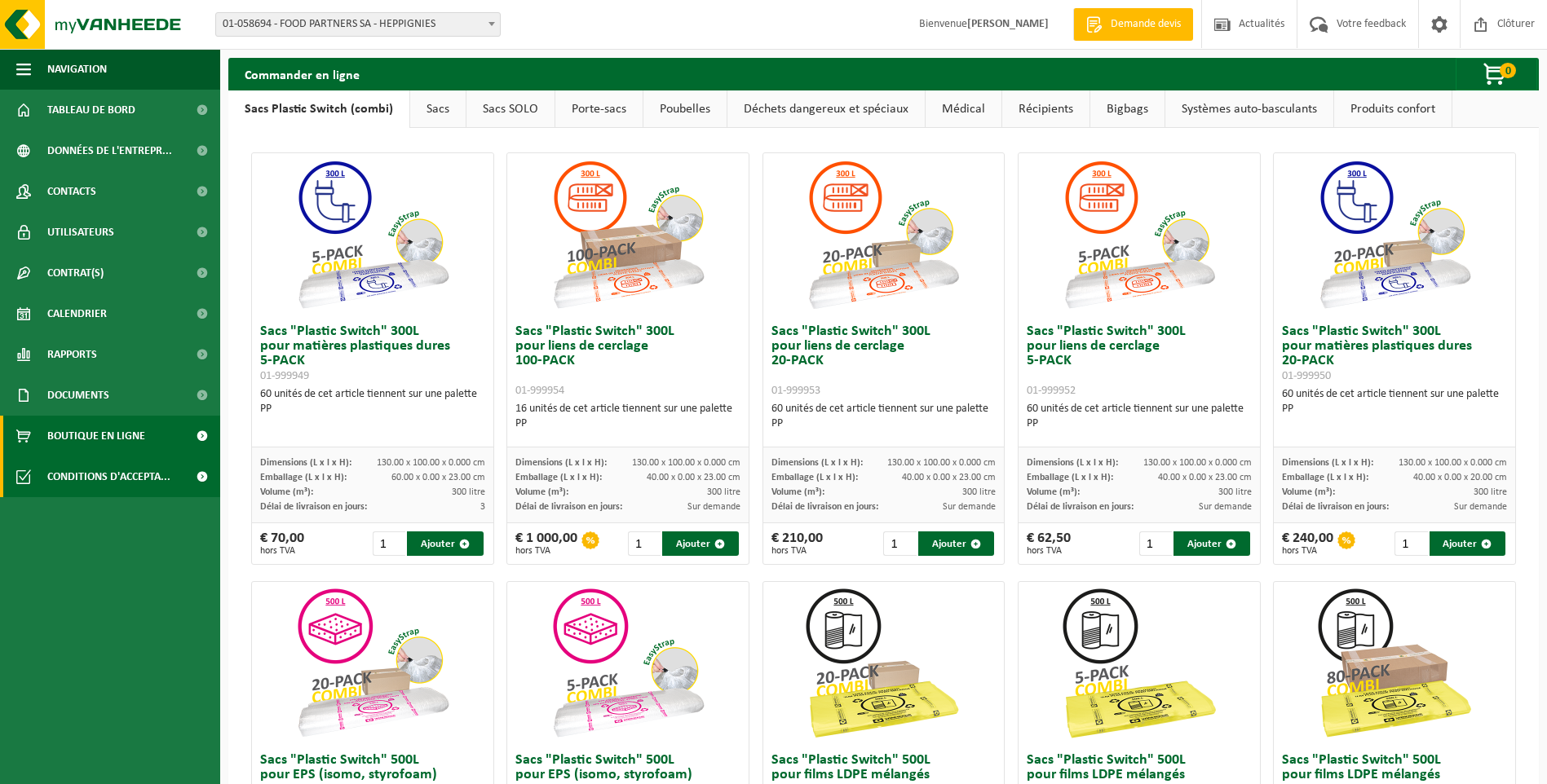
click at [195, 474] on span at bounding box center [201, 477] width 37 height 41
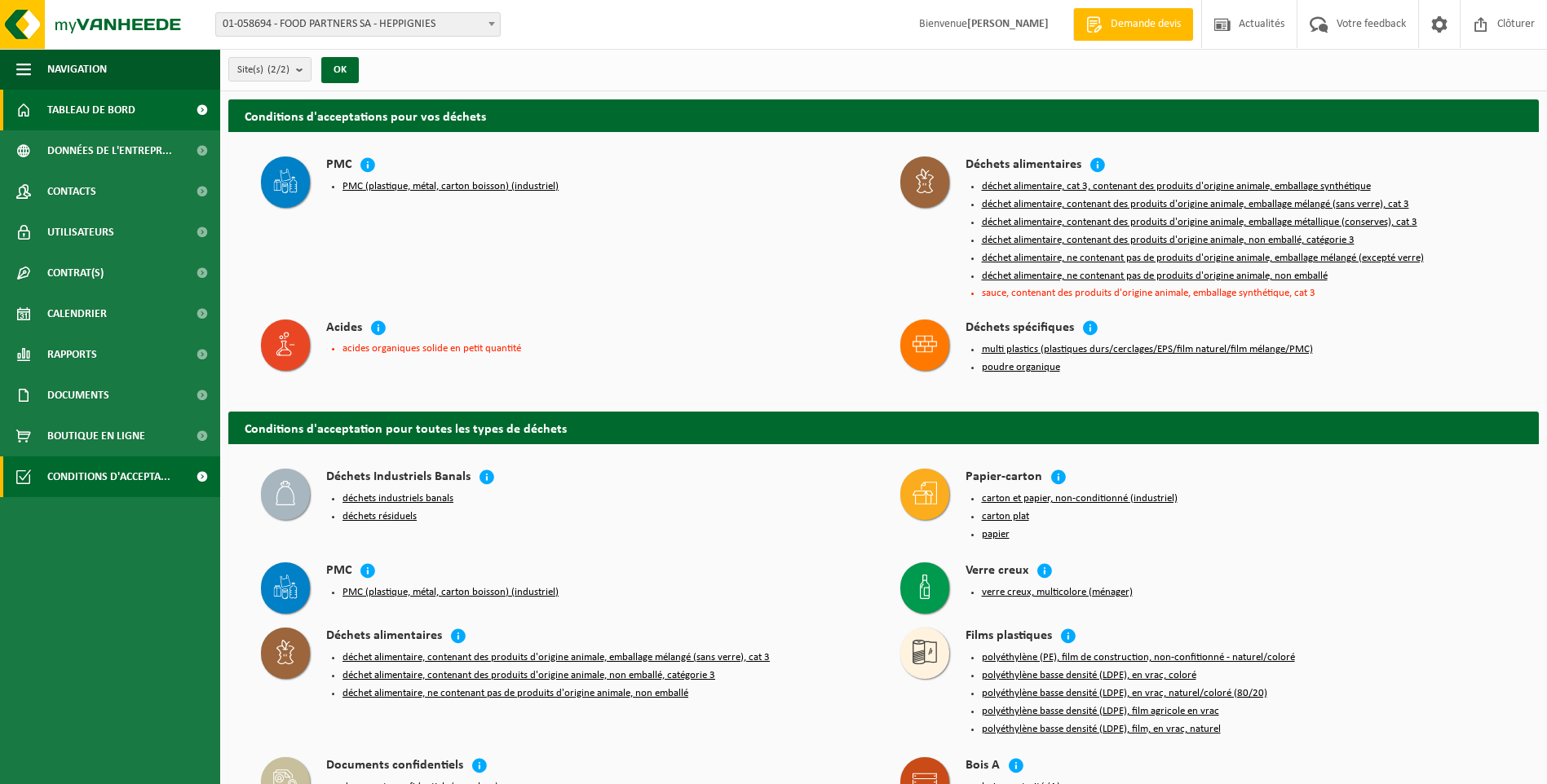
click at [131, 103] on span "Tableau de bord" at bounding box center [91, 111] width 88 height 41
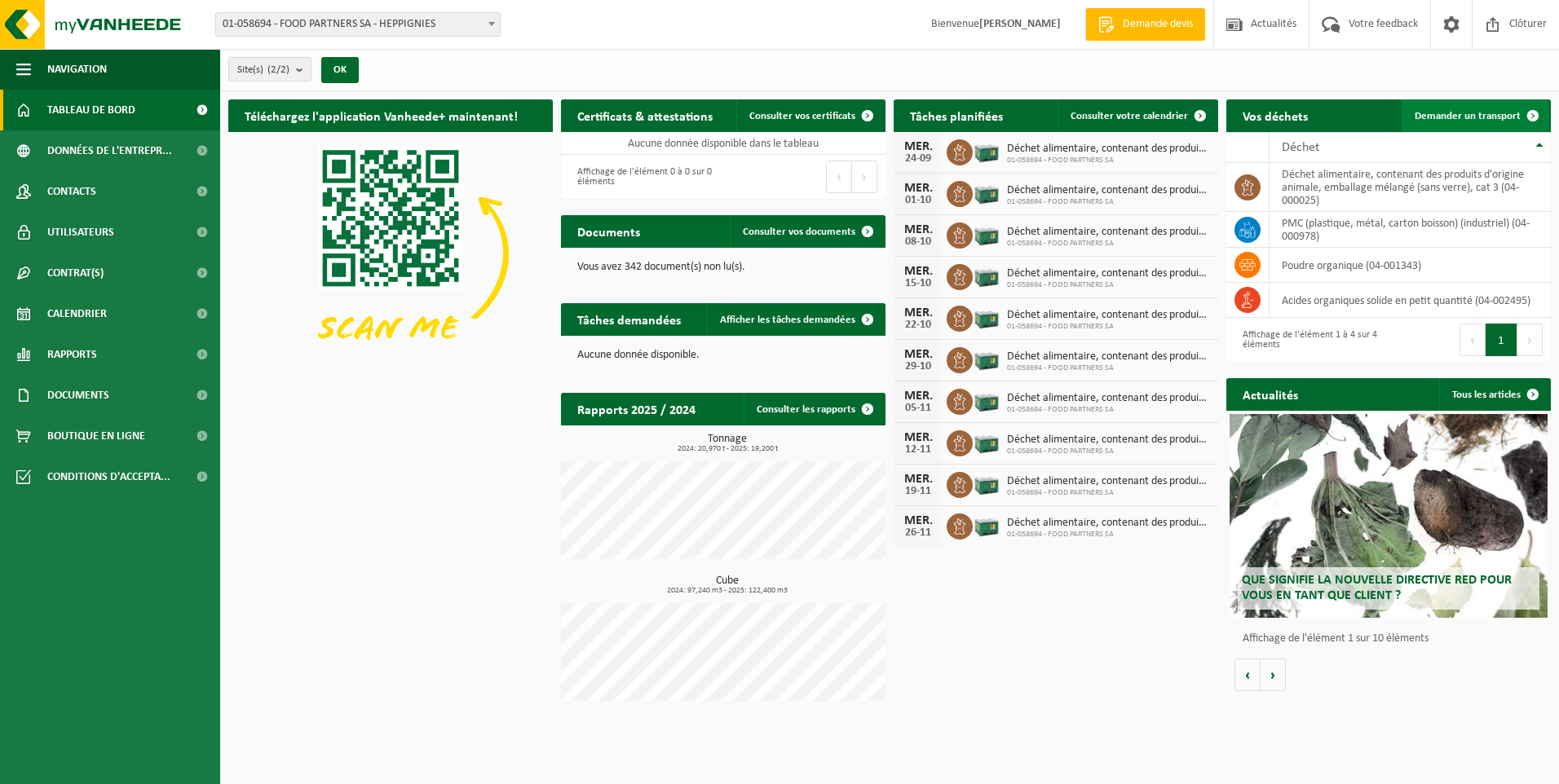
click at [1491, 115] on span "Demander un transport" at bounding box center [1468, 116] width 106 height 10
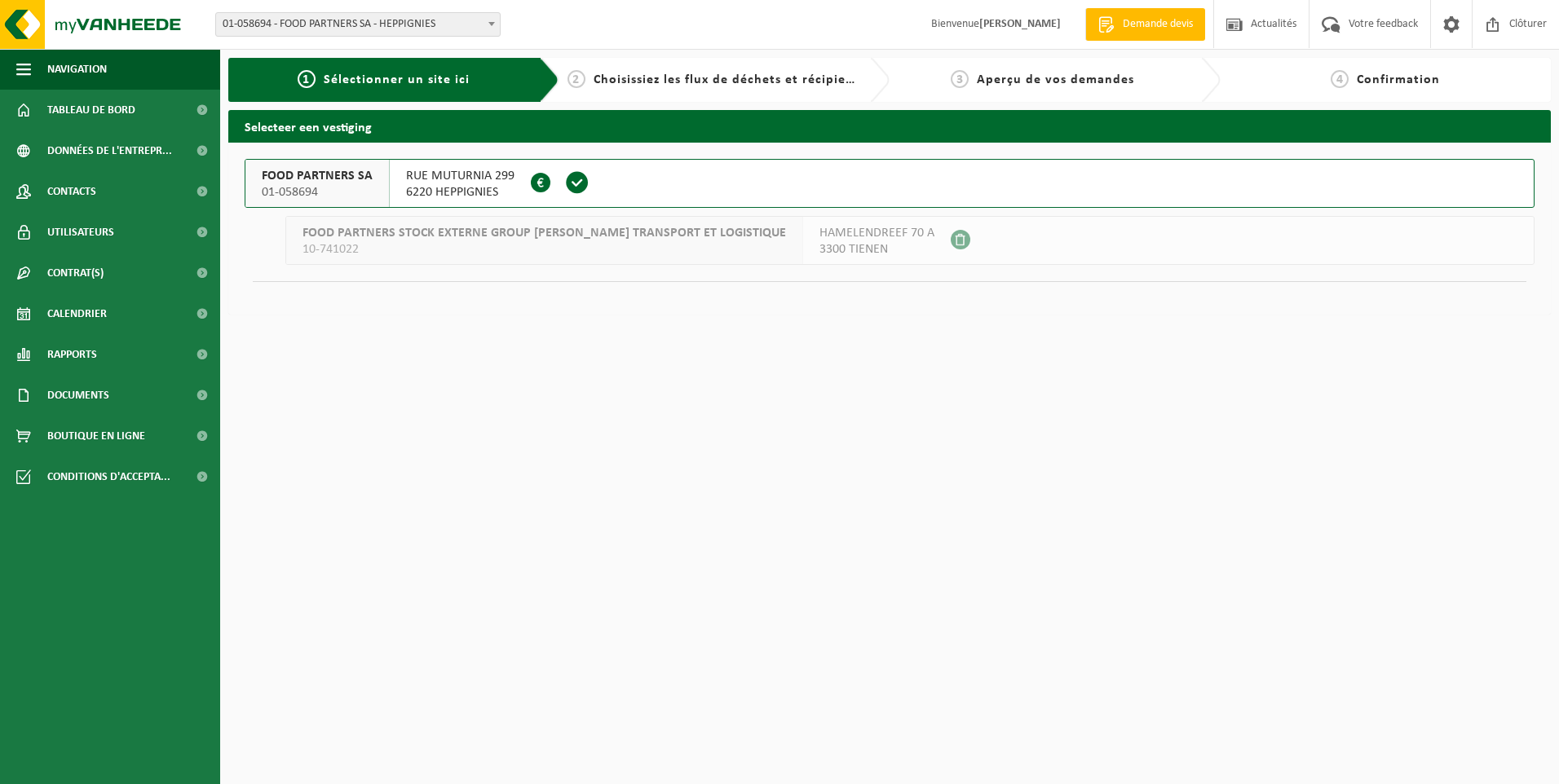
click at [528, 258] on div "FOOD PARTNERS STOCK EXTERNE GROUP [PERSON_NAME] TRANSPORT ET LOGISTIQUE 10-7410…" at bounding box center [544, 240] width 517 height 47
click at [540, 185] on span at bounding box center [540, 183] width 20 height 20
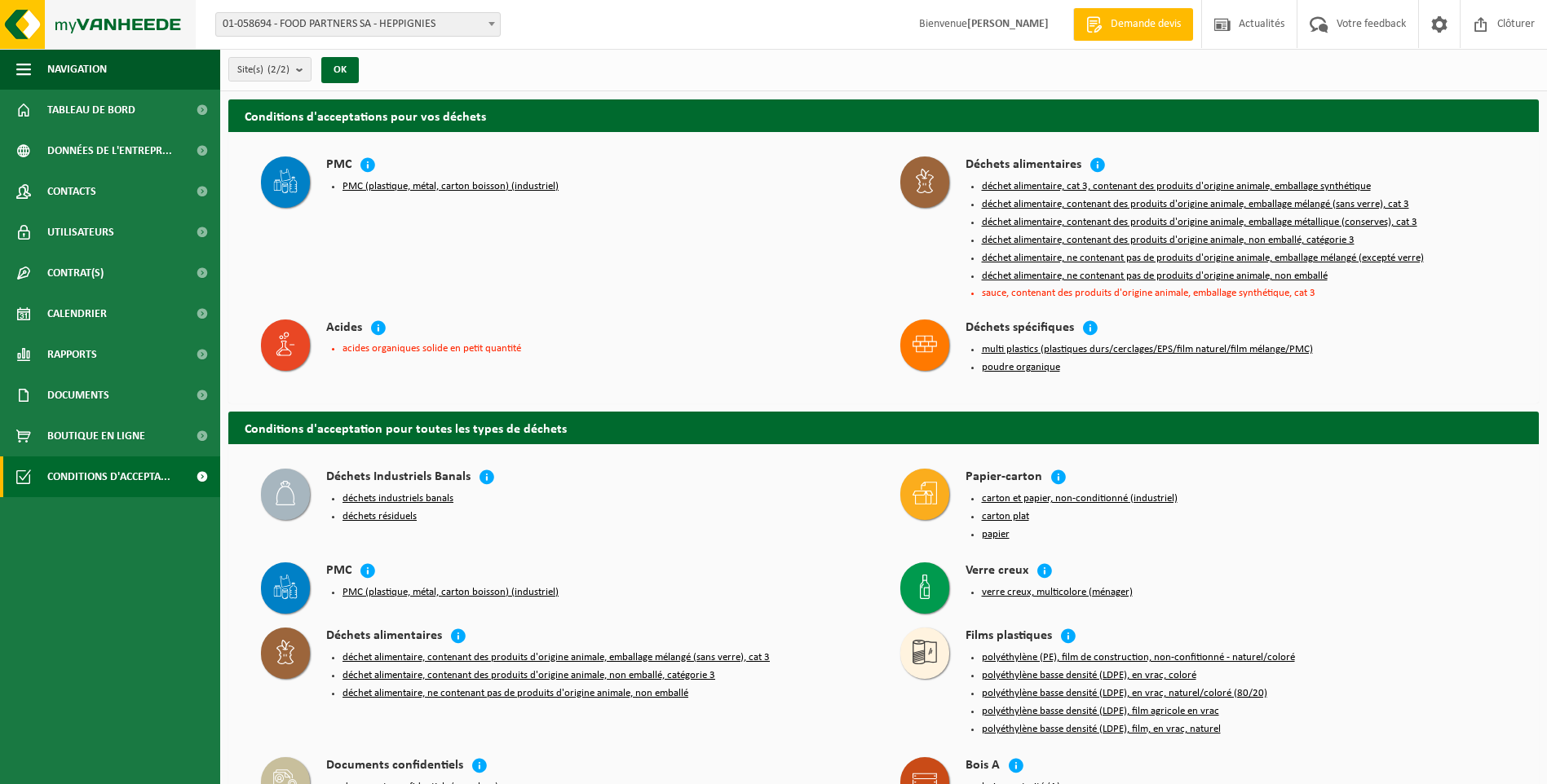
click at [25, 25] on img at bounding box center [98, 24] width 195 height 49
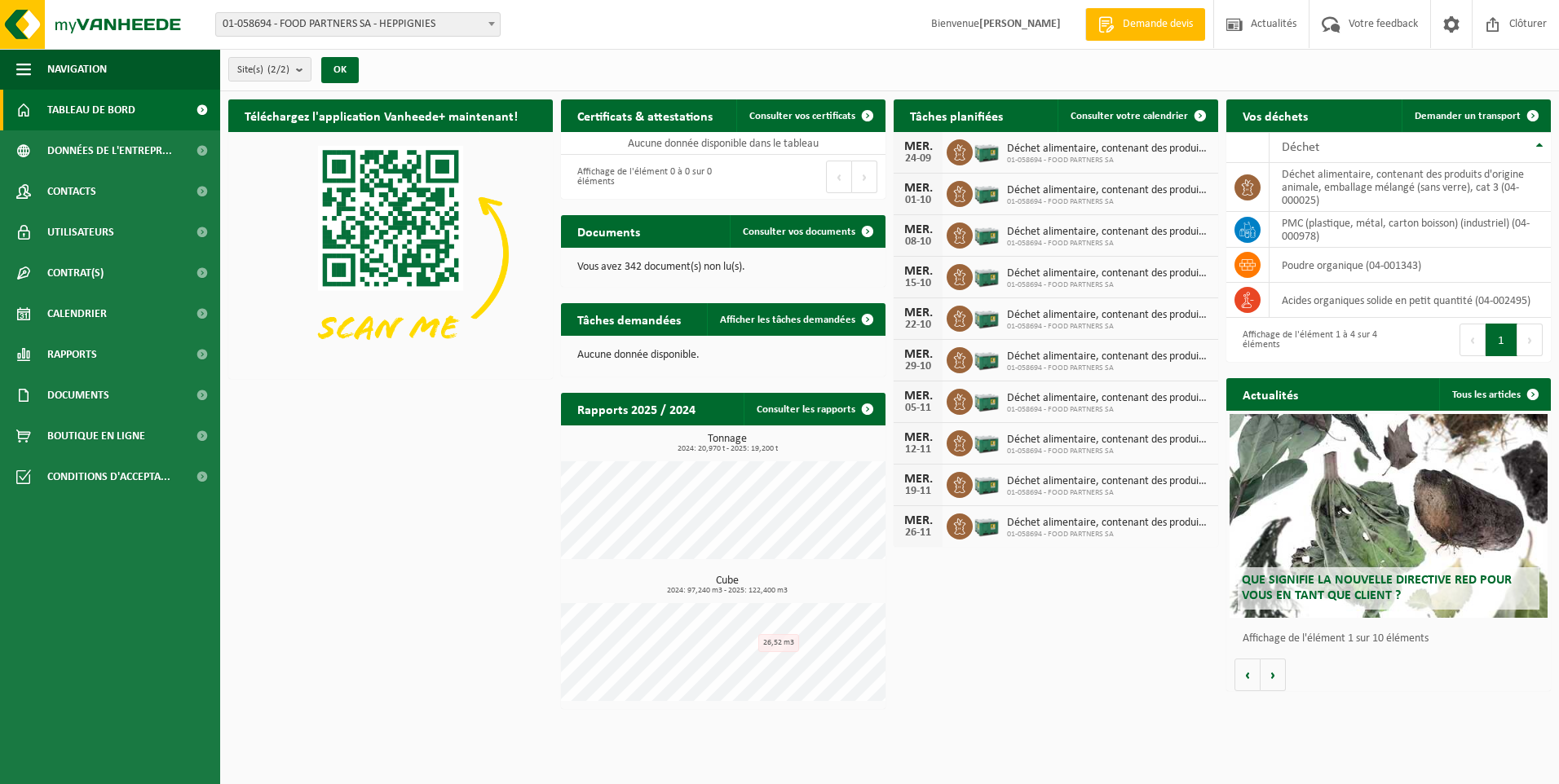
click at [279, 25] on span "01-058694 - FOOD PARTNERS SA - HEPPIGNIES" at bounding box center [357, 24] width 284 height 23
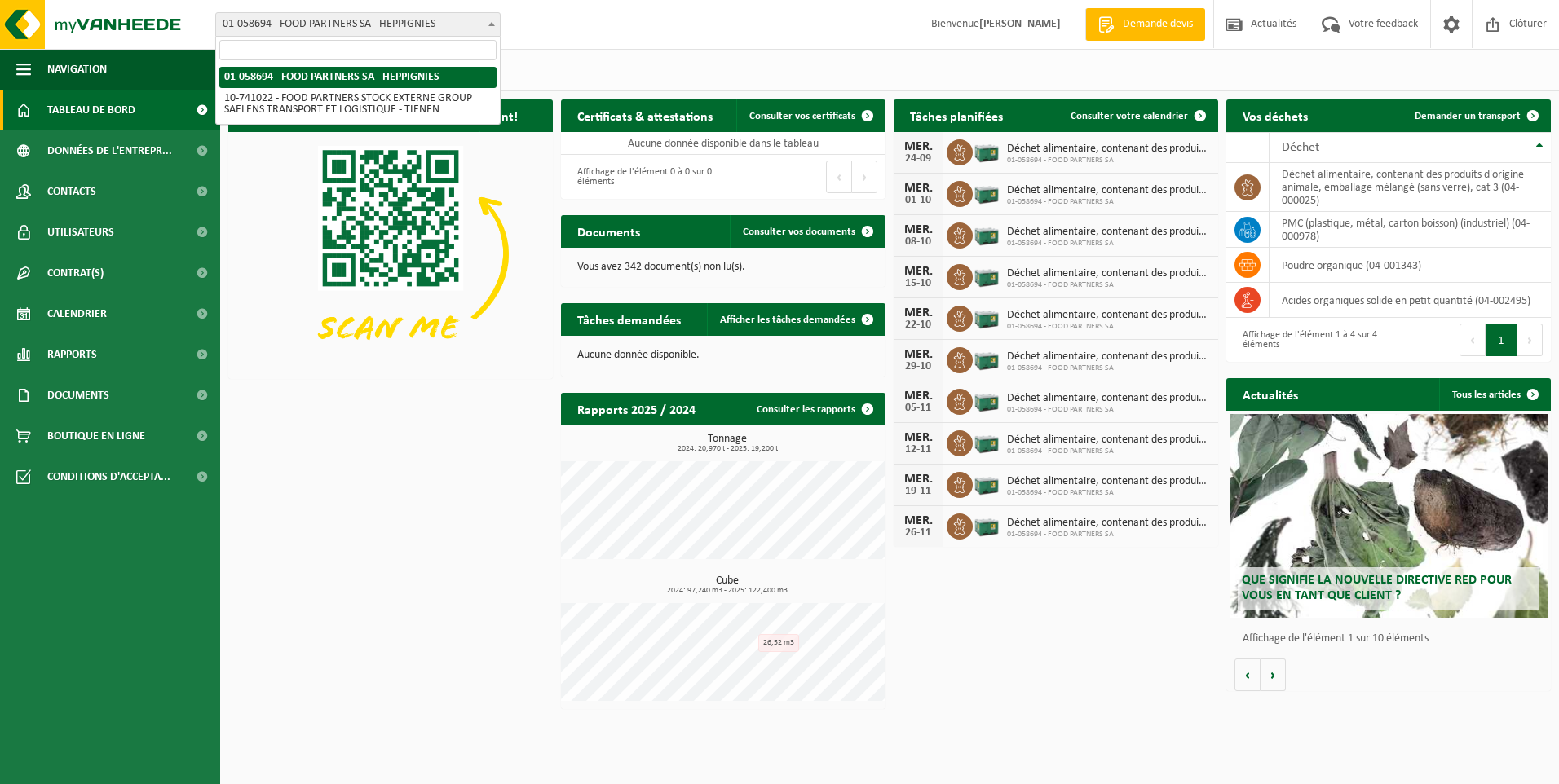
click at [278, 52] on input "search" at bounding box center [357, 51] width 277 height 21
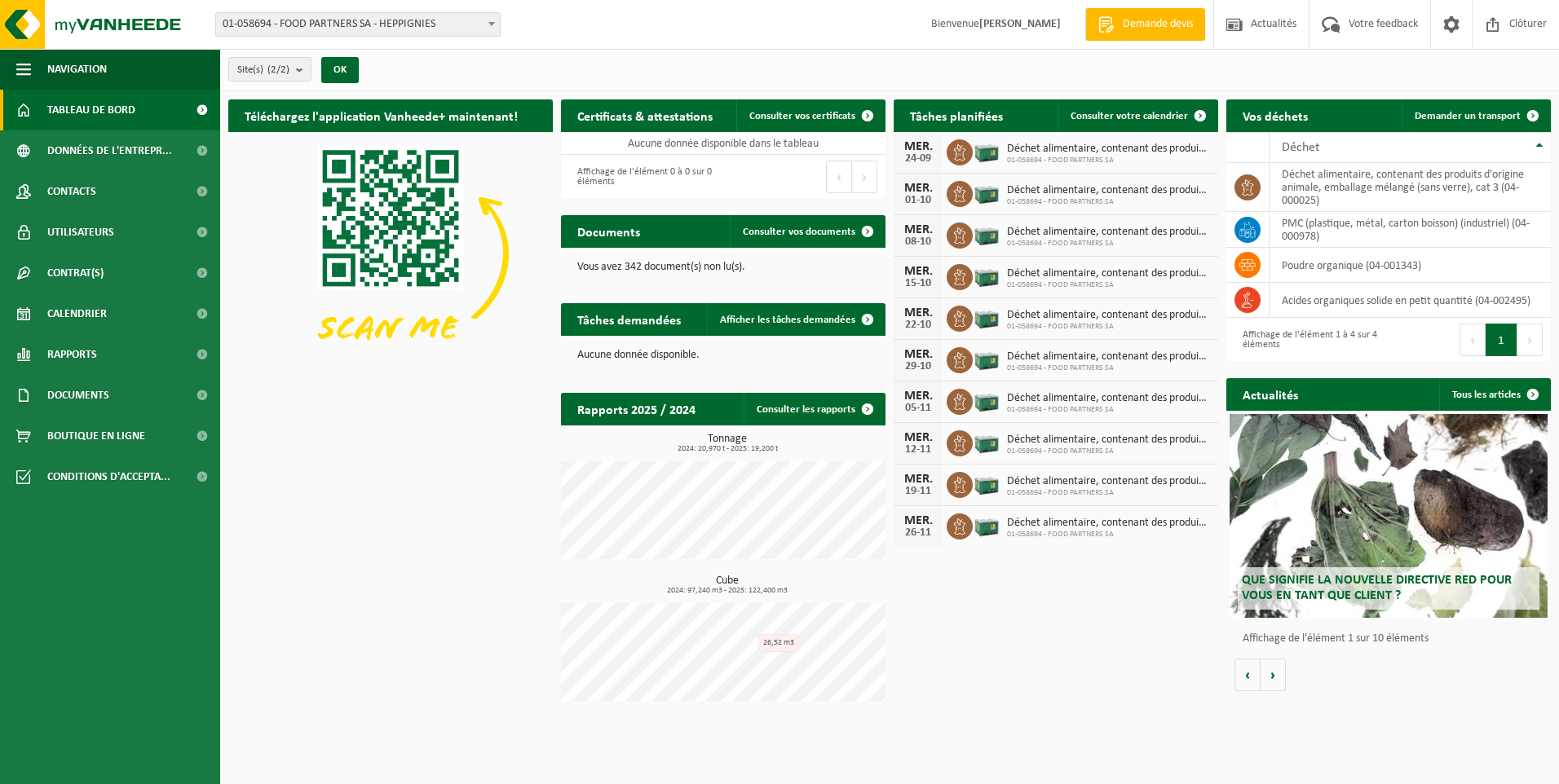
click at [637, 51] on div "Site(s) (2/2) Tout sélectionner Tout désélectionner Sélectionner les actifs FOO…" at bounding box center [890, 69] width 1339 height 42
click at [1305, 333] on div "Affichage de l'élément 1 à 4 sur 4 éléments" at bounding box center [1307, 340] width 146 height 36
click at [783, 113] on span "Consulter vos certificats" at bounding box center [802, 116] width 106 height 10
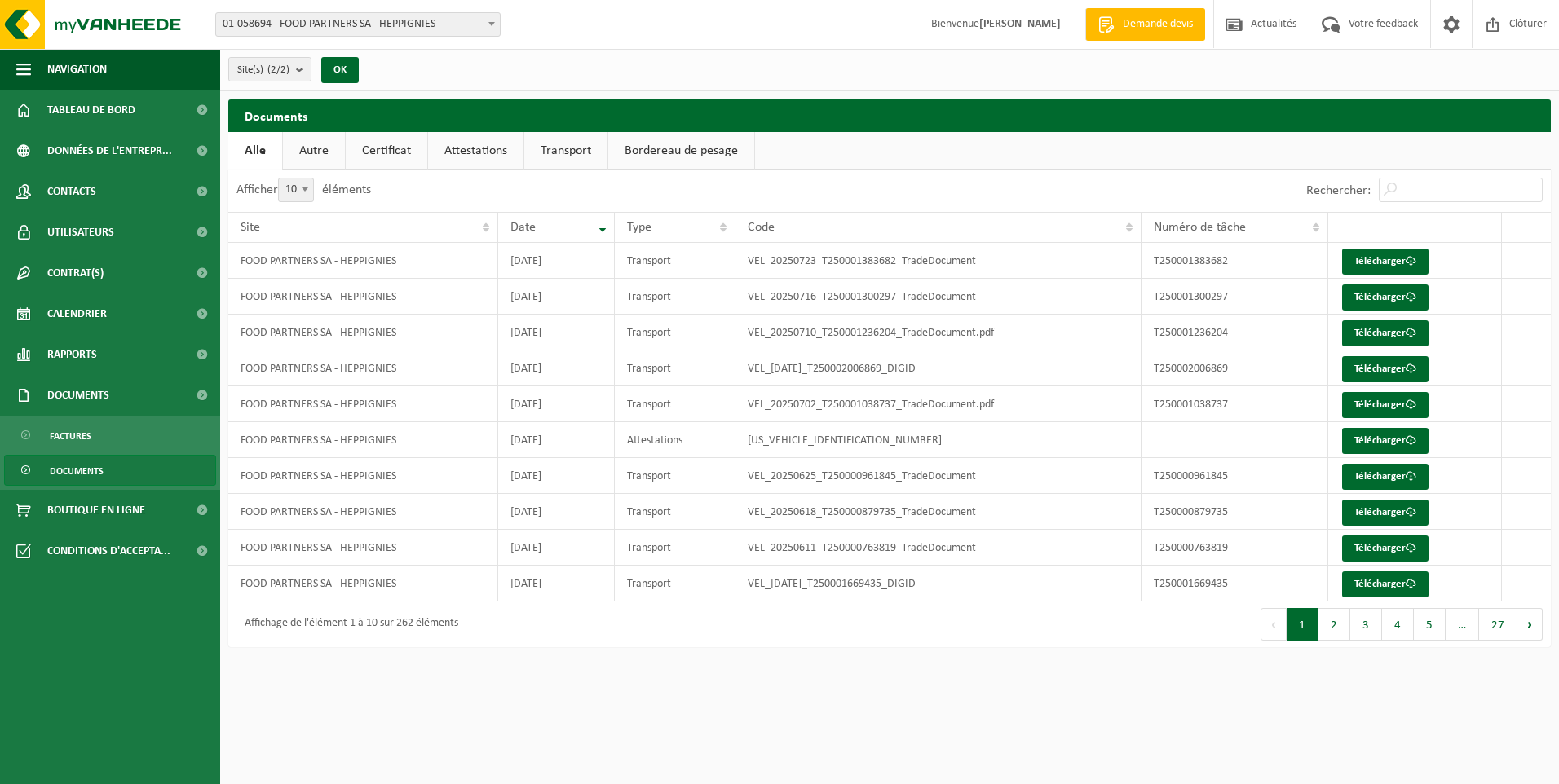
click at [303, 25] on span "01-058694 - FOOD PARTNERS SA - HEPPIGNIES" at bounding box center [357, 24] width 284 height 23
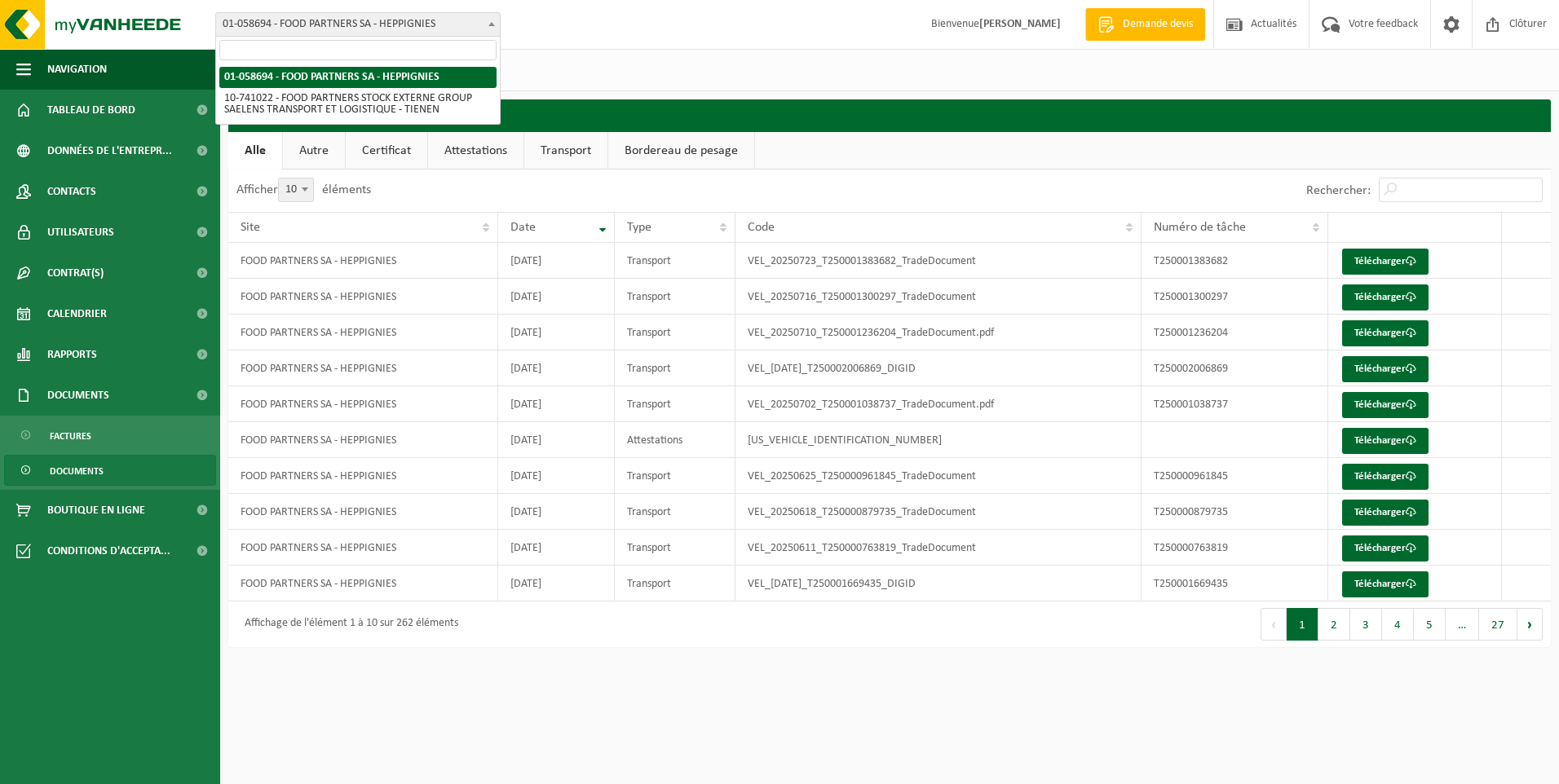
click at [303, 25] on span "01-058694 - FOOD PARTNERS SA - HEPPIGNIES" at bounding box center [357, 24] width 284 height 23
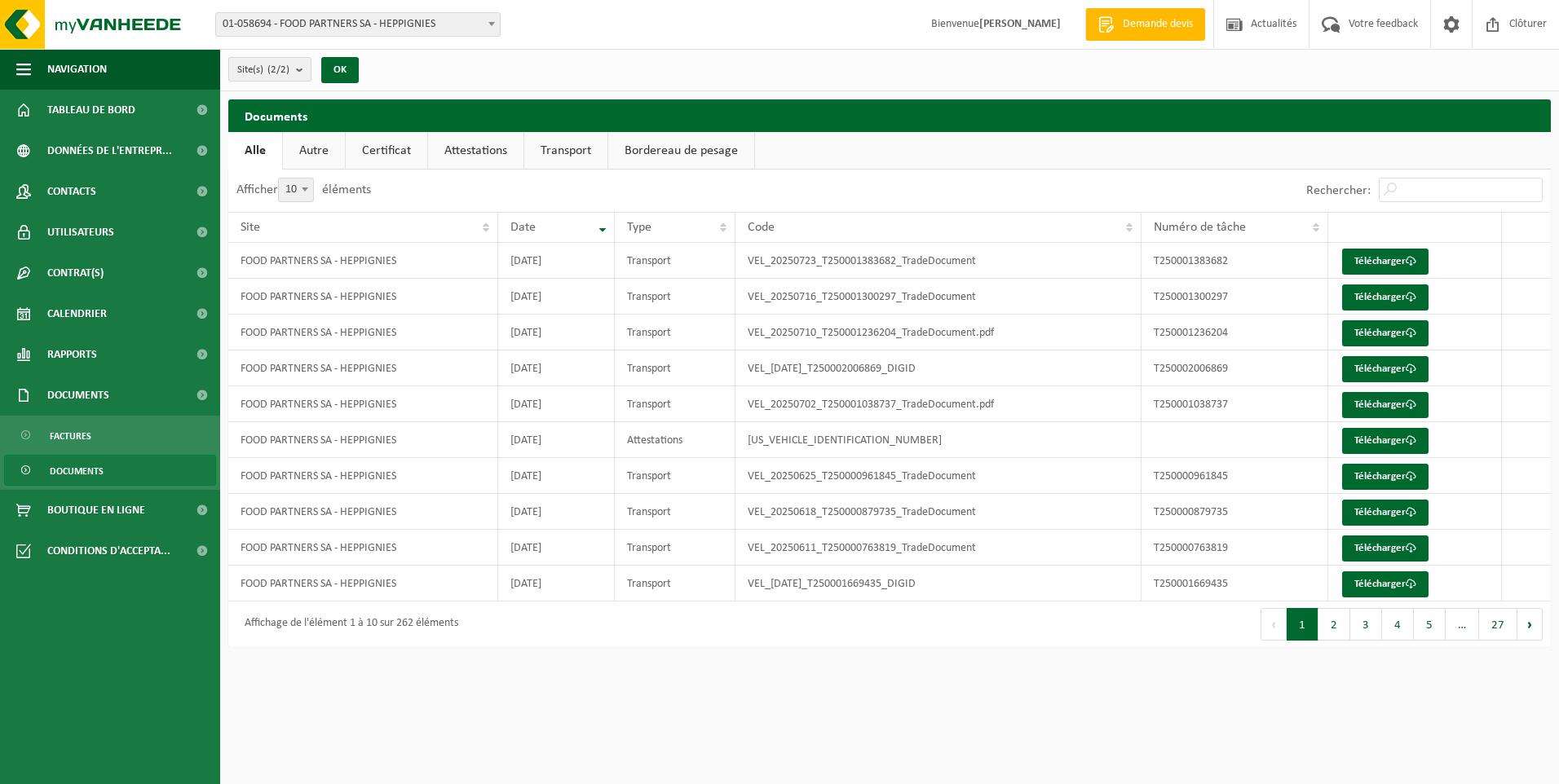
click at [294, 66] on button "Site(s) (2/2)" at bounding box center [269, 69] width 83 height 25
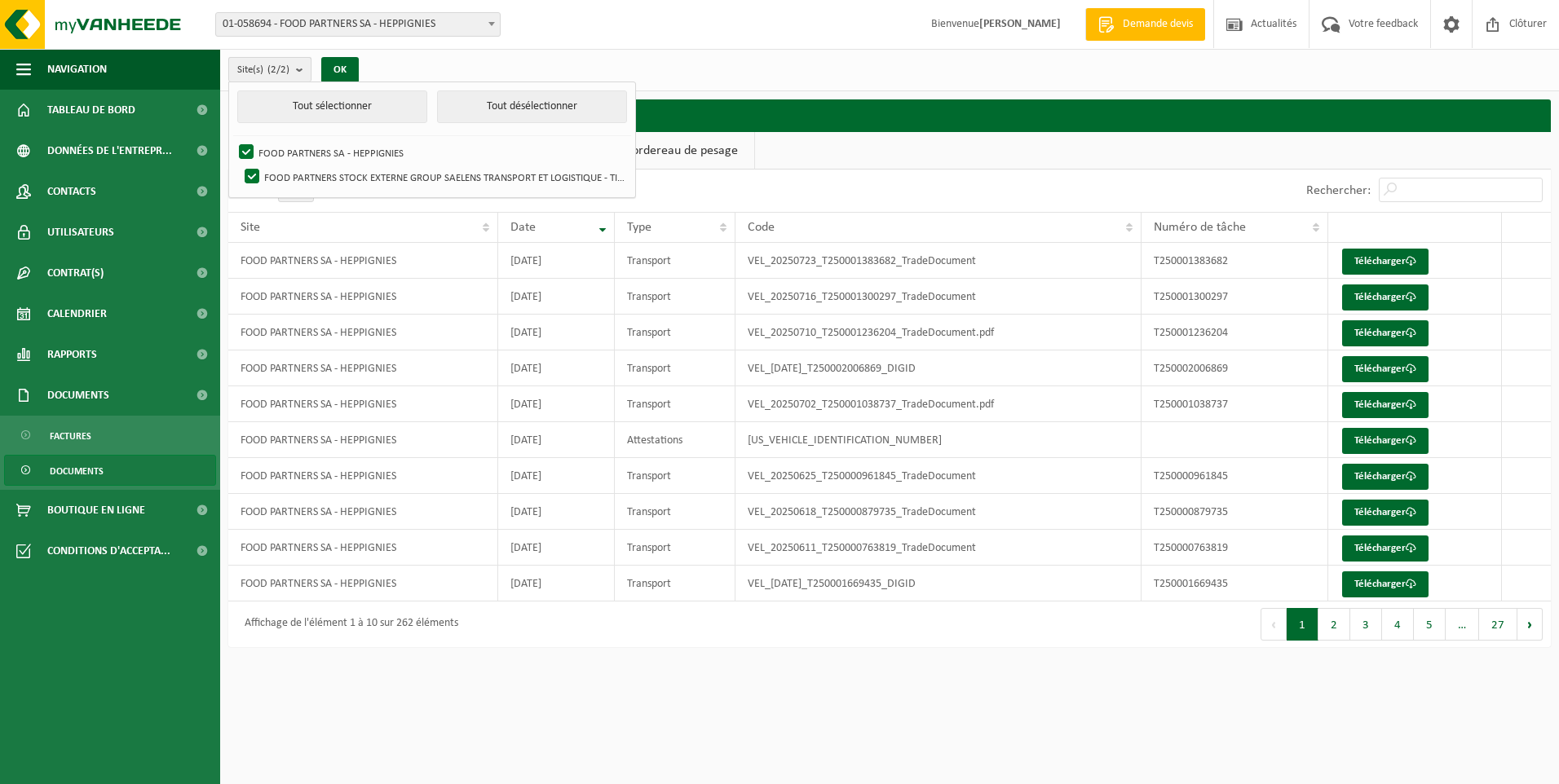
click at [294, 66] on button "Site(s) (2/2)" at bounding box center [269, 69] width 83 height 25
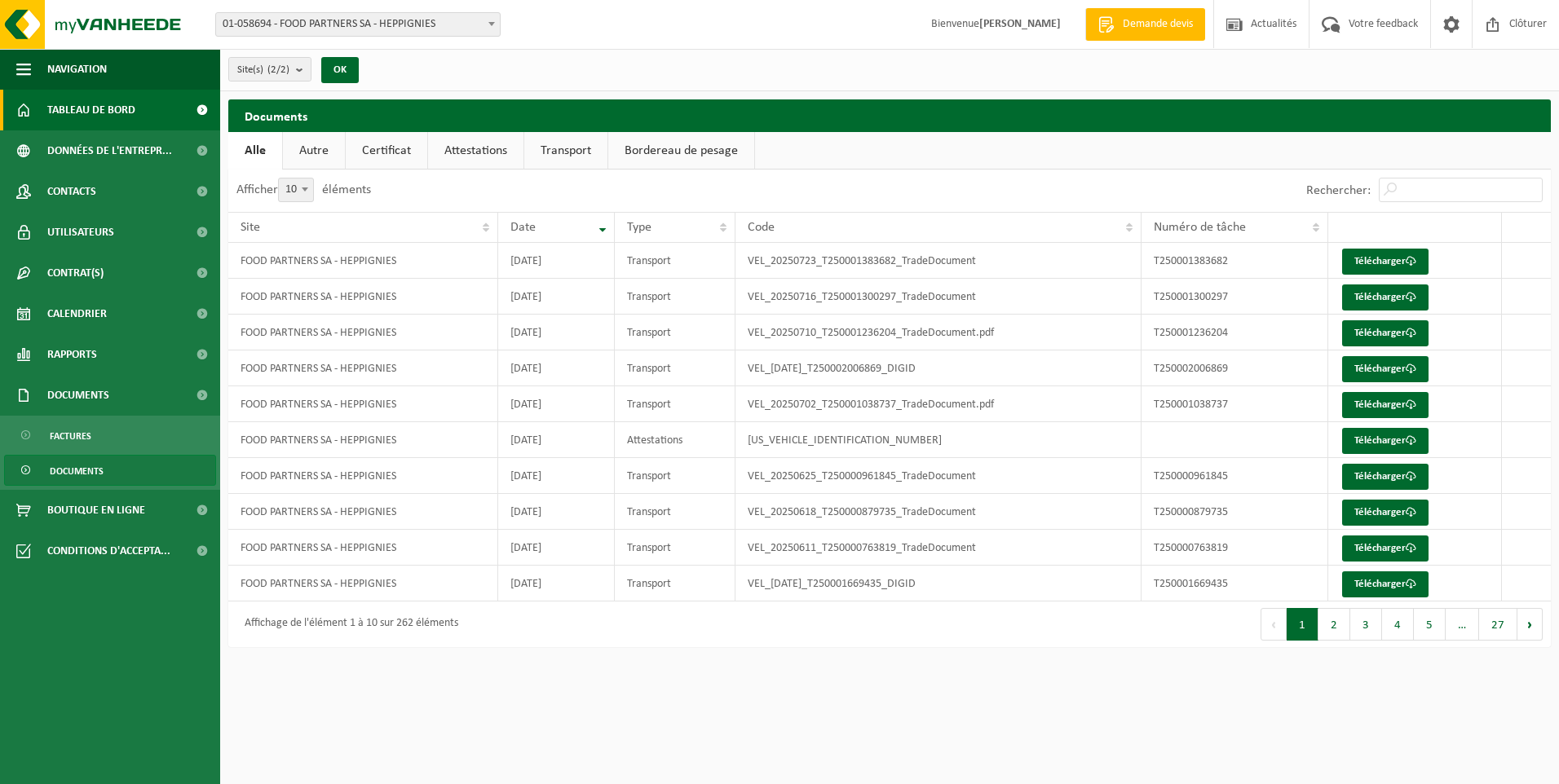
click at [119, 109] on span "Tableau de bord" at bounding box center [91, 111] width 88 height 41
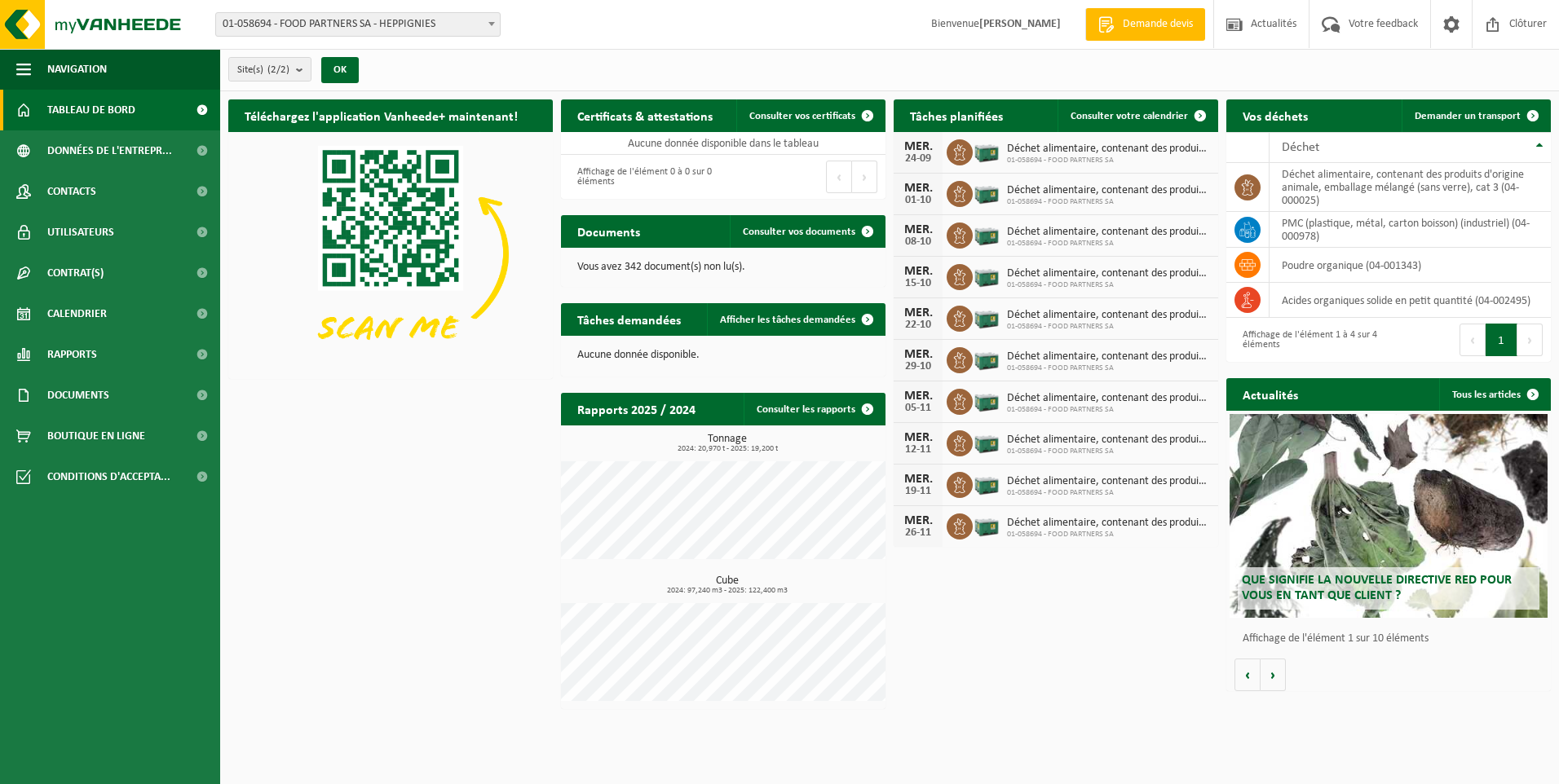
click at [1518, 344] on button "Suivant" at bounding box center [1530, 340] width 25 height 33
click at [1537, 146] on th "Déchet" at bounding box center [1410, 147] width 281 height 31
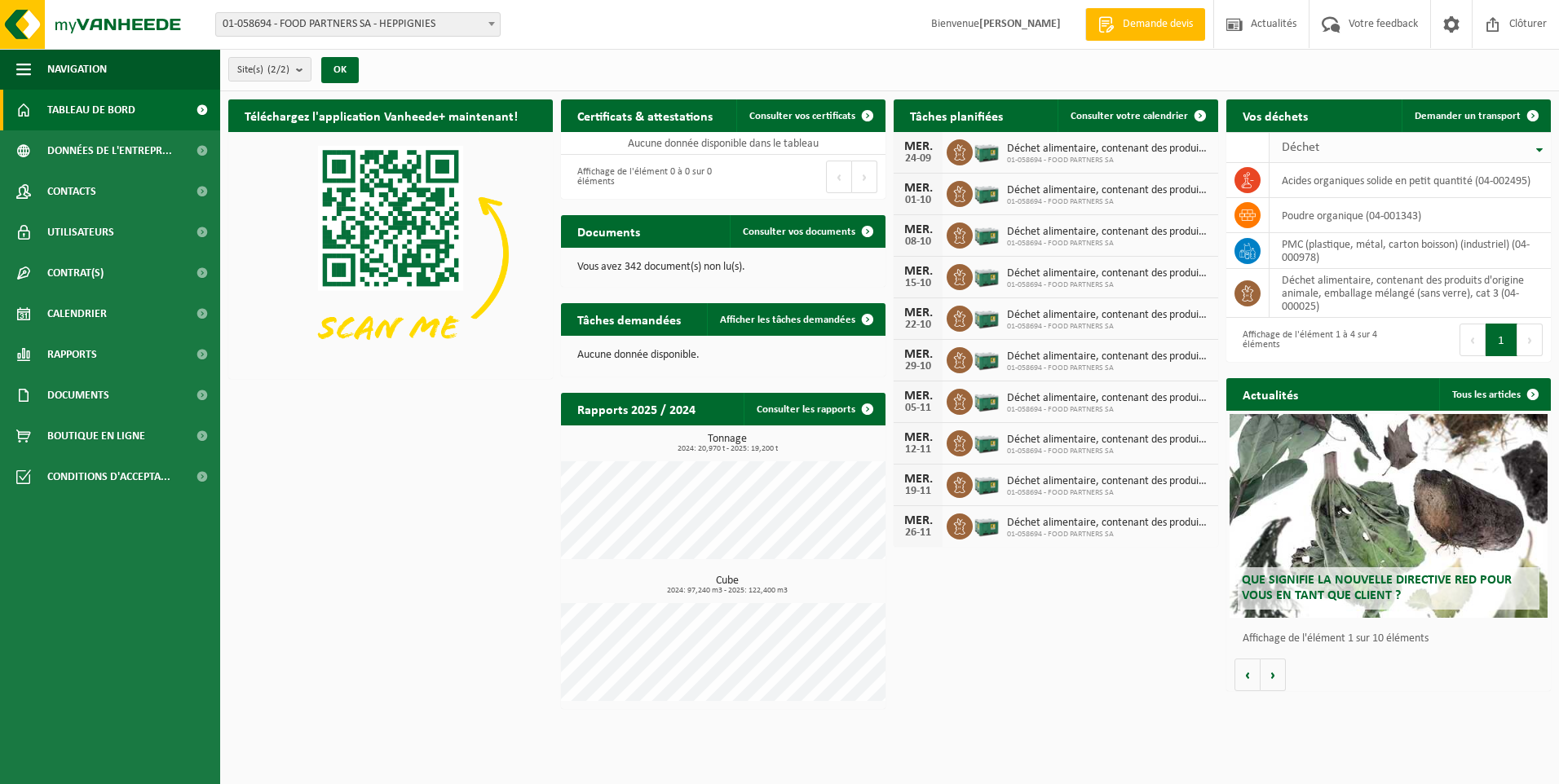
click at [1537, 146] on th "Déchet" at bounding box center [1410, 147] width 281 height 31
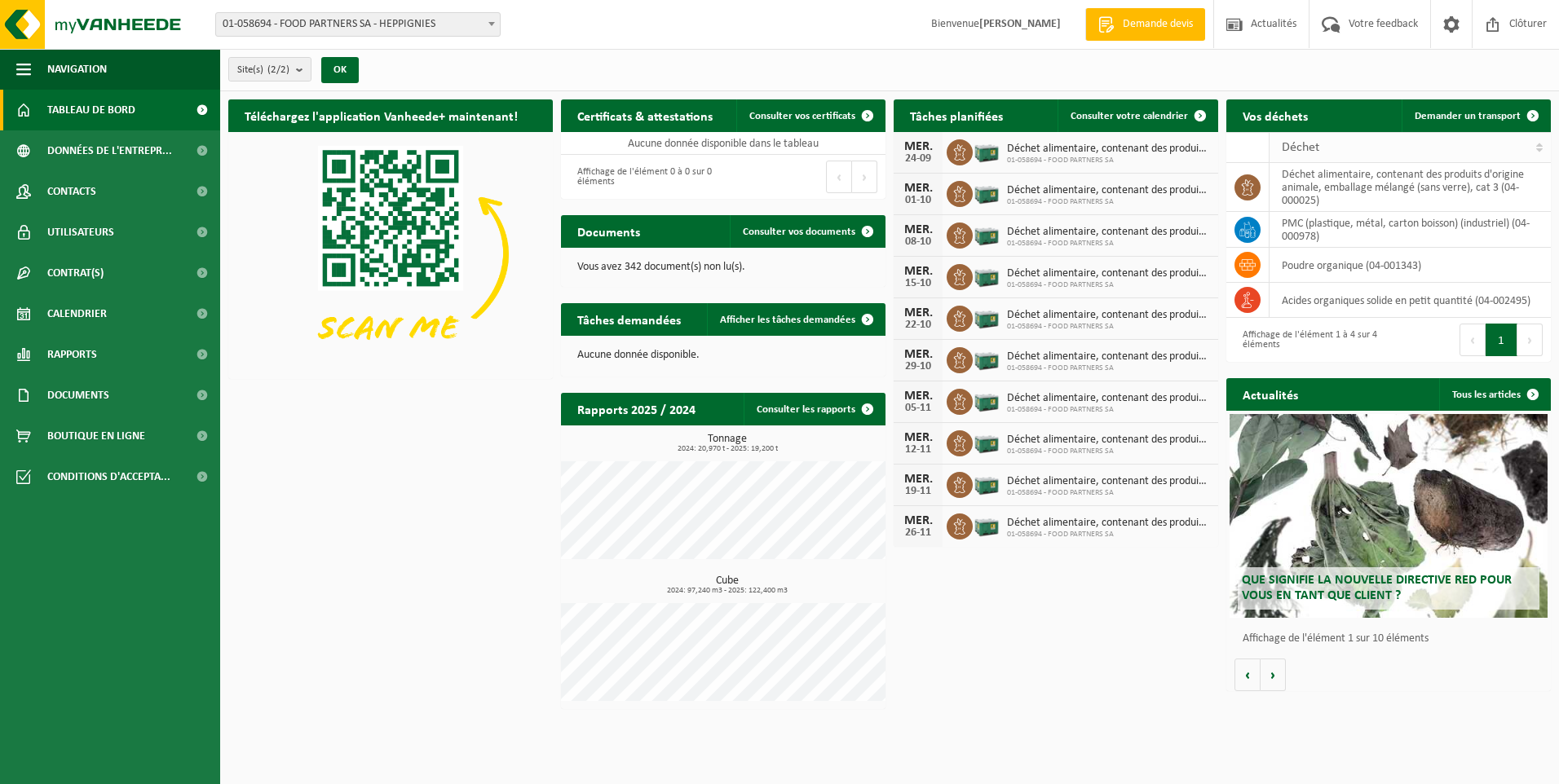
click at [1537, 146] on th "Déchet" at bounding box center [1410, 147] width 281 height 31
click at [335, 62] on button "OK" at bounding box center [340, 70] width 38 height 26
click at [339, 64] on button "OK" at bounding box center [340, 70] width 38 height 26
click at [1002, 607] on div "Téléchargez l'application Vanheede+ maintenant! Cachez Certificats & attestatio…" at bounding box center [890, 404] width 1331 height 626
click at [73, 275] on span "Contrat(s)" at bounding box center [75, 273] width 57 height 41
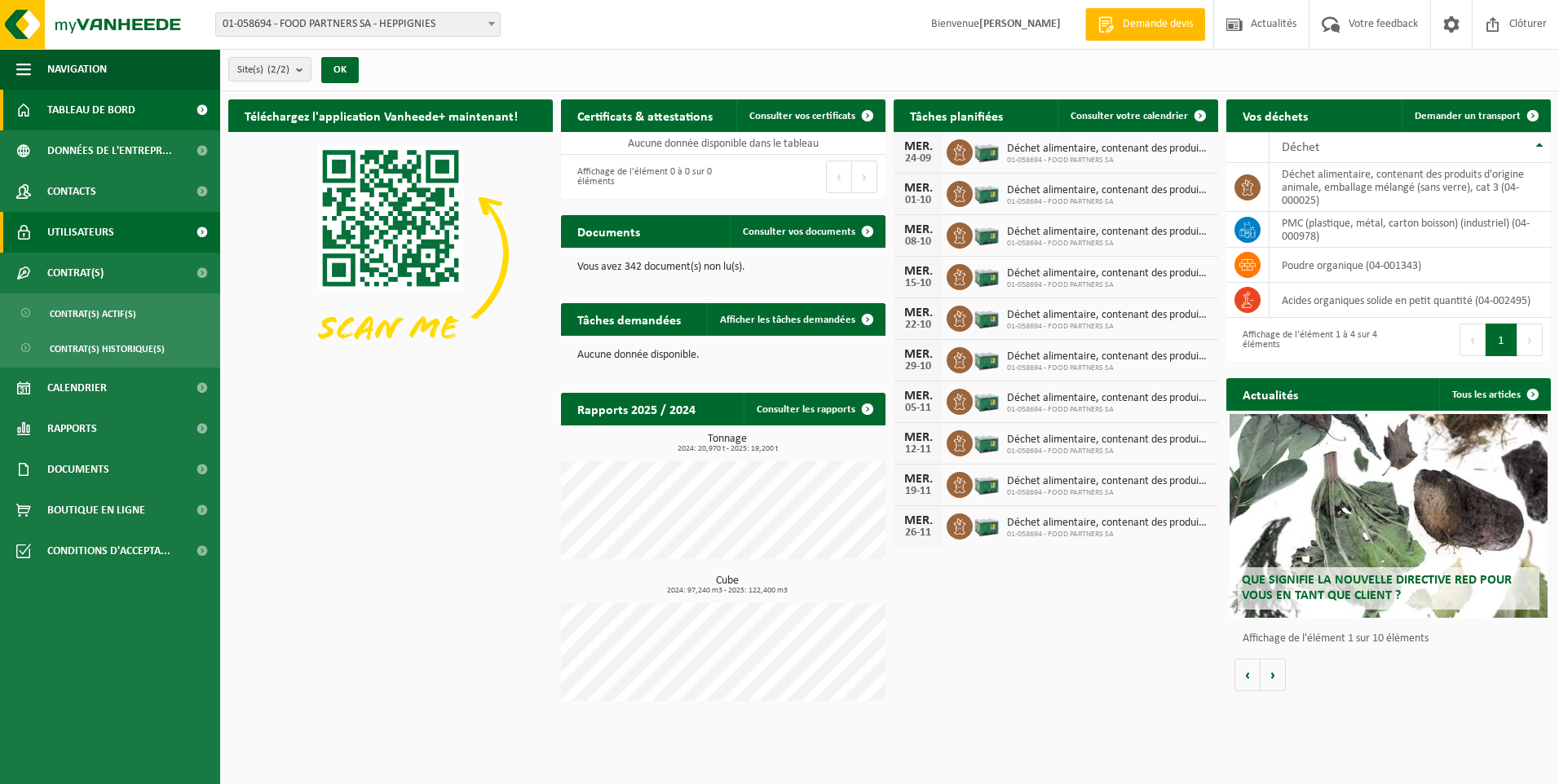
click at [85, 234] on span "Utilisateurs" at bounding box center [81, 232] width 67 height 41
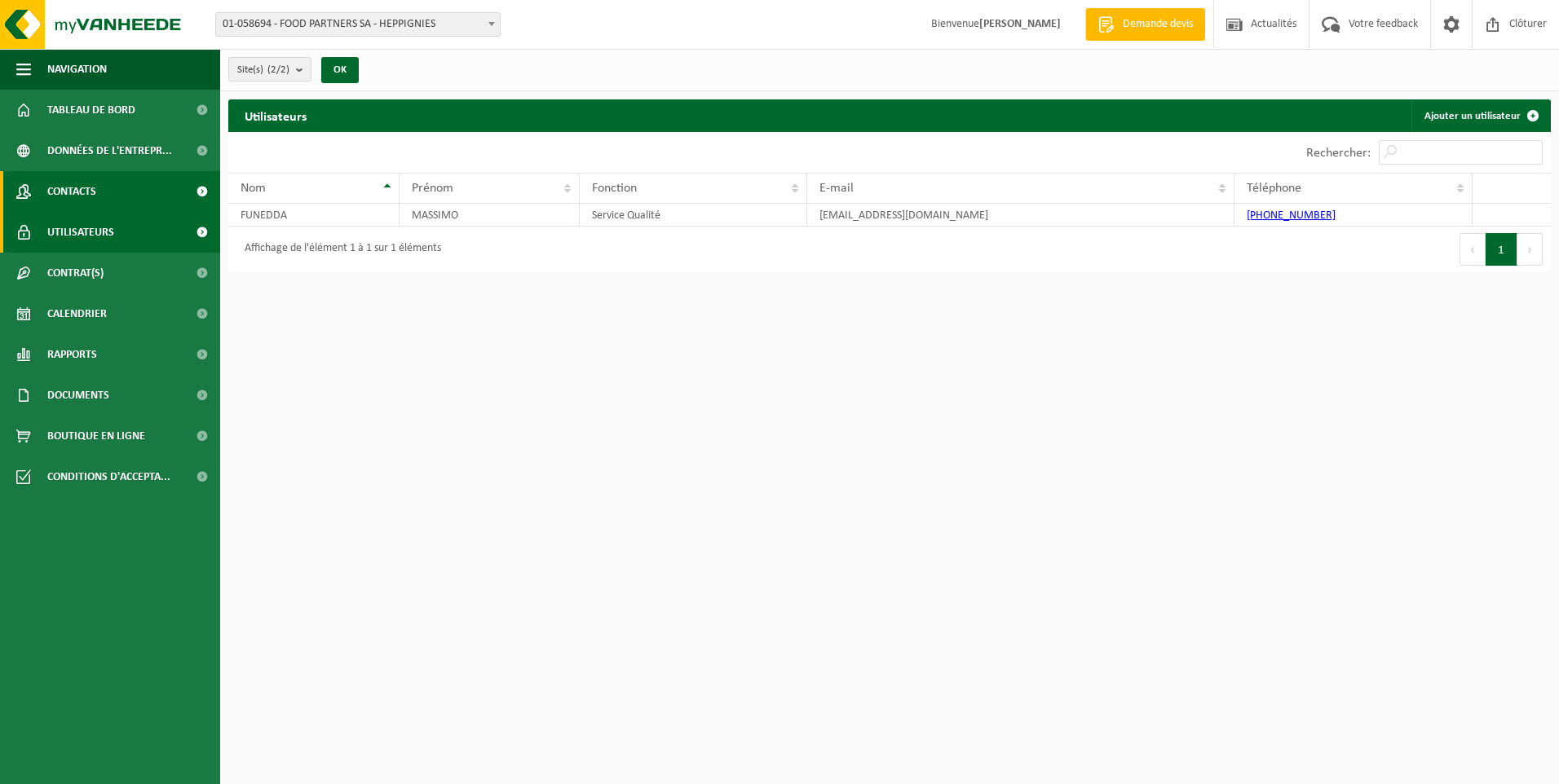
click at [101, 183] on link "Contacts" at bounding box center [110, 192] width 220 height 41
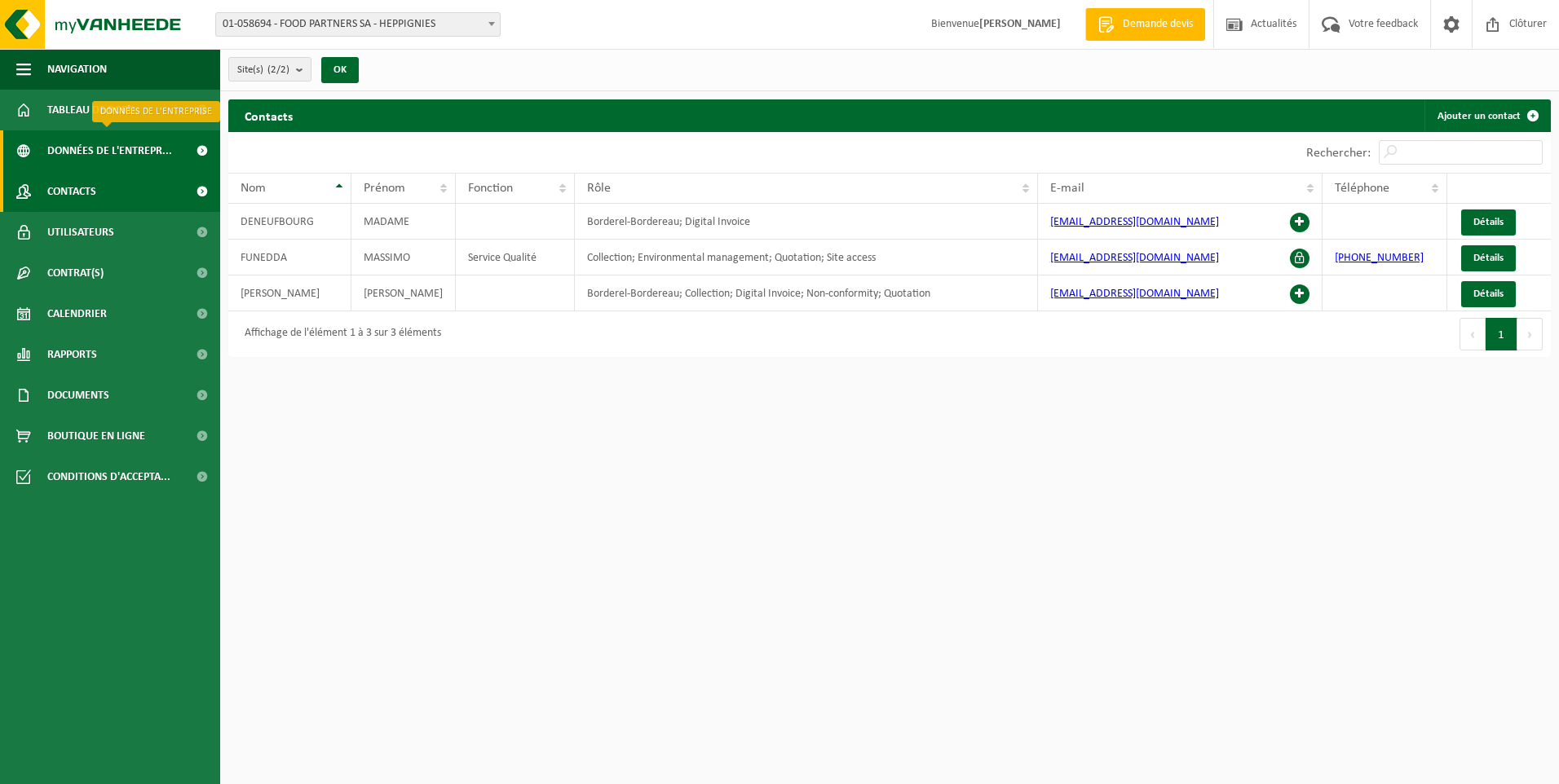
click at [124, 147] on span "Données de l'entrepr..." at bounding box center [110, 151] width 125 height 41
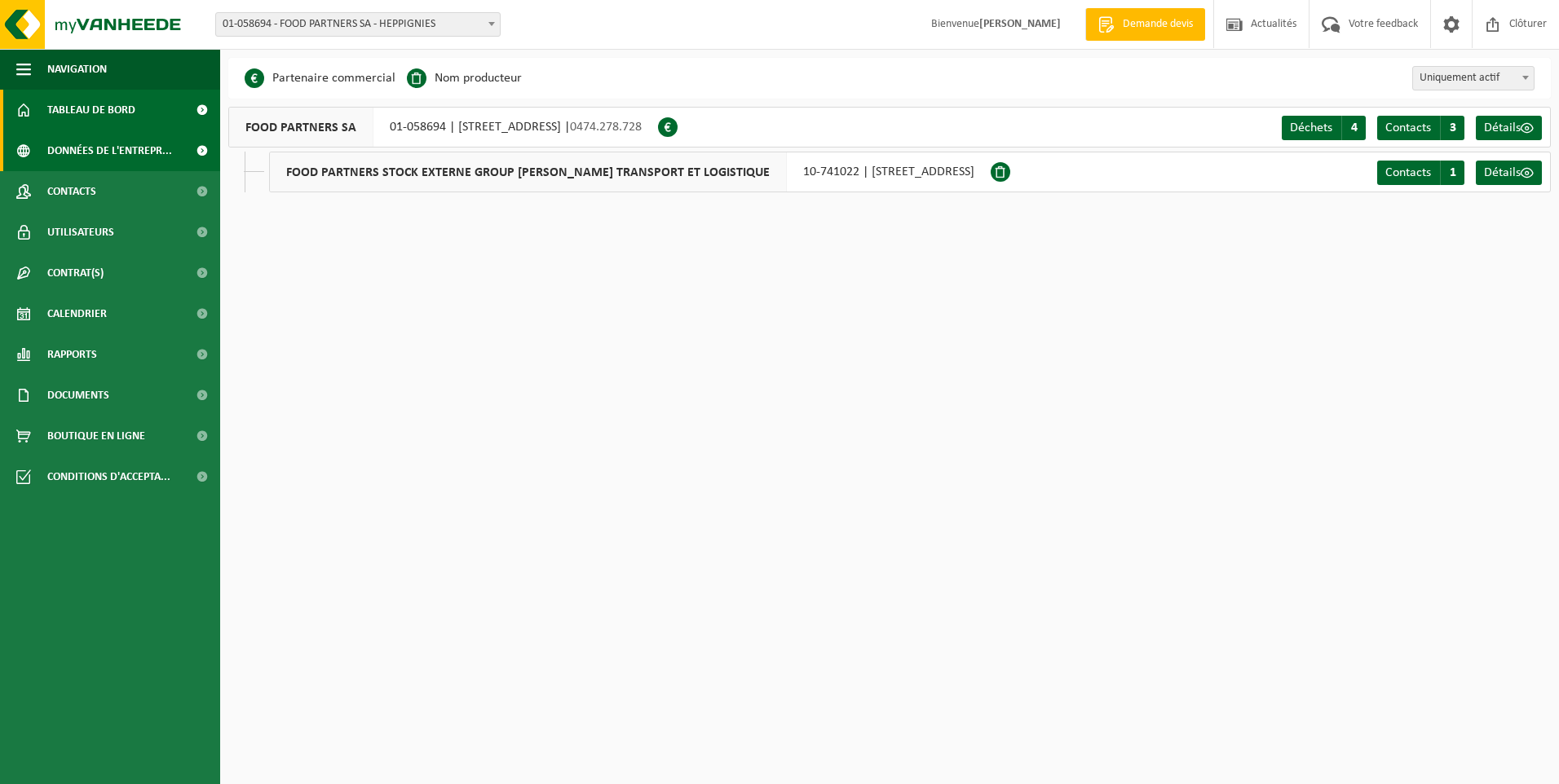
click at [135, 119] on span "Tableau de bord" at bounding box center [91, 111] width 88 height 41
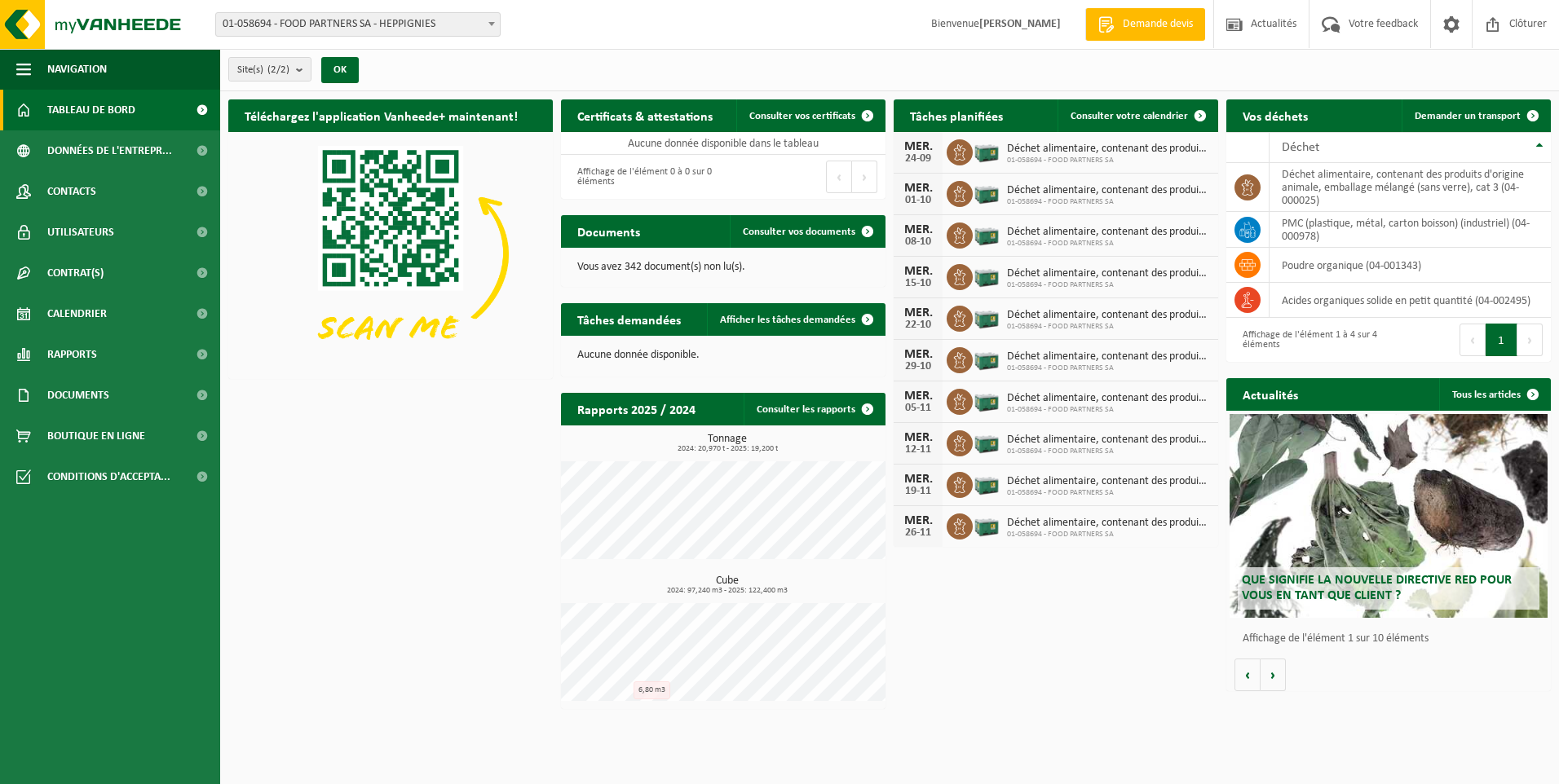
click at [1351, 449] on div "Que signifie la nouvelle directive RED pour vous en tant que client ?" at bounding box center [1388, 516] width 318 height 204
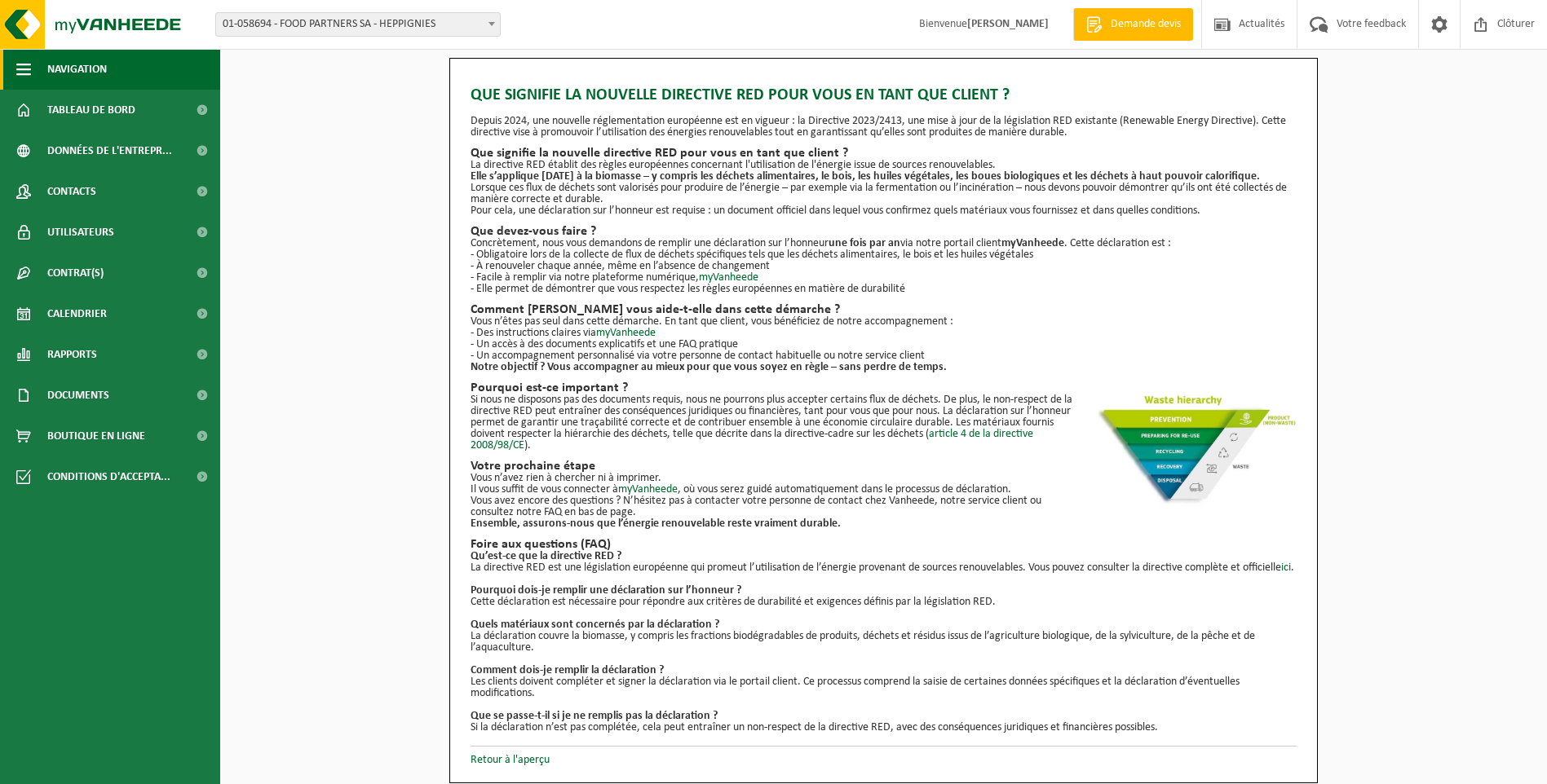
click at [8, 79] on button "Navigation" at bounding box center [110, 69] width 220 height 41
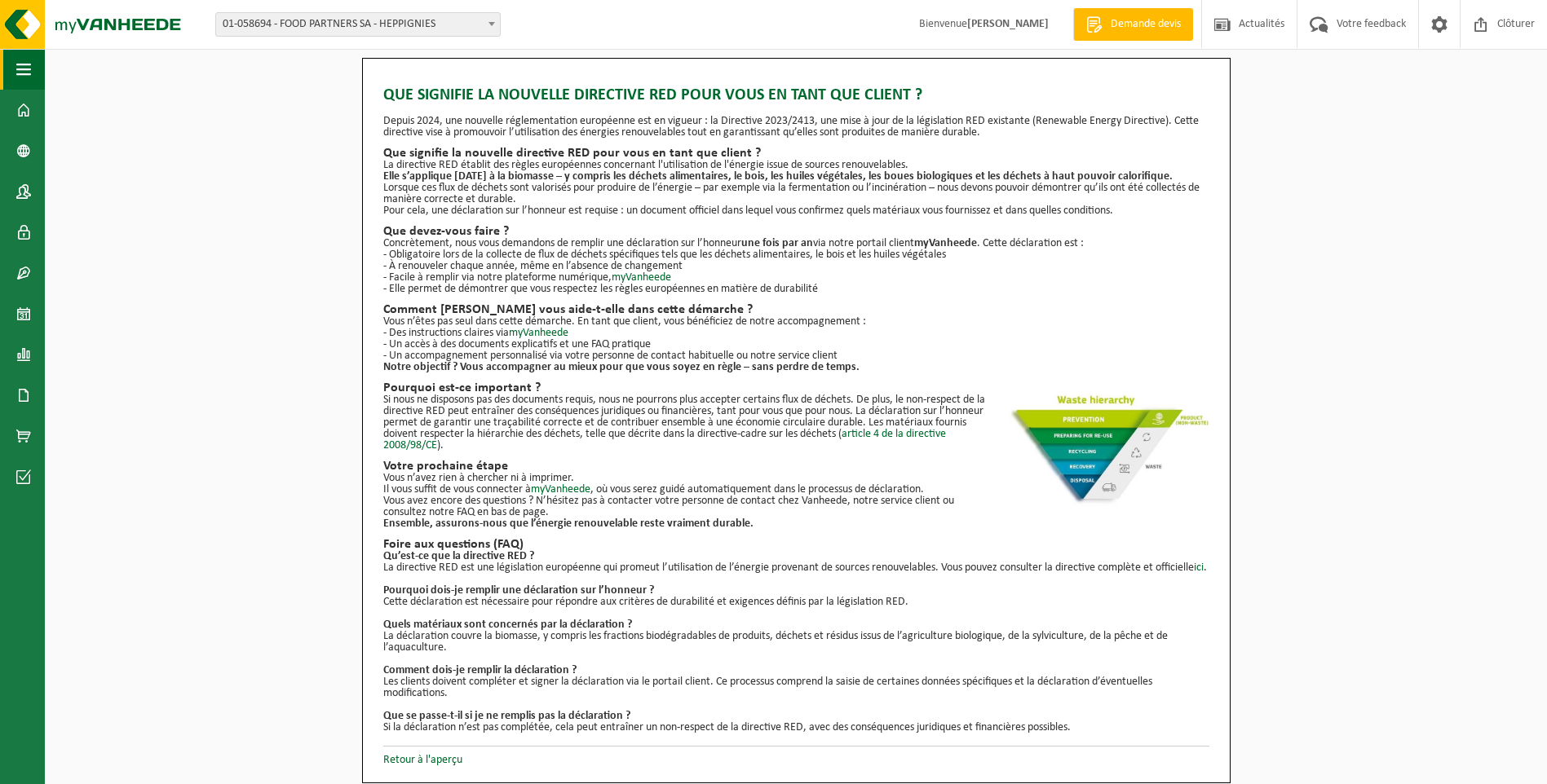
click at [24, 75] on span "button" at bounding box center [23, 69] width 15 height 41
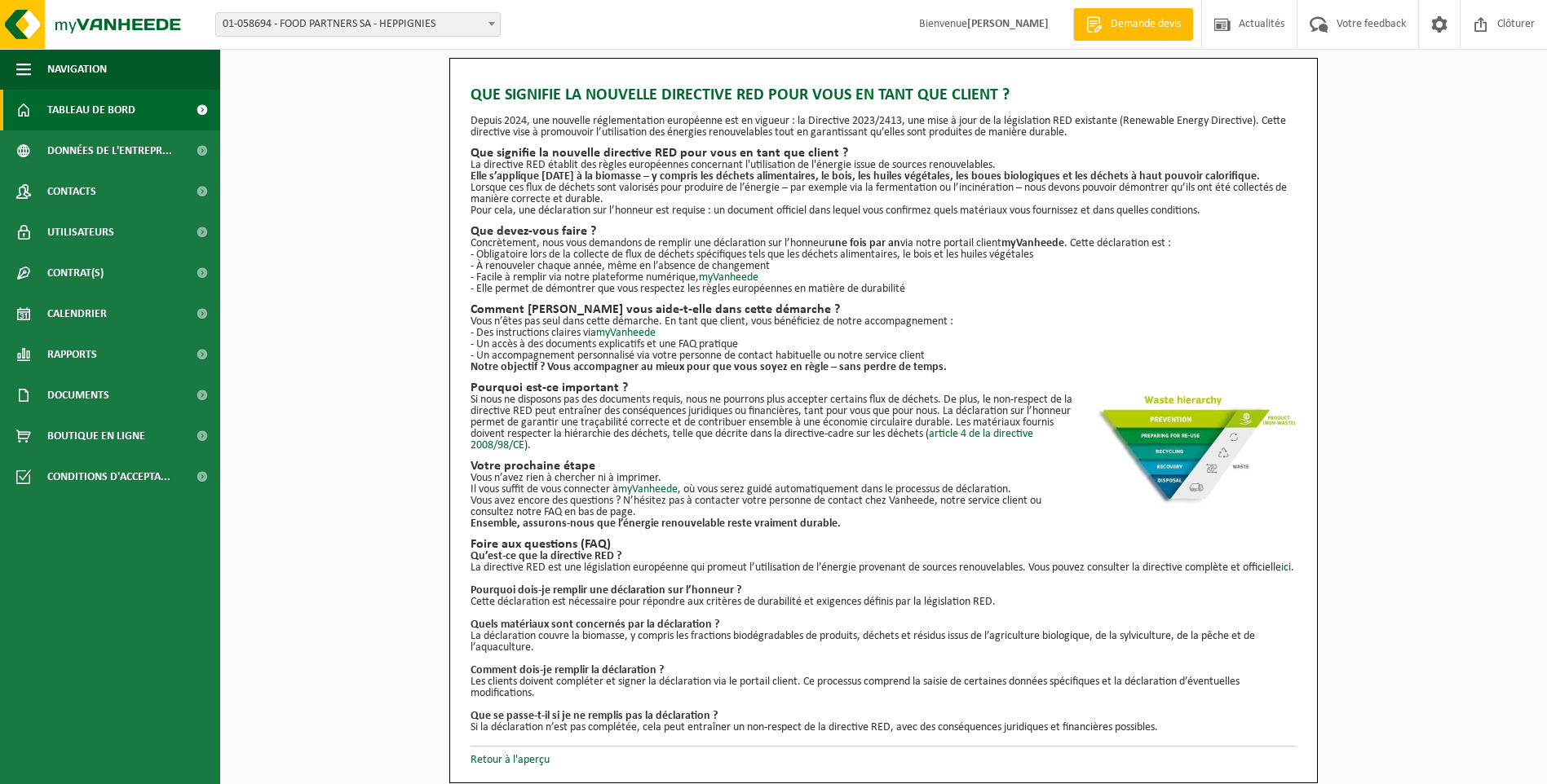
click at [123, 114] on span "Tableau de bord" at bounding box center [91, 111] width 88 height 41
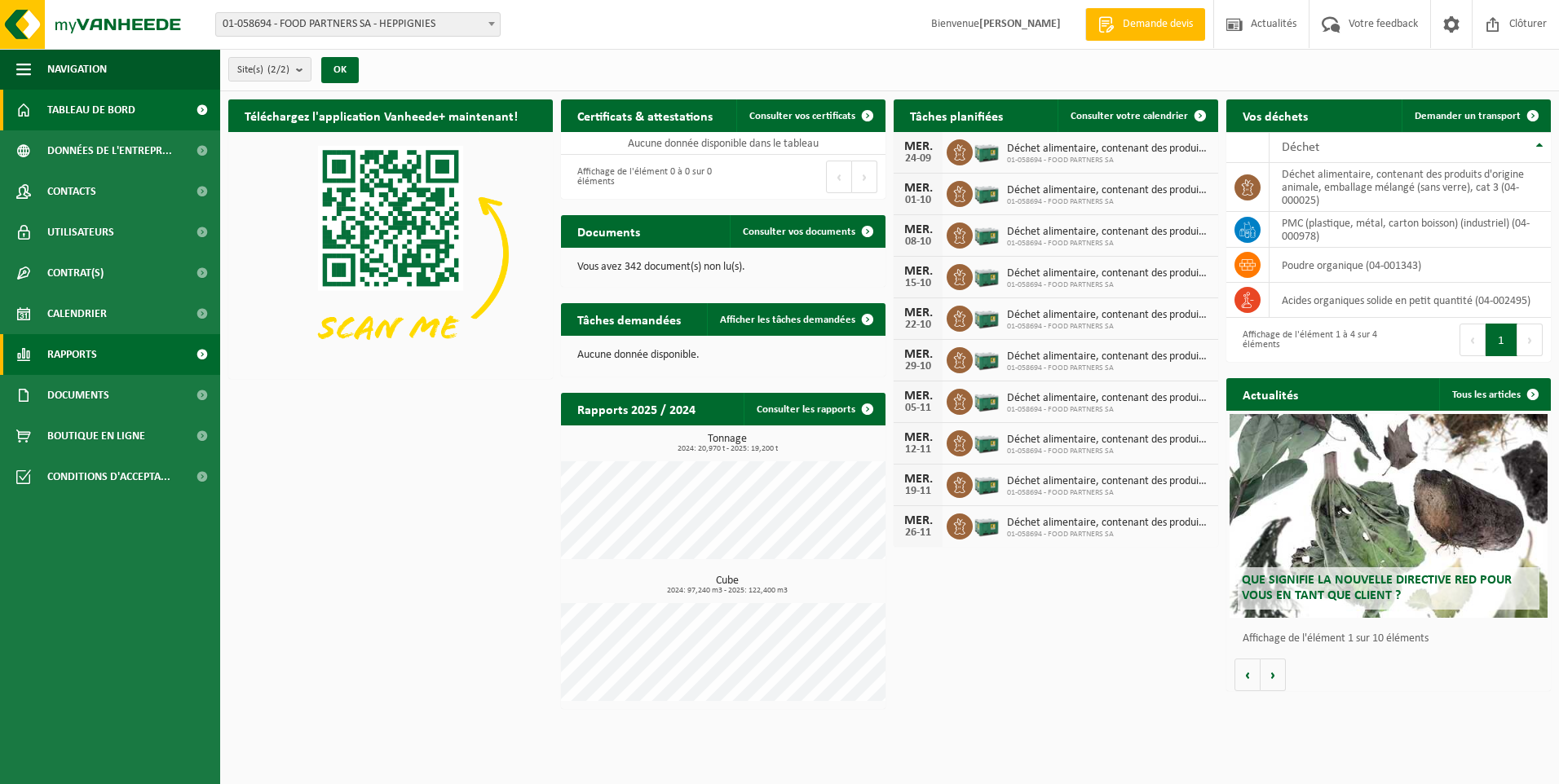
click at [115, 344] on link "Rapports" at bounding box center [110, 355] width 220 height 41
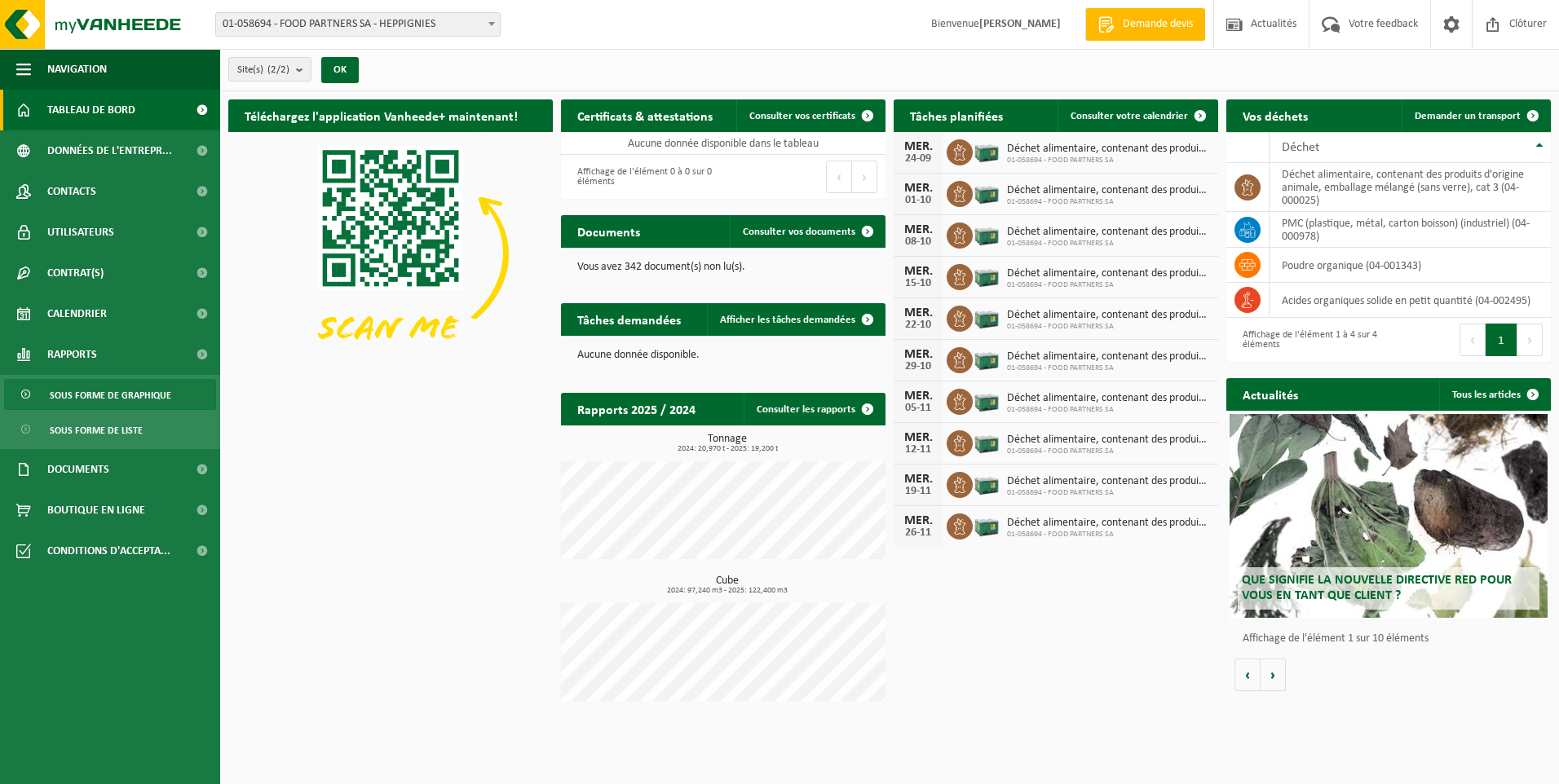
click at [96, 394] on span "Sous forme de graphique" at bounding box center [111, 395] width 122 height 31
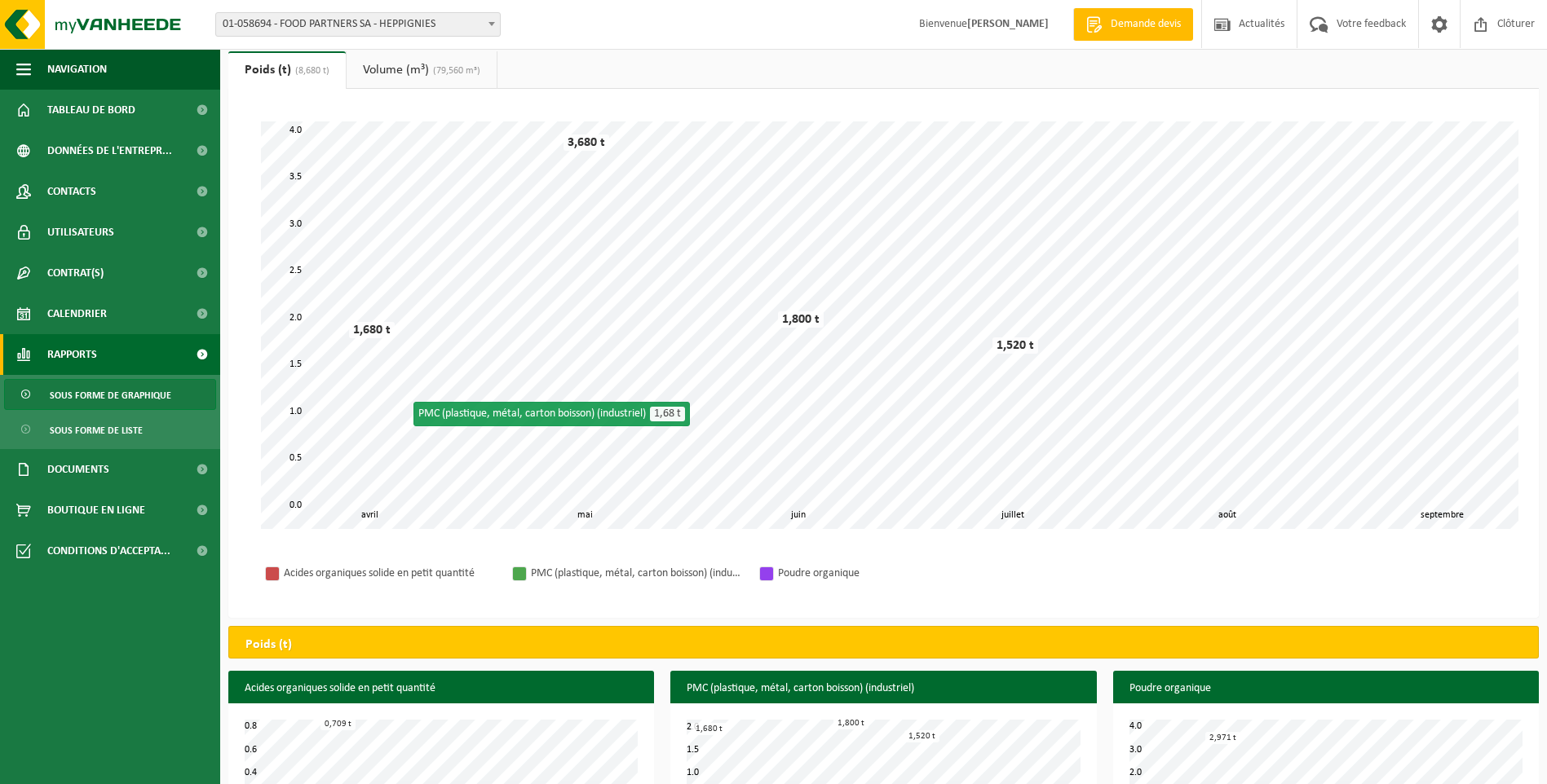
scroll to position [129, 0]
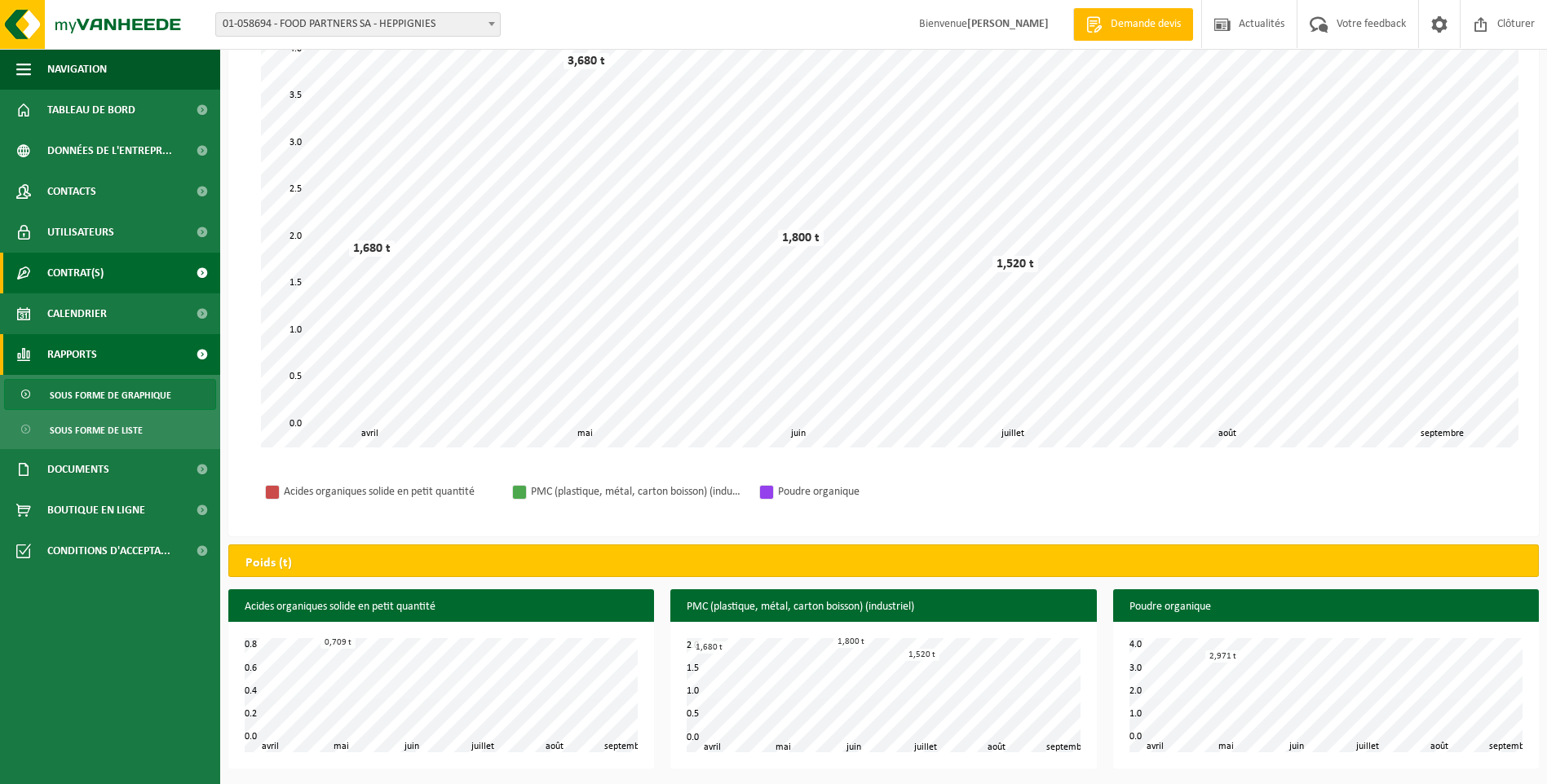
click at [104, 267] on span "Contrat(s)" at bounding box center [75, 273] width 57 height 41
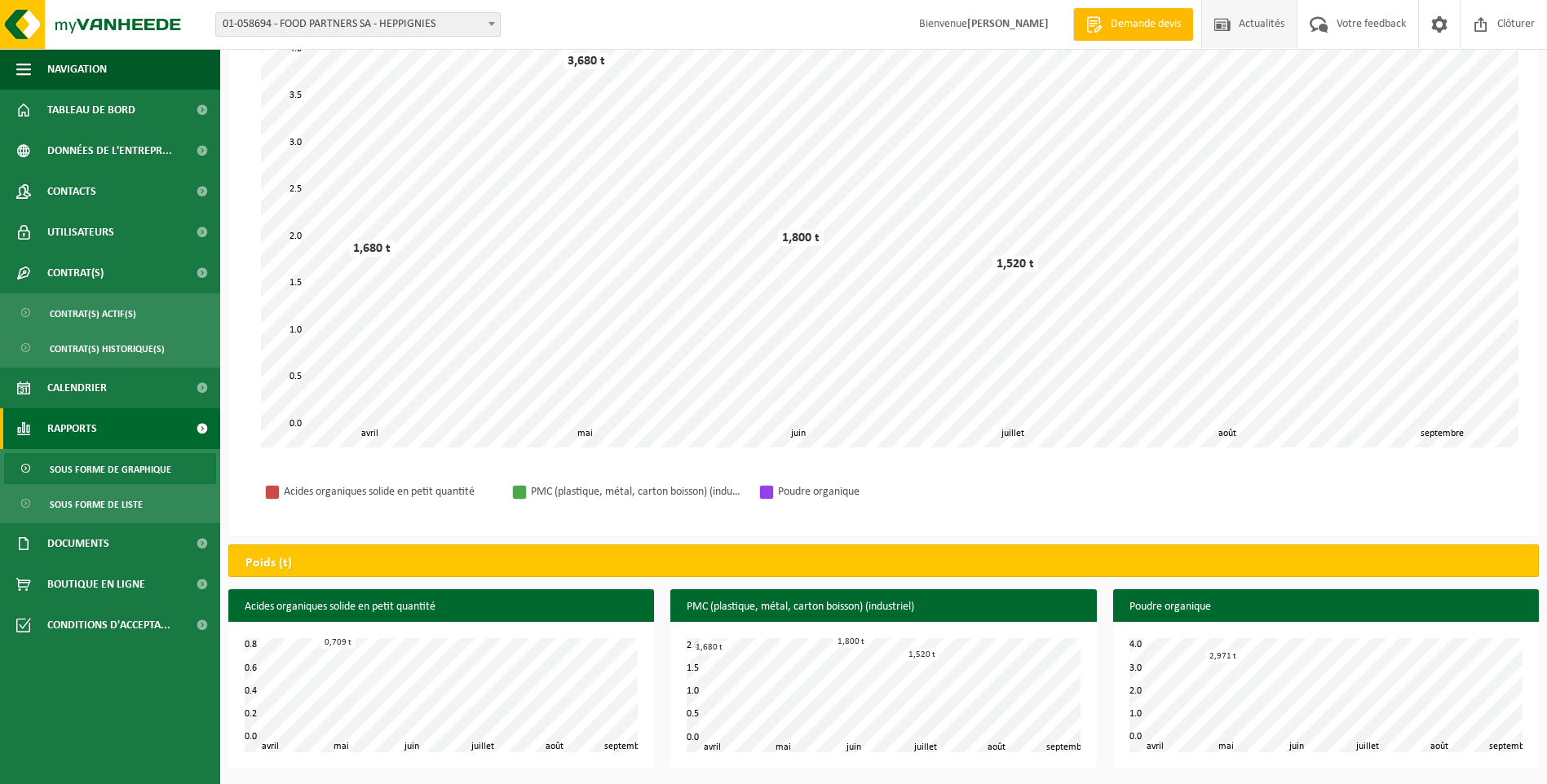
click at [1295, 29] on link "Actualités" at bounding box center [1248, 24] width 95 height 48
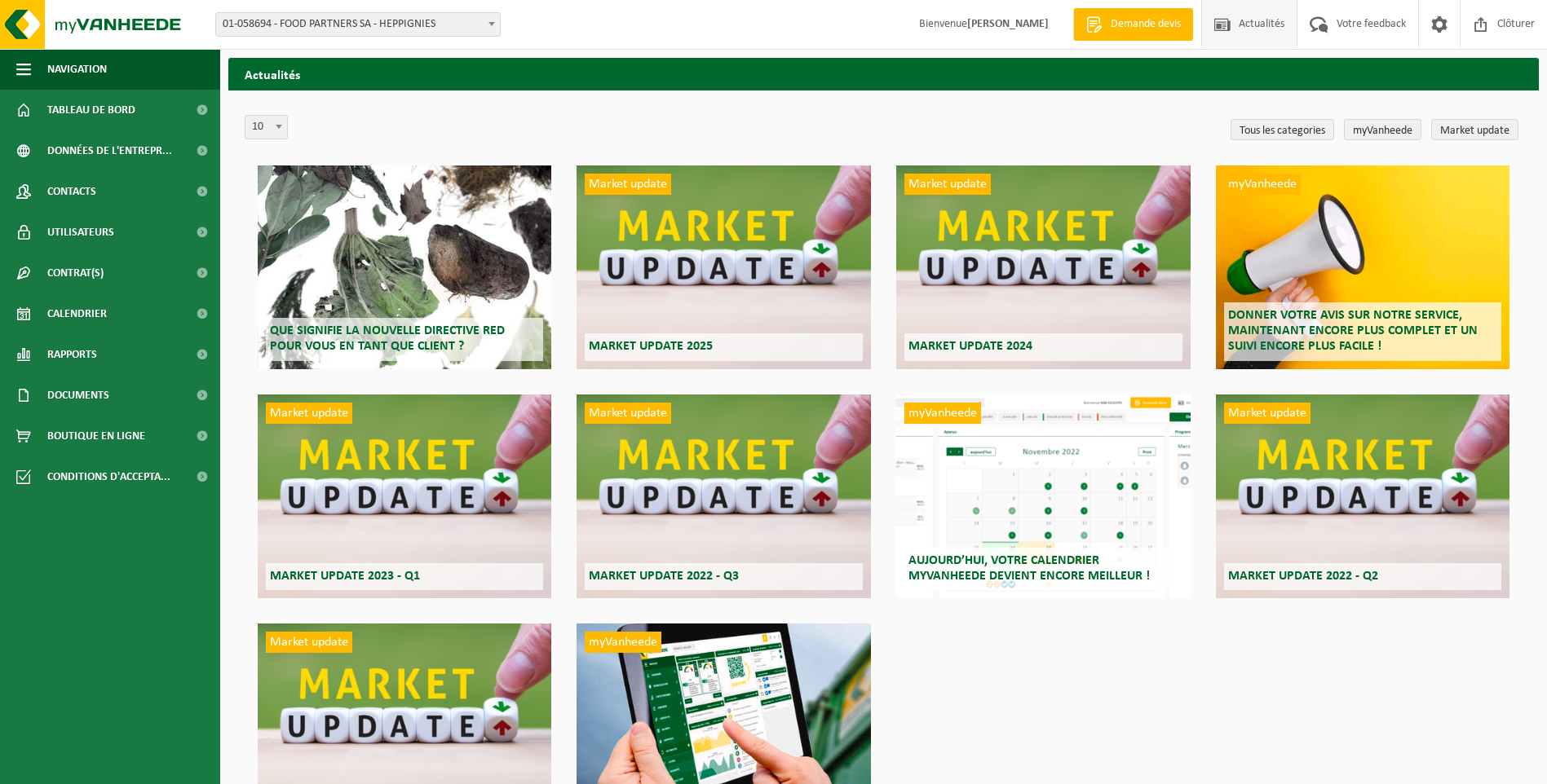
click at [1037, 523] on div "myVanheede Aujourd’hui, votre calendrier myVanheede devient encore meilleur !" at bounding box center [1043, 496] width 294 height 204
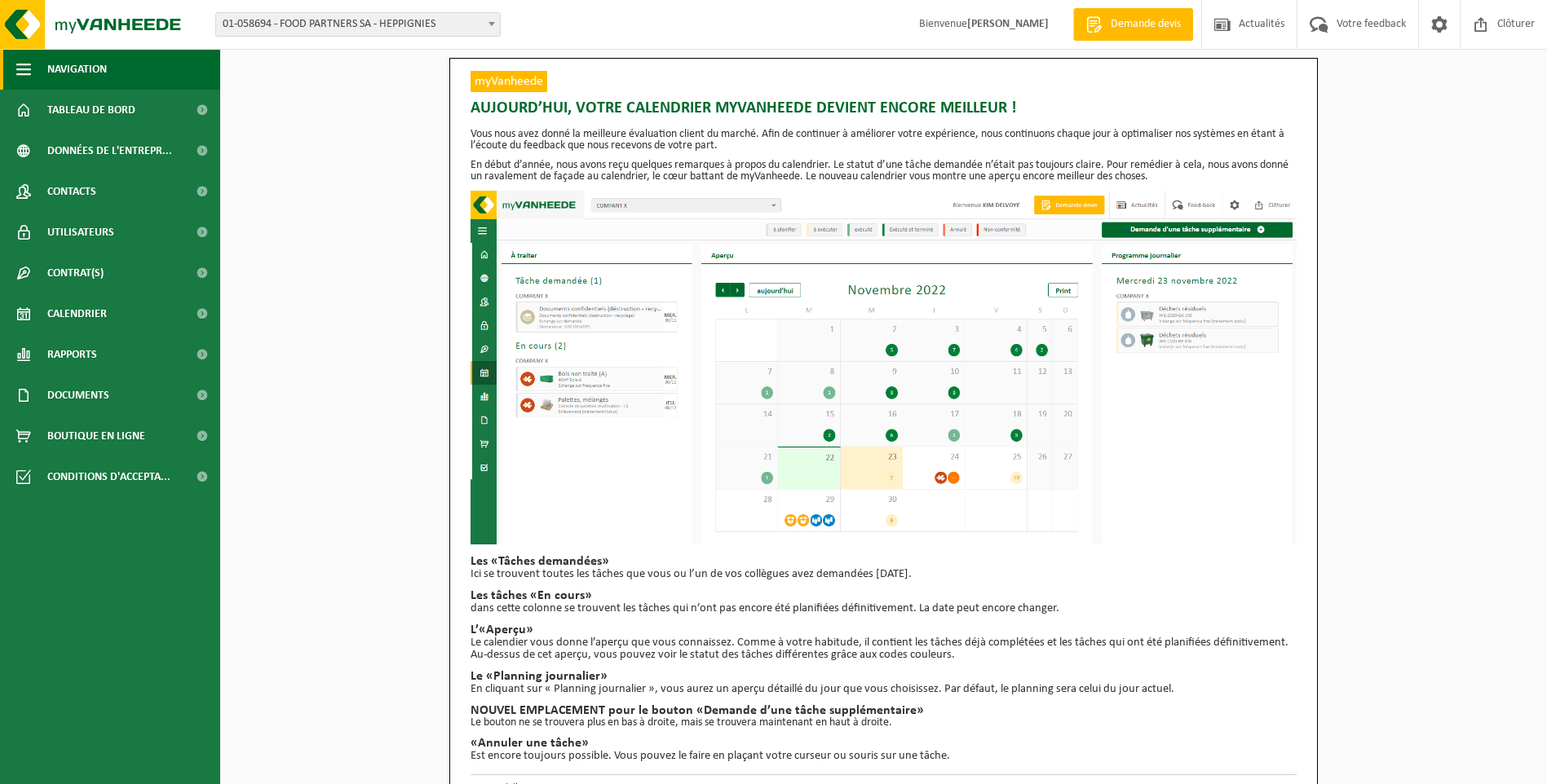
click at [109, 85] on button "Navigation" at bounding box center [110, 69] width 220 height 41
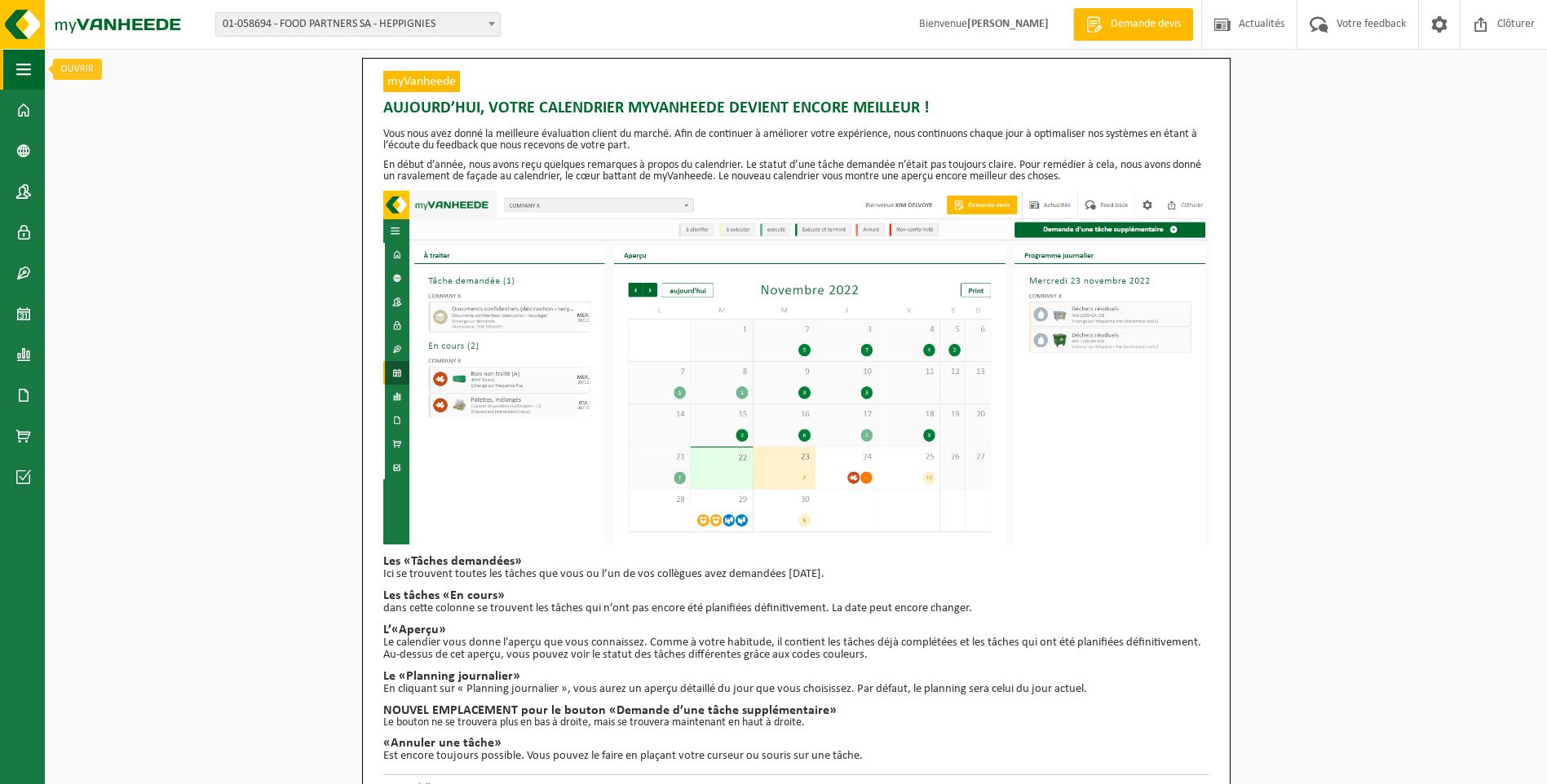
click at [25, 71] on span "button" at bounding box center [23, 69] width 15 height 41
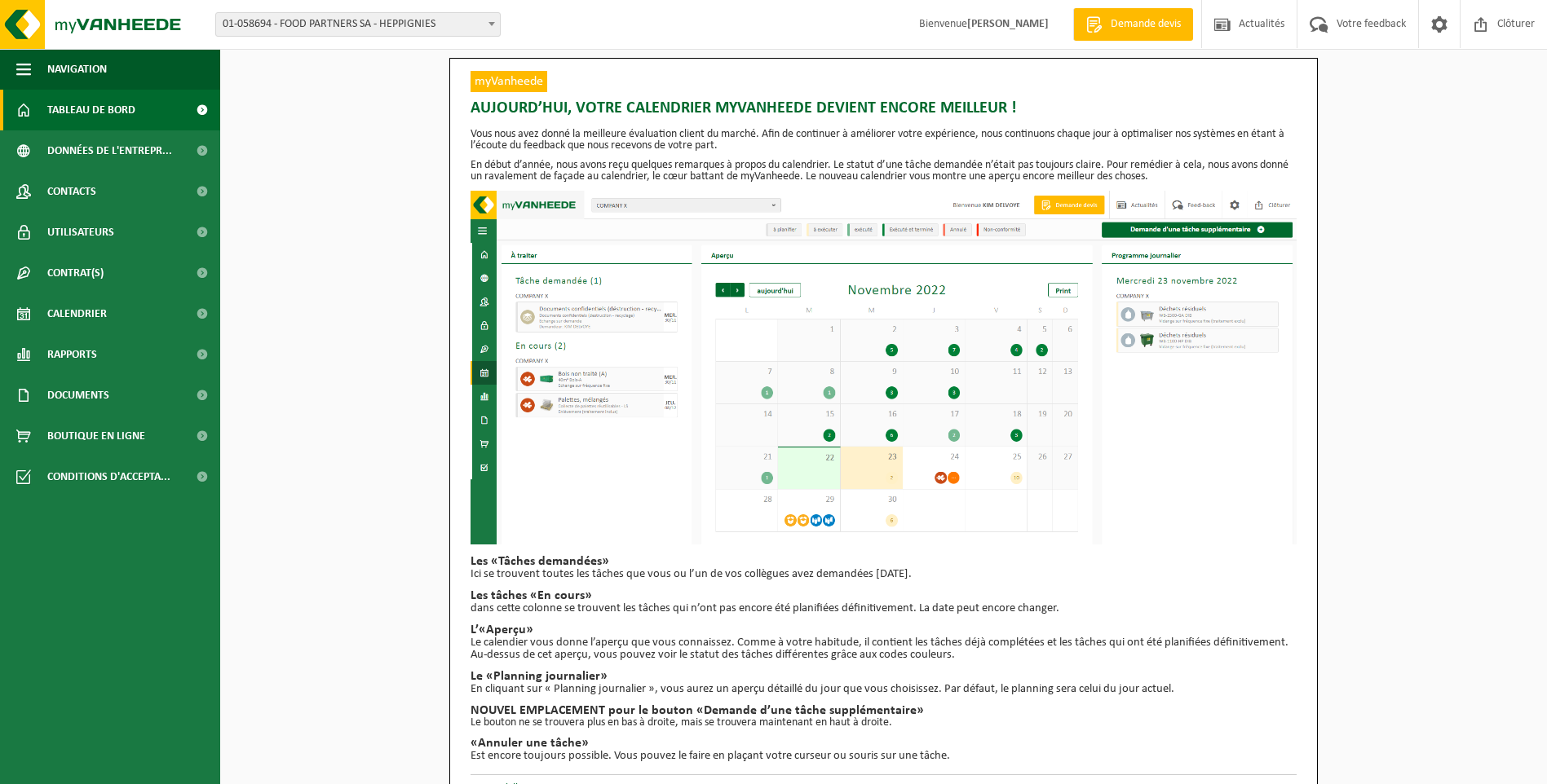
click at [45, 101] on link "Tableau de bord" at bounding box center [110, 111] width 220 height 41
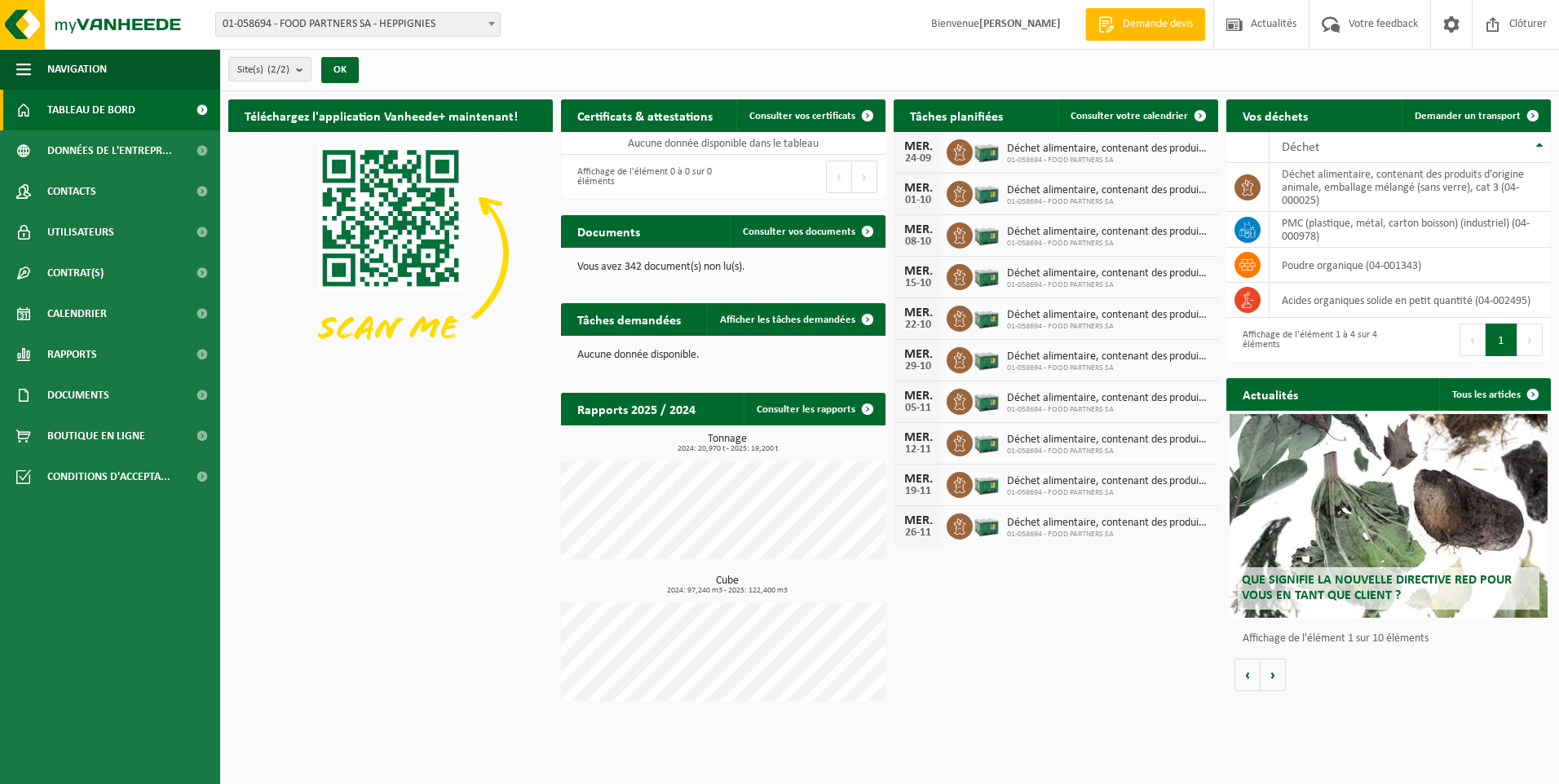
click at [363, 715] on div "Téléchargez l'application Vanheede+ maintenant! Cachez Certificats & attestatio…" at bounding box center [890, 404] width 1331 height 626
